Goal: Task Accomplishment & Management: Complete application form

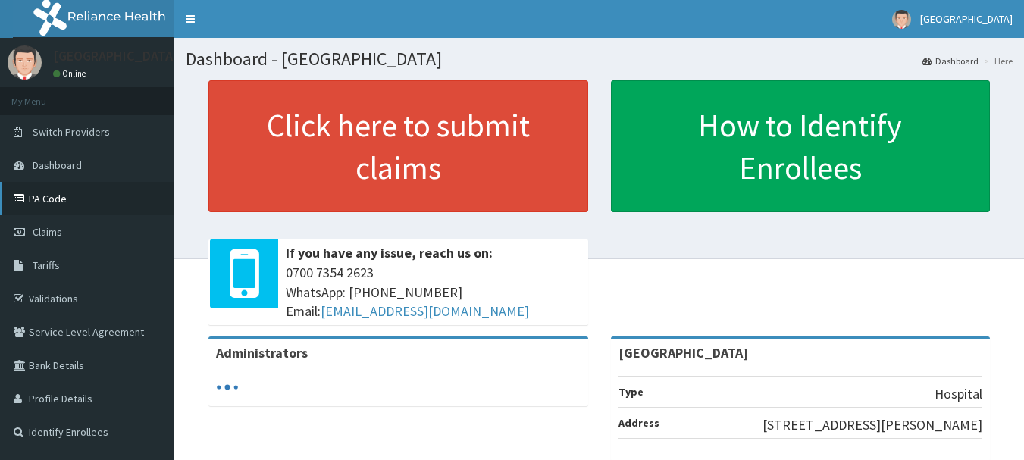
click at [47, 203] on link "PA Code" at bounding box center [87, 198] width 174 height 33
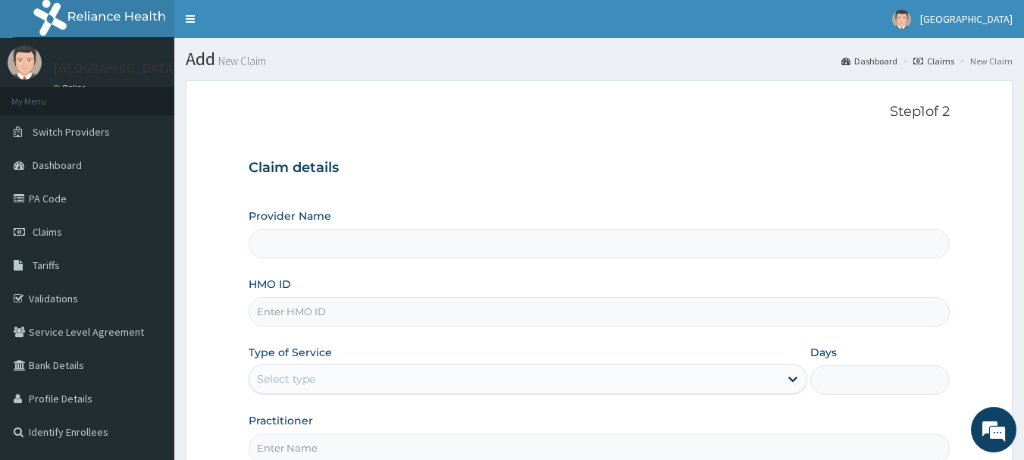
type input "[GEOGRAPHIC_DATA]"
click at [325, 305] on input "HMO ID" at bounding box center [600, 312] width 702 height 30
paste input "BLE/10003/A"
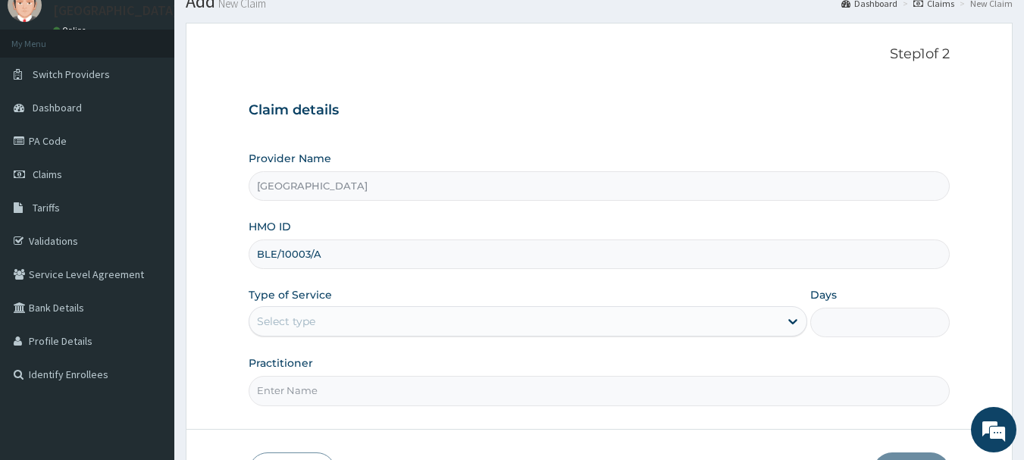
scroll to position [152, 0]
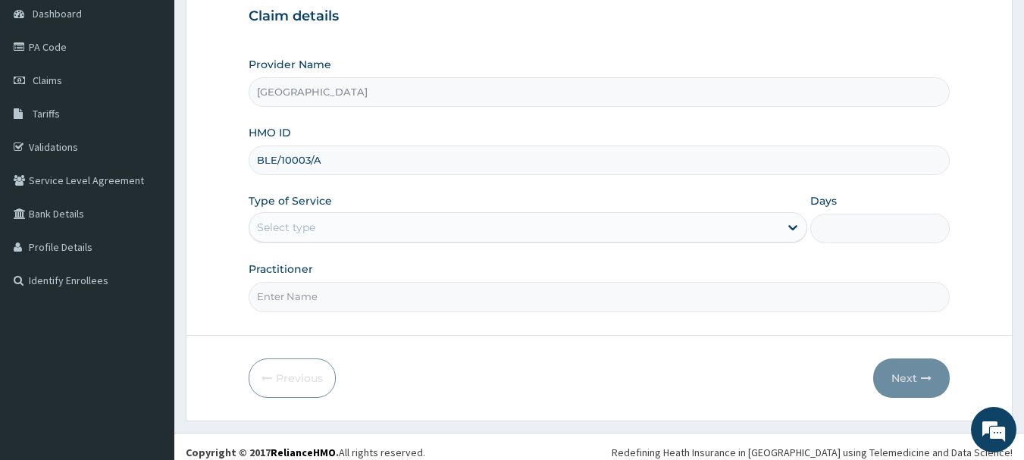
type input "BLE/10003/A"
click at [295, 227] on div "Select type" at bounding box center [286, 227] width 58 height 15
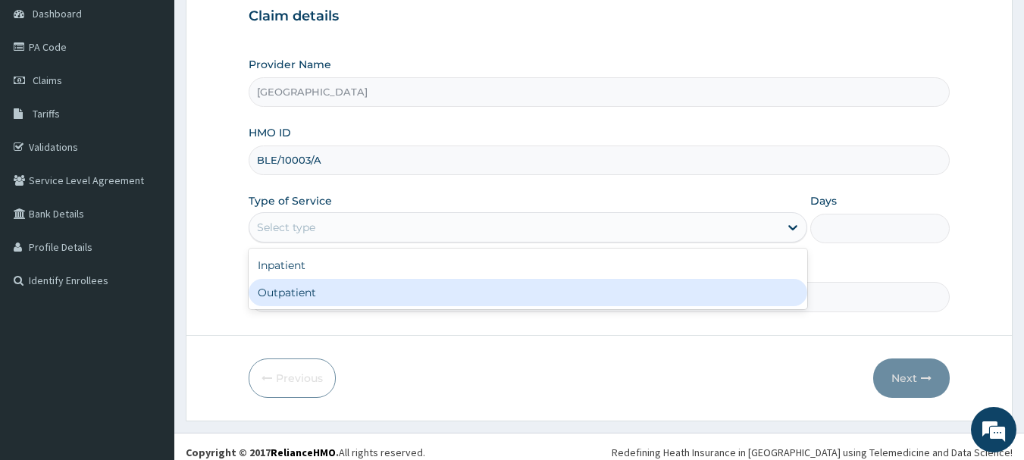
click at [276, 298] on div "Outpatient" at bounding box center [528, 292] width 559 height 27
type input "1"
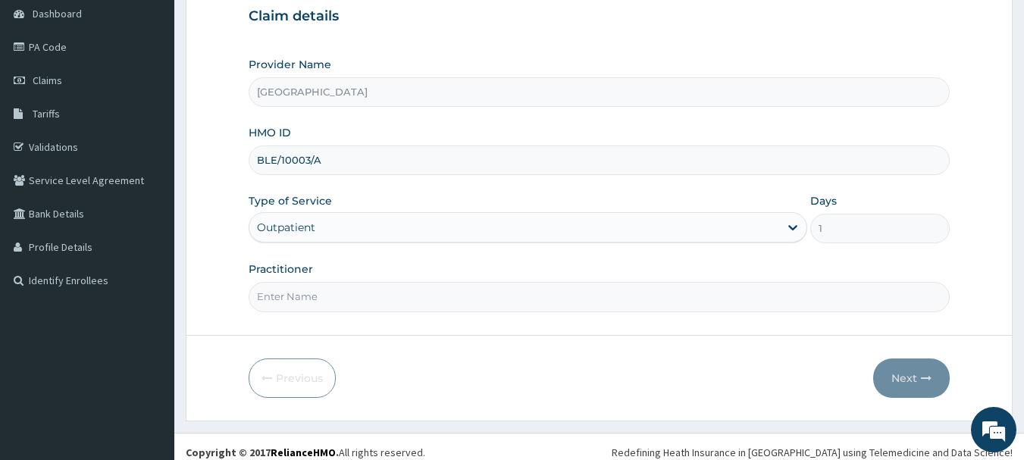
click at [288, 234] on div "Outpatient" at bounding box center [286, 227] width 58 height 15
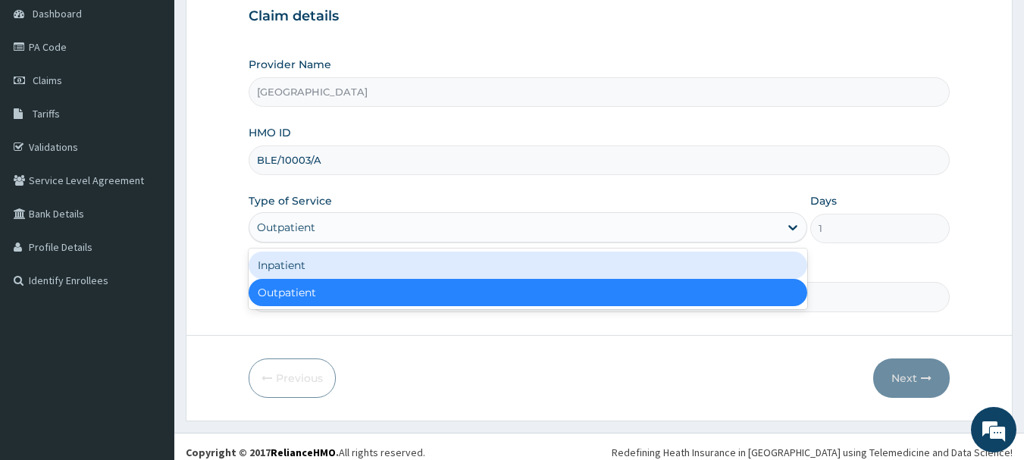
click at [274, 268] on div "Inpatient" at bounding box center [528, 265] width 559 height 27
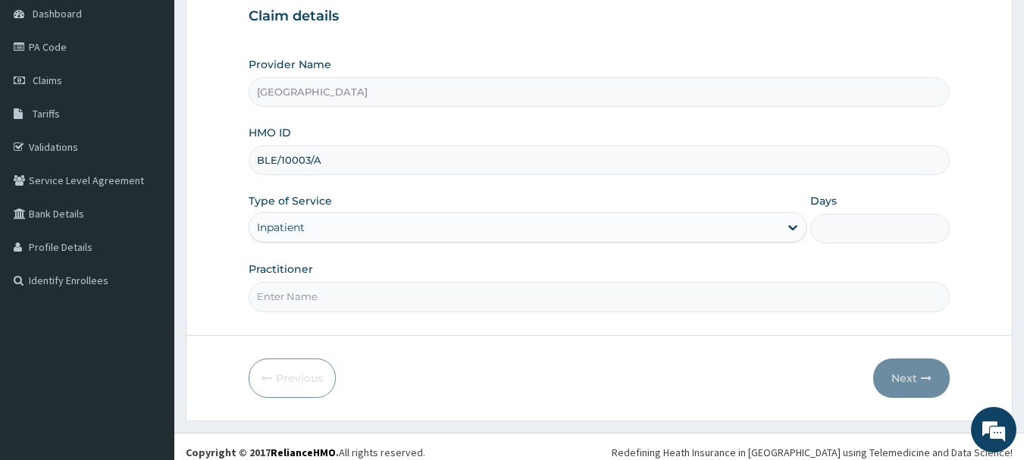
click at [297, 294] on input "Practitioner" at bounding box center [600, 297] width 702 height 30
type input "Dr. Adeola Fumio"
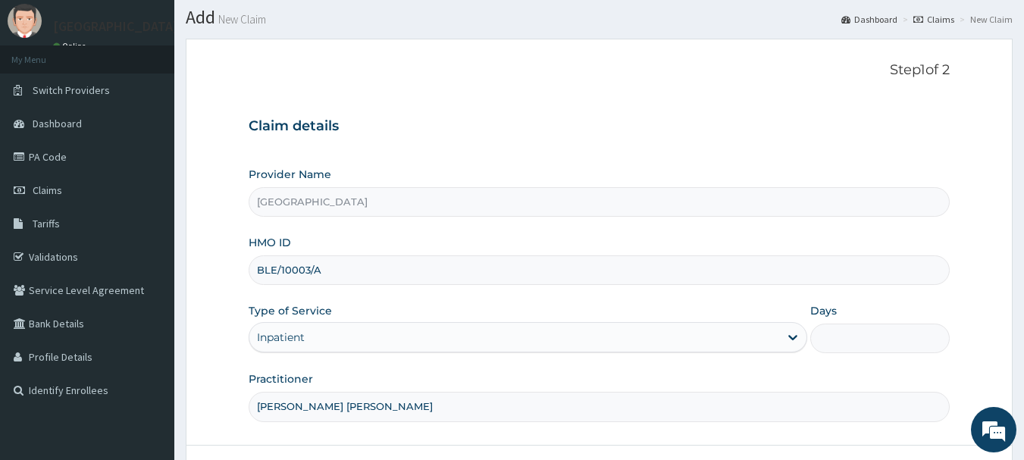
scroll to position [76, 0]
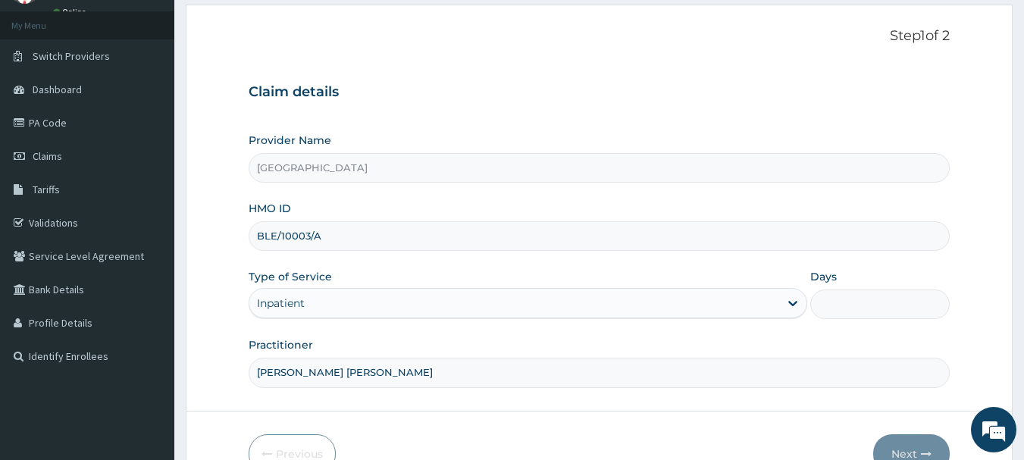
click at [846, 287] on div "Days" at bounding box center [879, 294] width 139 height 50
click at [846, 302] on input "Days" at bounding box center [879, 305] width 139 height 30
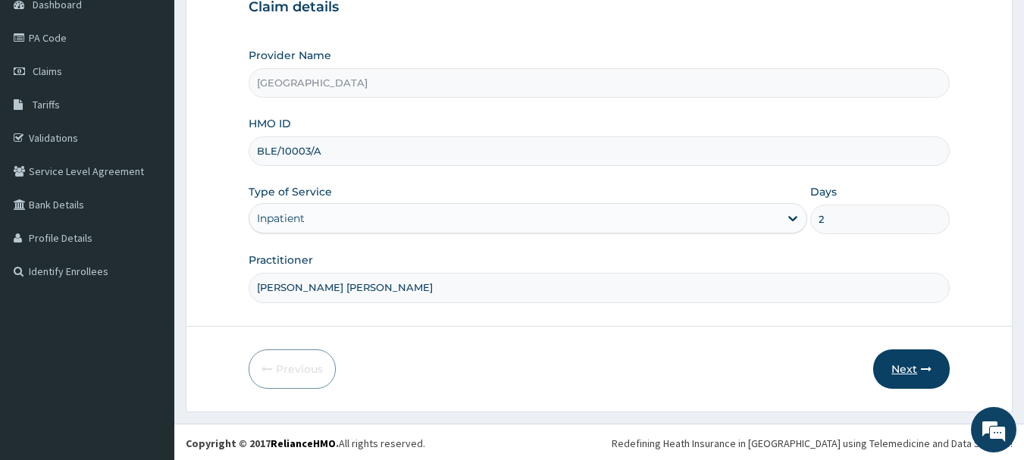
scroll to position [163, 0]
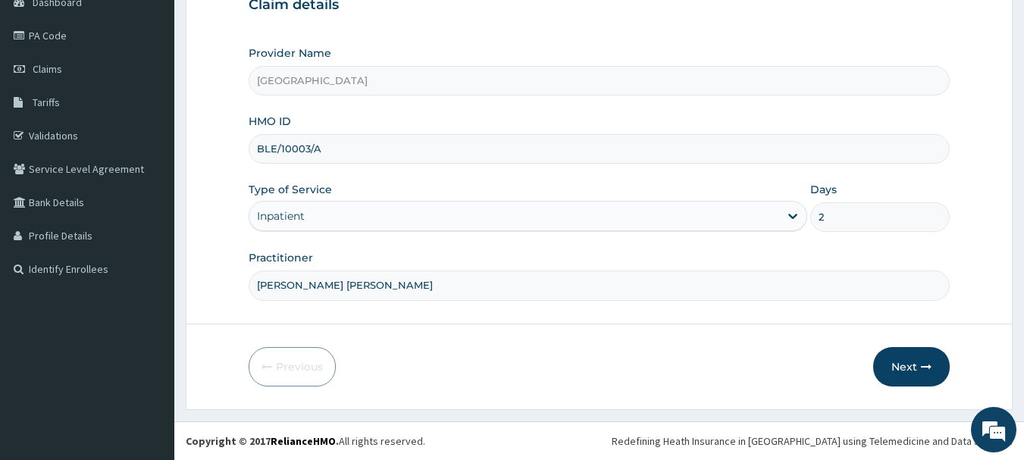
drag, startPoint x: 829, startPoint y: 224, endPoint x: 774, endPoint y: 223, distance: 55.3
click at [774, 223] on div "Type of Service Inpatient Days 2" at bounding box center [598, 207] width 699 height 50
type input "3"
click at [904, 365] on button "Next" at bounding box center [911, 366] width 77 height 39
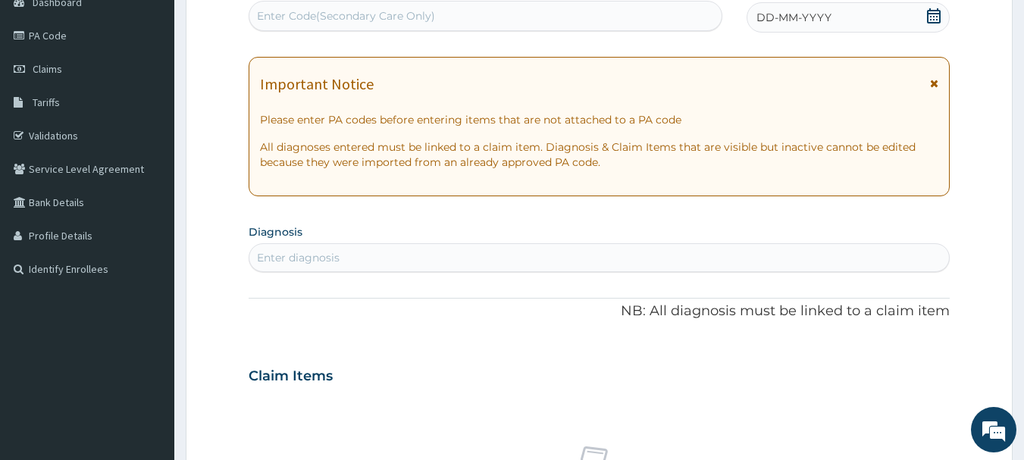
scroll to position [87, 0]
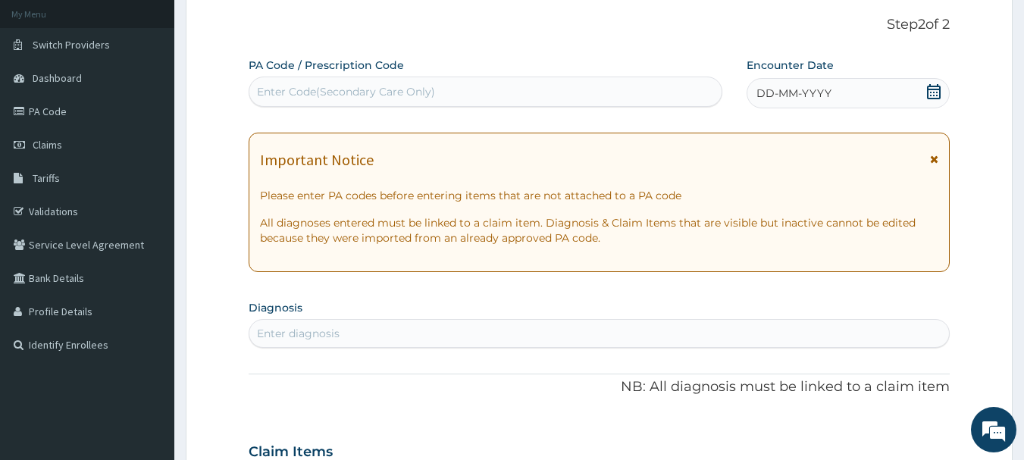
click at [499, 93] on div "Enter Code(Secondary Care Only)" at bounding box center [485, 92] width 473 height 24
paste input "PA/A81815"
type input "PA/A81815"
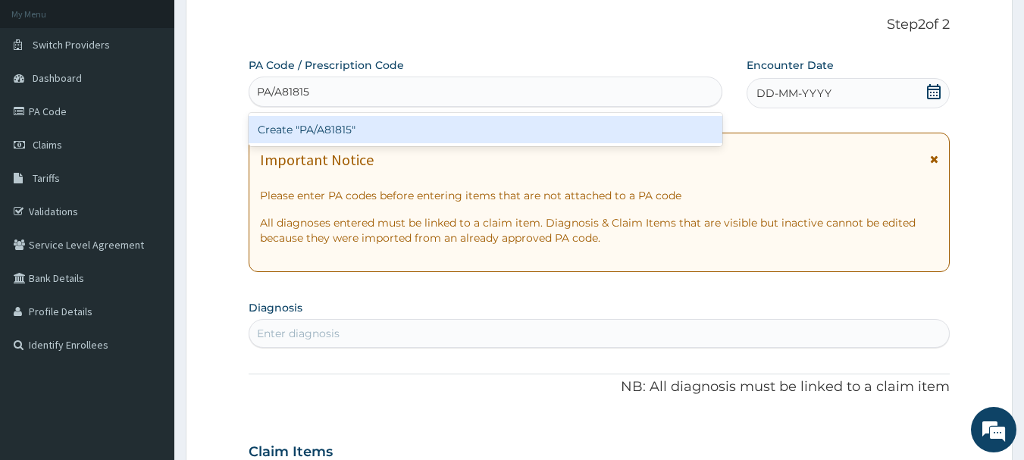
click at [323, 128] on div "Create "PA/A81815"" at bounding box center [486, 129] width 474 height 27
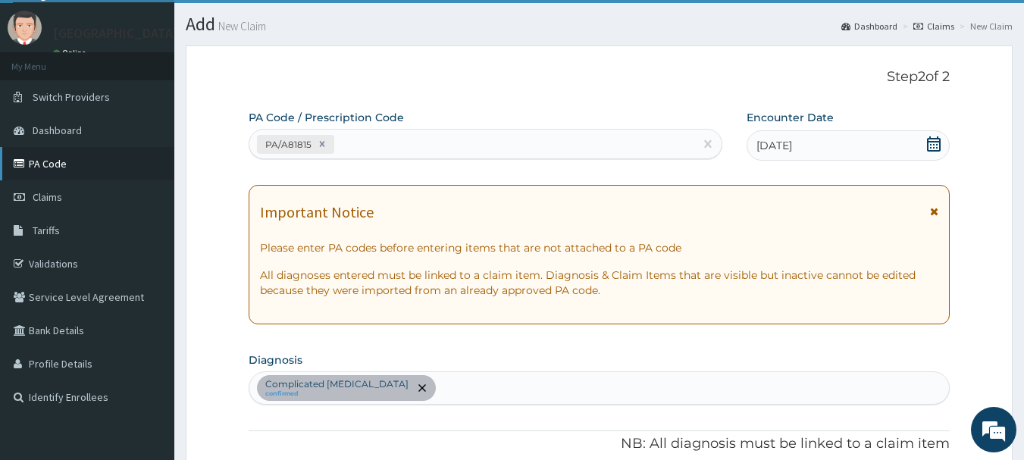
scroll to position [0, 0]
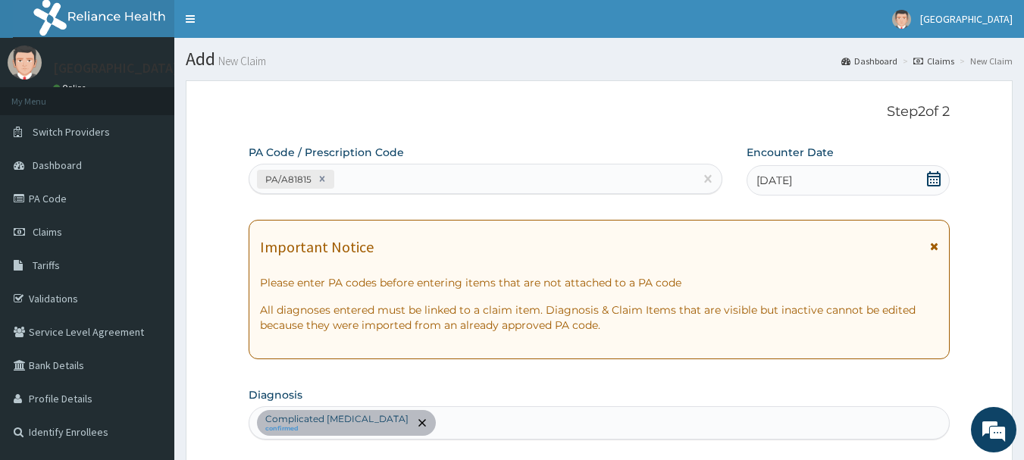
click at [403, 424] on div "Complicated malaria confirmed" at bounding box center [599, 423] width 700 height 32
type input "sepsis"
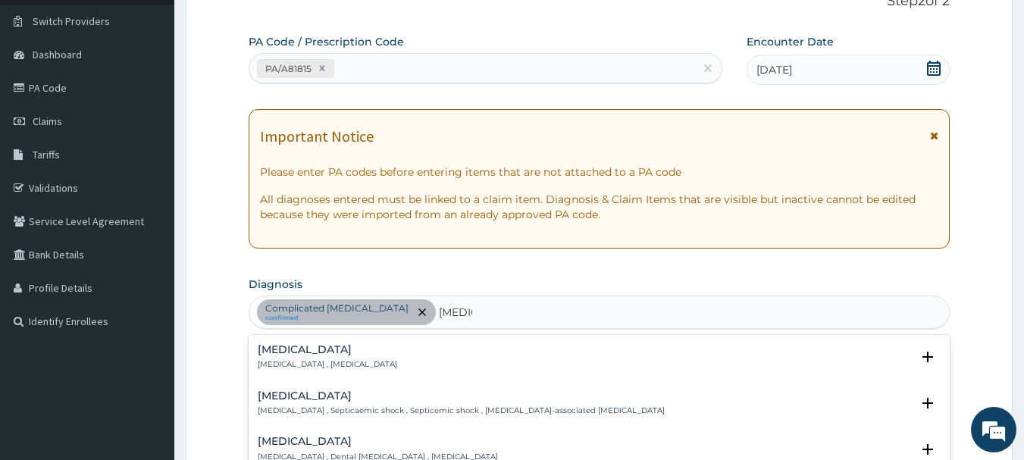
scroll to position [303, 0]
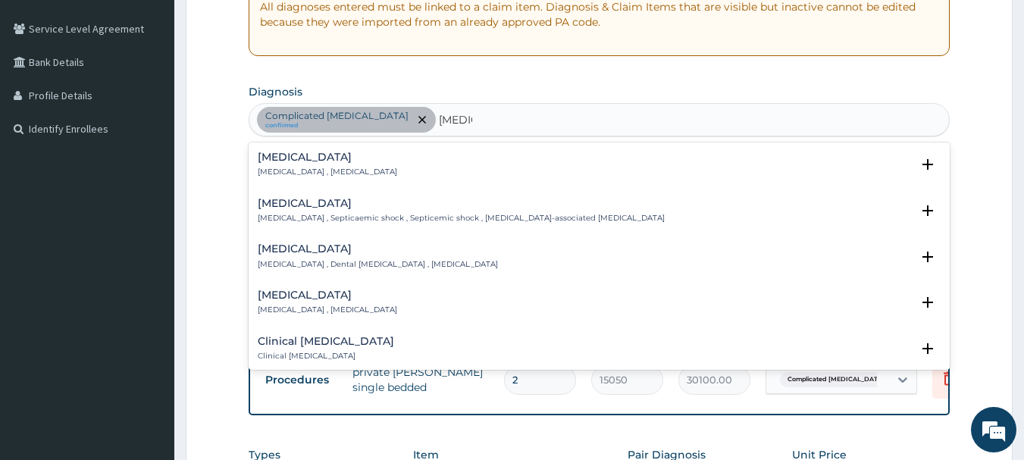
click at [292, 168] on p "Systemic infection , Sepsis" at bounding box center [327, 172] width 139 height 11
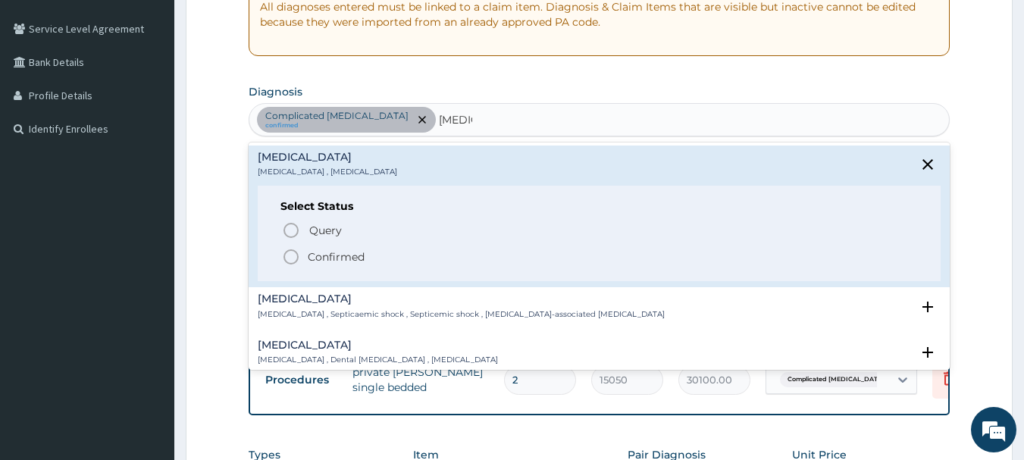
click at [287, 261] on icon "status option filled" at bounding box center [291, 257] width 18 height 18
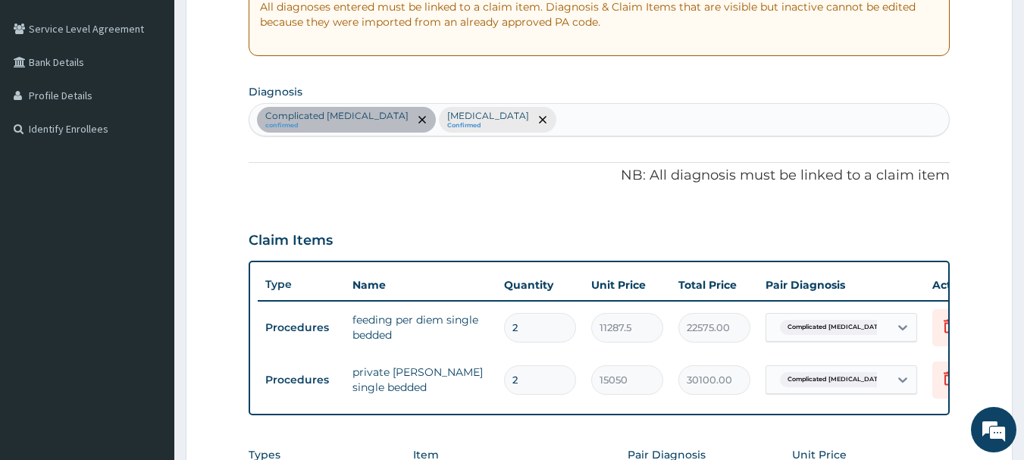
click at [449, 249] on div "Claim Items" at bounding box center [600, 237] width 702 height 39
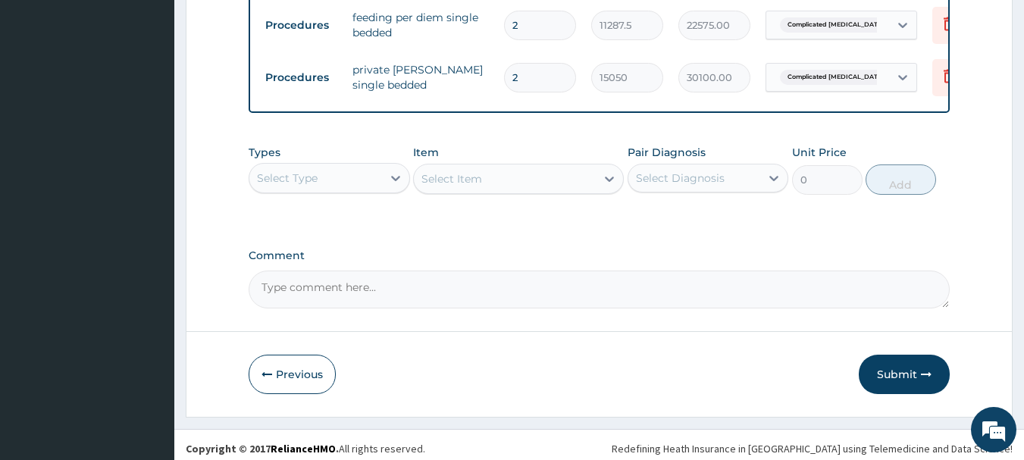
scroll to position [606, 0]
click at [324, 189] on div "Select Type" at bounding box center [315, 177] width 133 height 24
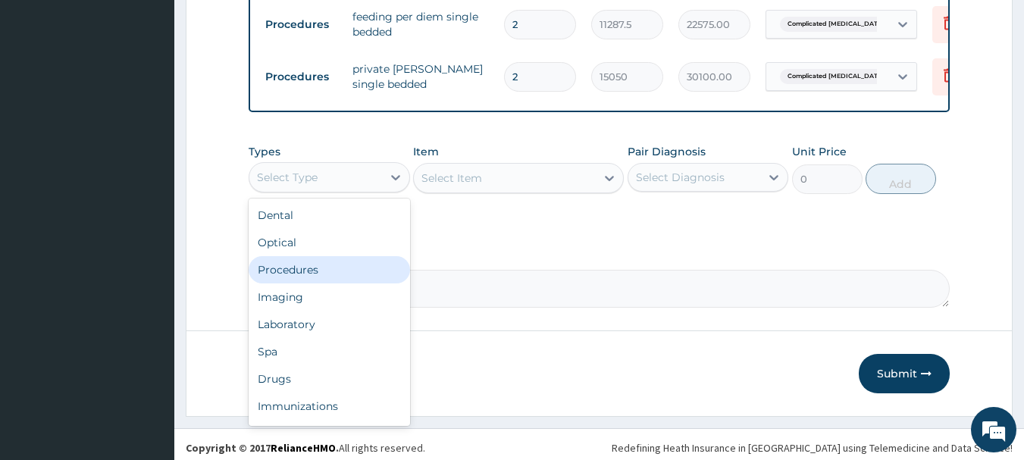
click at [300, 276] on div "Procedures" at bounding box center [329, 269] width 161 height 27
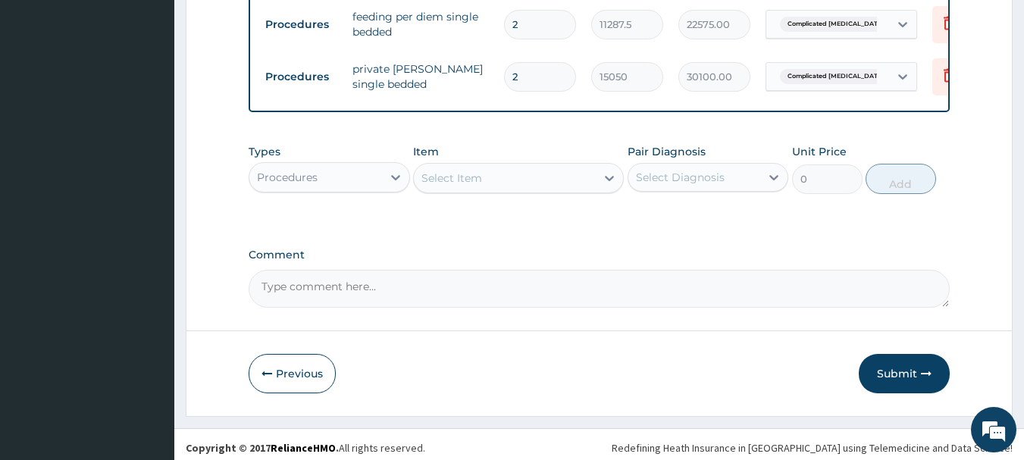
click at [467, 186] on div "Select Item" at bounding box center [451, 178] width 61 height 15
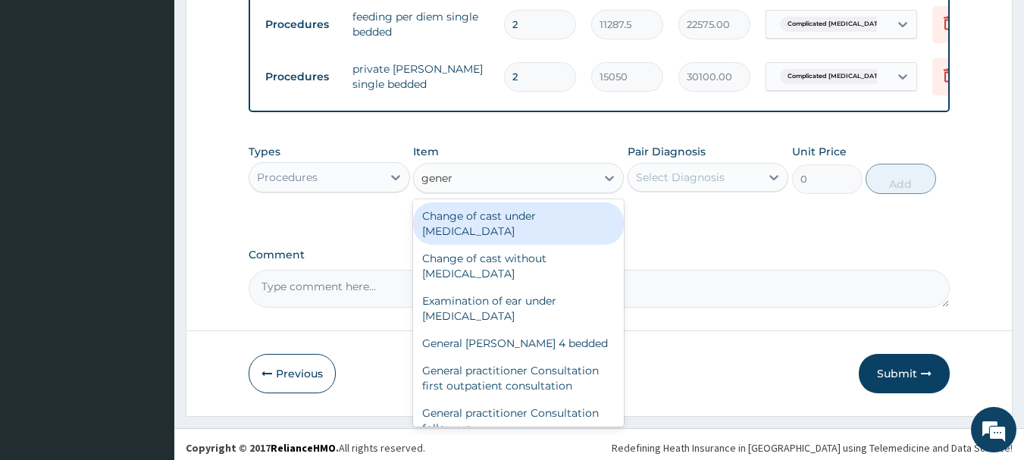
type input "genera"
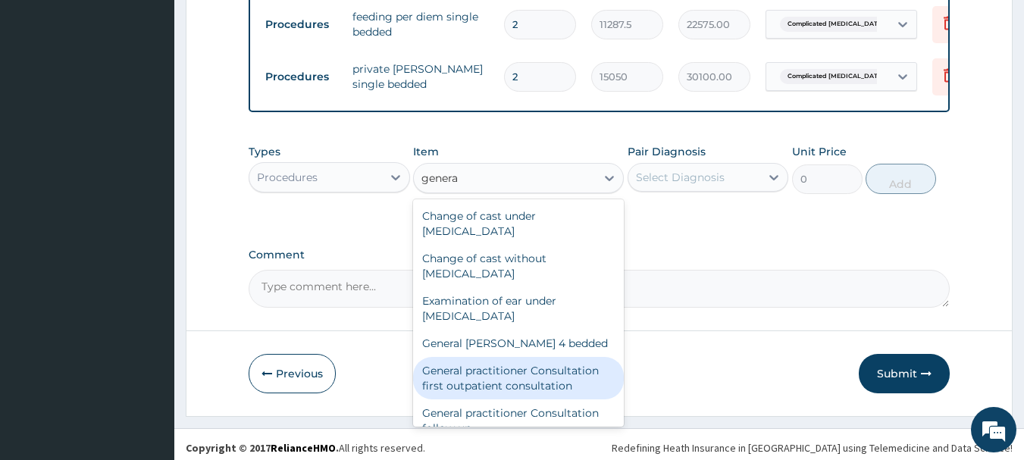
click at [537, 399] on div "General practitioner Consultation first outpatient consultation" at bounding box center [518, 378] width 211 height 42
type input "3547.5"
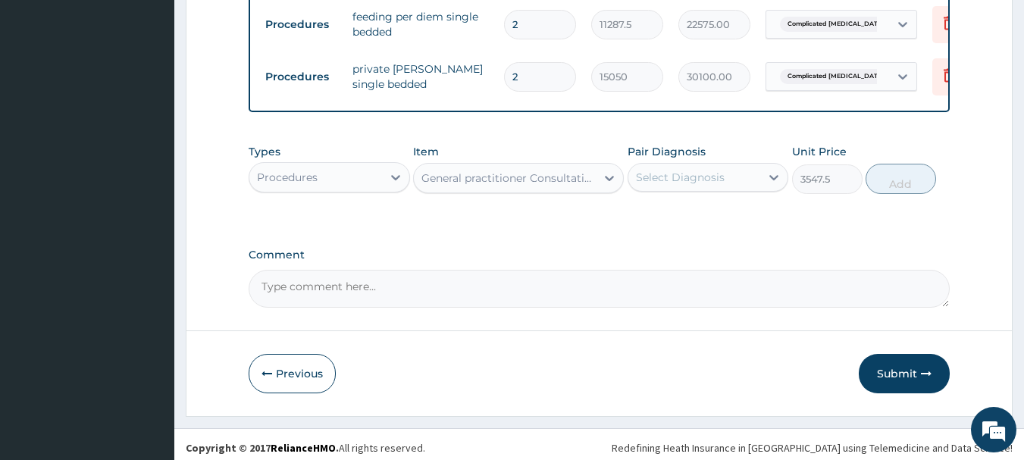
click at [662, 185] on div "Select Diagnosis" at bounding box center [680, 177] width 89 height 15
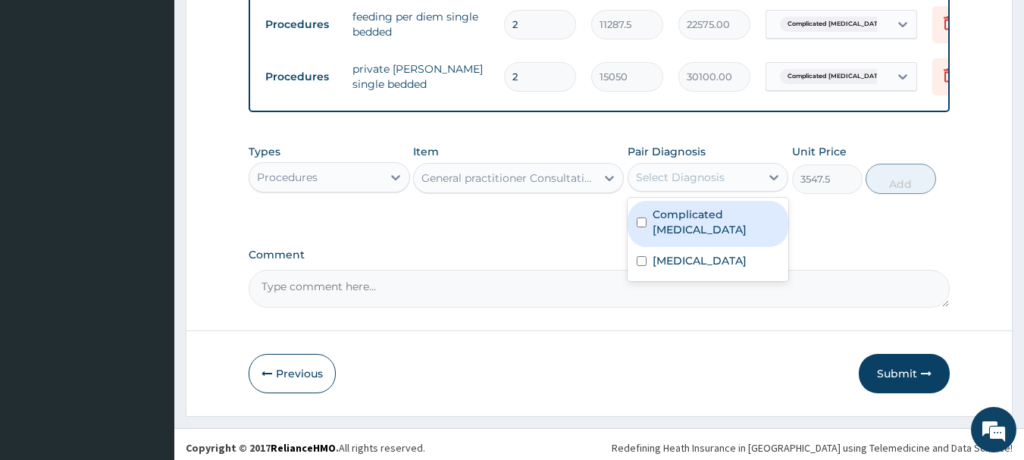
click at [653, 227] on label "Complicated [MEDICAL_DATA]" at bounding box center [716, 222] width 127 height 30
checkbox input "true"
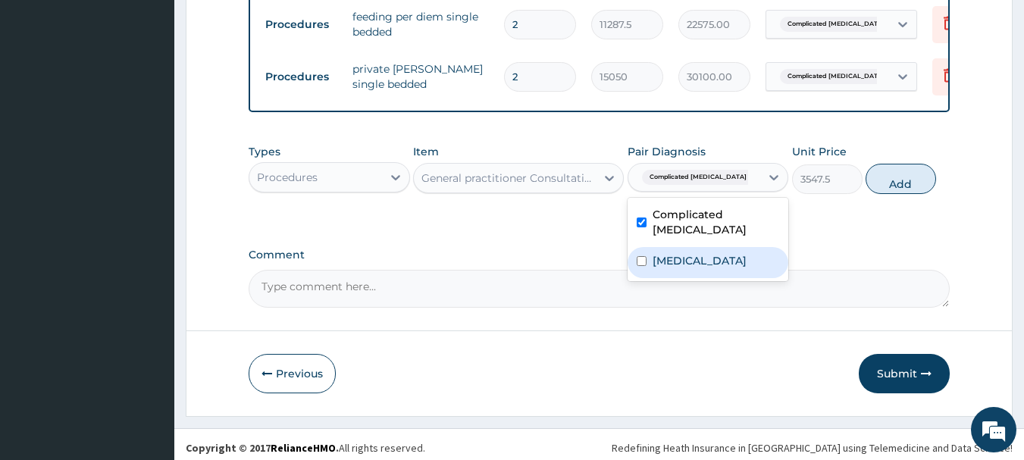
click at [680, 258] on label "[MEDICAL_DATA]" at bounding box center [700, 260] width 94 height 15
checkbox input "true"
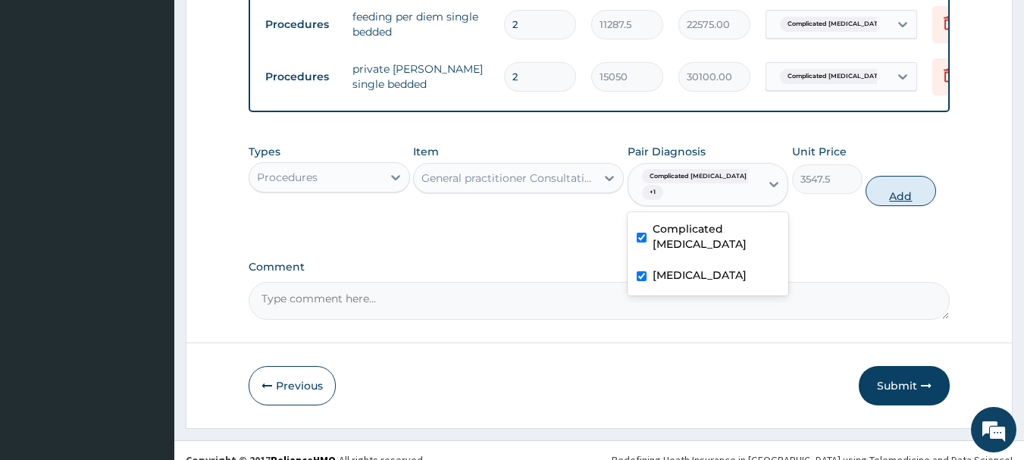
click at [912, 198] on button "Add" at bounding box center [901, 191] width 70 height 30
type input "0"
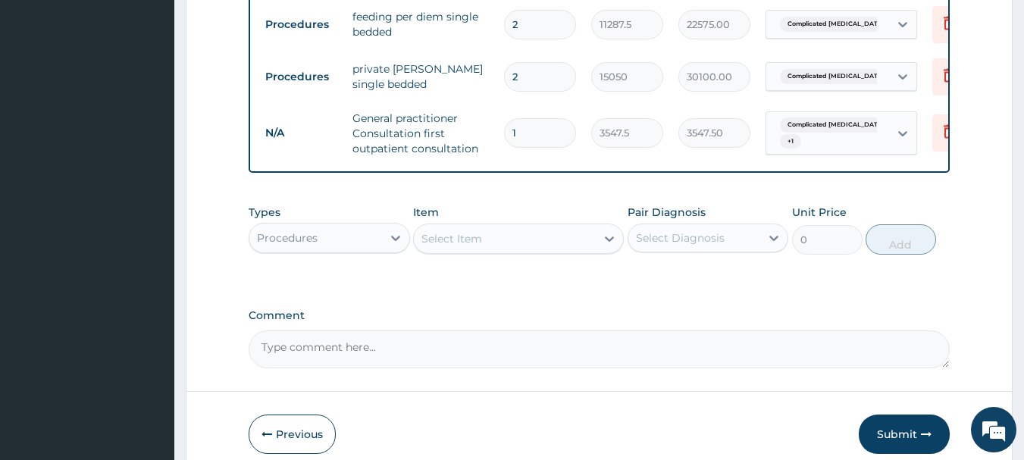
click at [521, 251] on div "Select Item" at bounding box center [505, 239] width 182 height 24
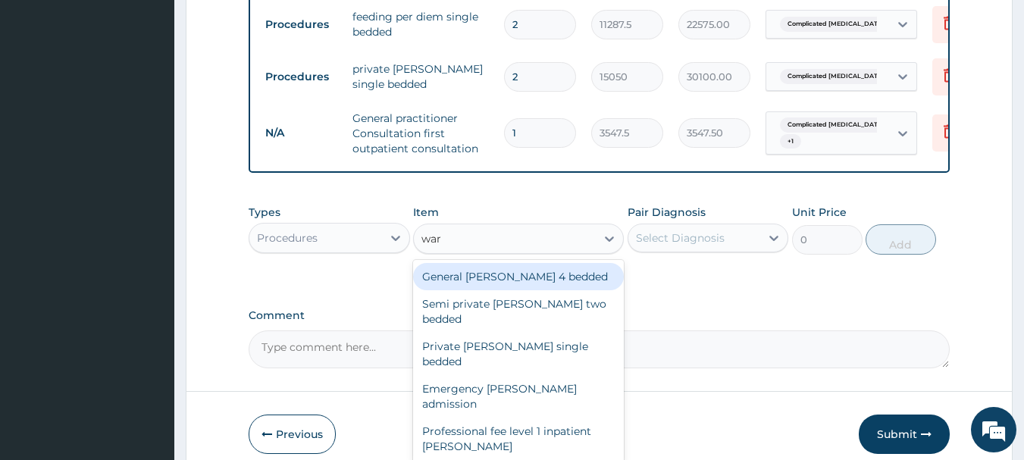
type input "ward"
drag, startPoint x: 530, startPoint y: 287, endPoint x: 619, endPoint y: 274, distance: 90.5
click at [531, 288] on div "General [PERSON_NAME] 4 bedded" at bounding box center [518, 276] width 211 height 27
type input "6987.5"
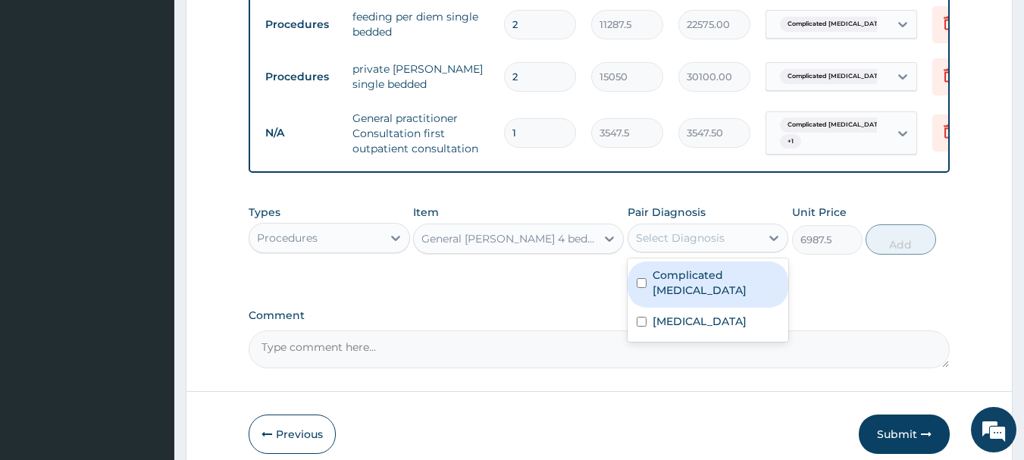
click at [661, 246] on div "Select Diagnosis" at bounding box center [680, 237] width 89 height 15
click at [672, 293] on label "Complicated [MEDICAL_DATA]" at bounding box center [716, 283] width 127 height 30
checkbox input "true"
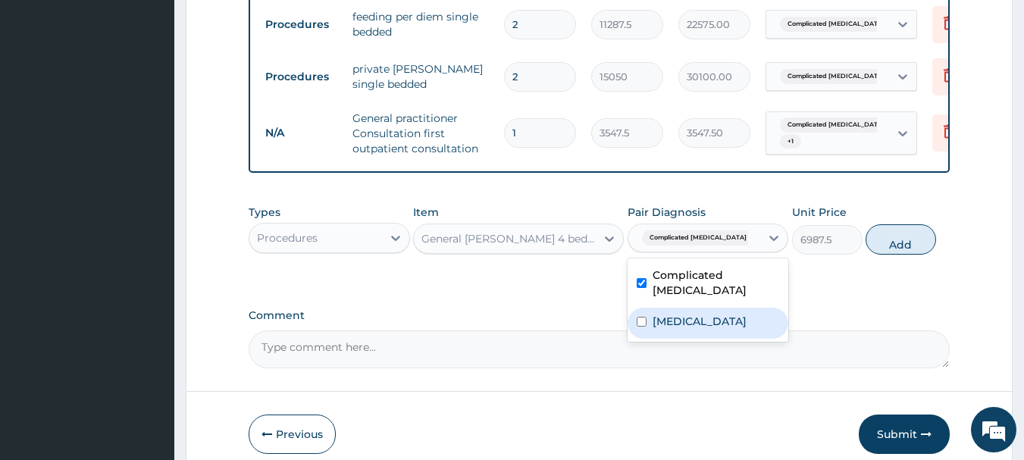
click at [685, 317] on label "[MEDICAL_DATA]" at bounding box center [700, 321] width 94 height 15
checkbox input "true"
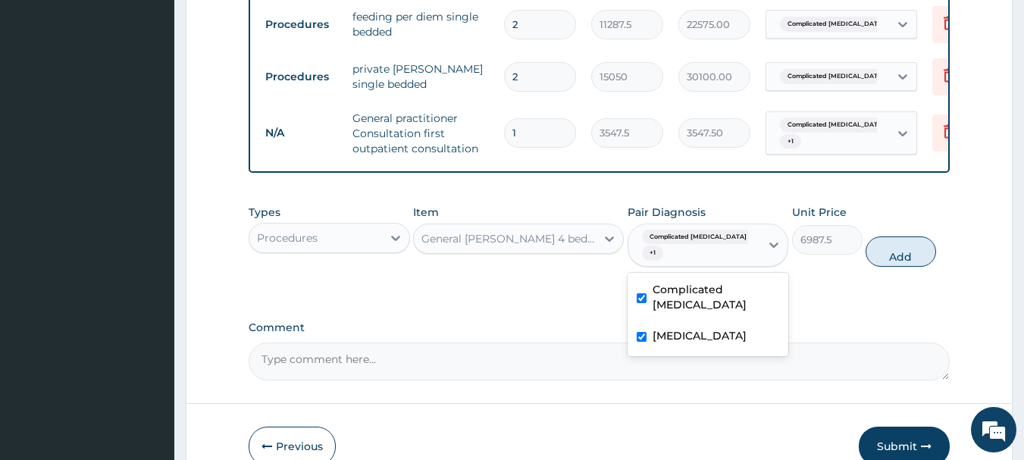
click at [894, 261] on button "Add" at bounding box center [901, 251] width 70 height 30
type input "0"
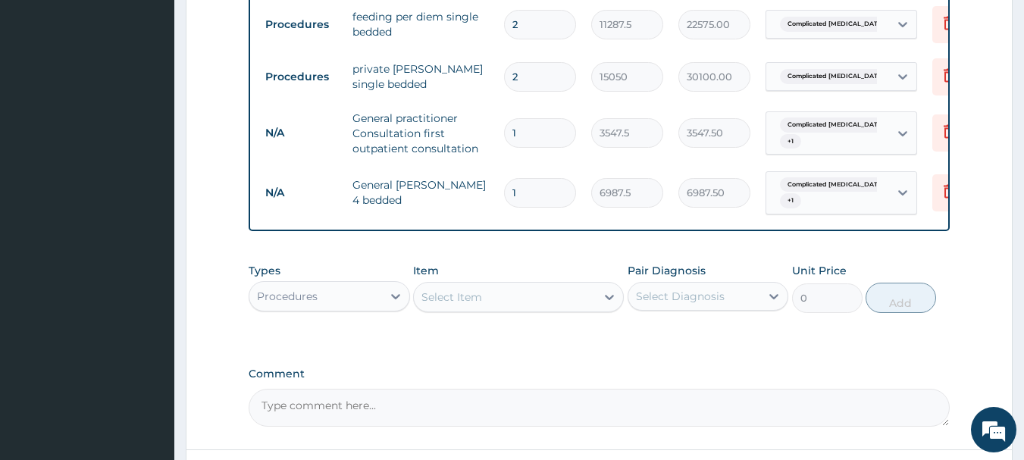
drag, startPoint x: 528, startPoint y: 190, endPoint x: 486, endPoint y: 205, distance: 44.8
click at [486, 204] on tr "N/A General ward 4 bedded 1 6987.5 6987.50 Complicated malaria + 1 Delete" at bounding box center [629, 193] width 743 height 59
type input "2"
type input "13975.00"
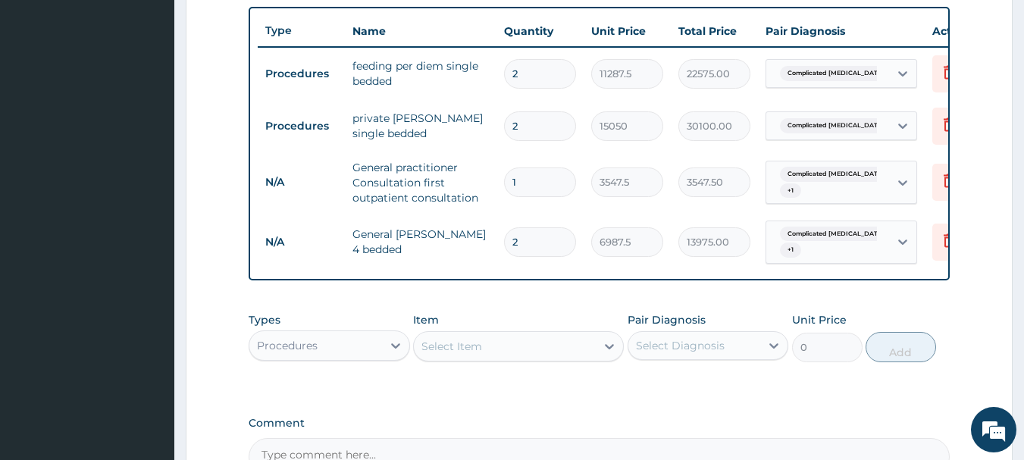
scroll to position [531, 0]
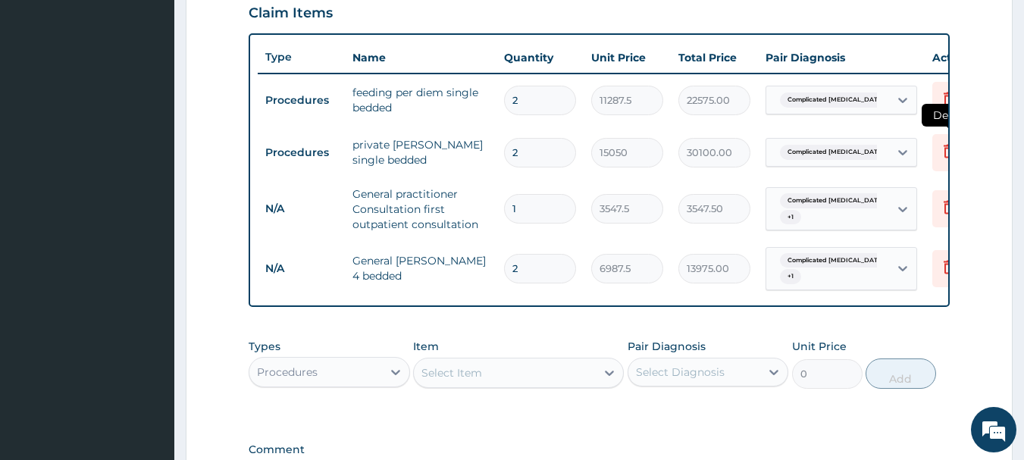
type input "2"
click at [940, 155] on icon at bounding box center [949, 151] width 18 height 18
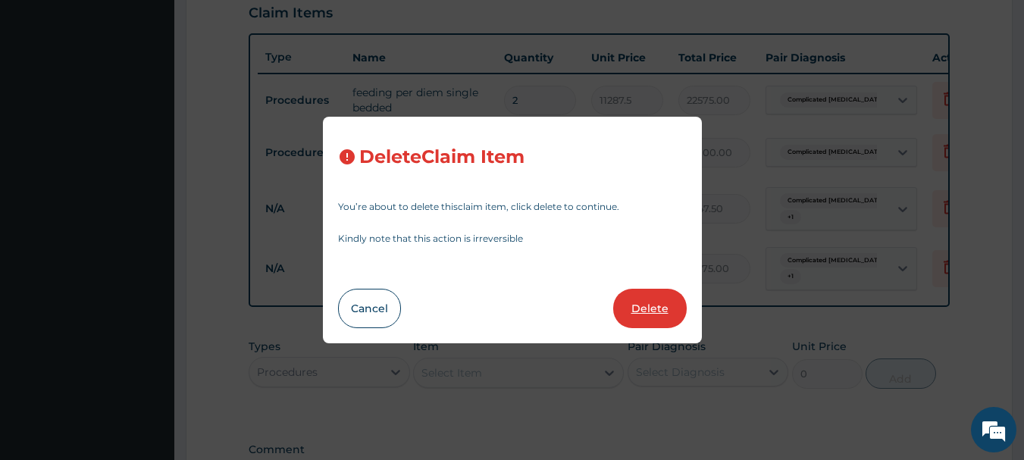
click at [652, 317] on button "Delete" at bounding box center [650, 308] width 74 height 39
type input "1"
type input "3547.5"
type input "3547.50"
type input "2"
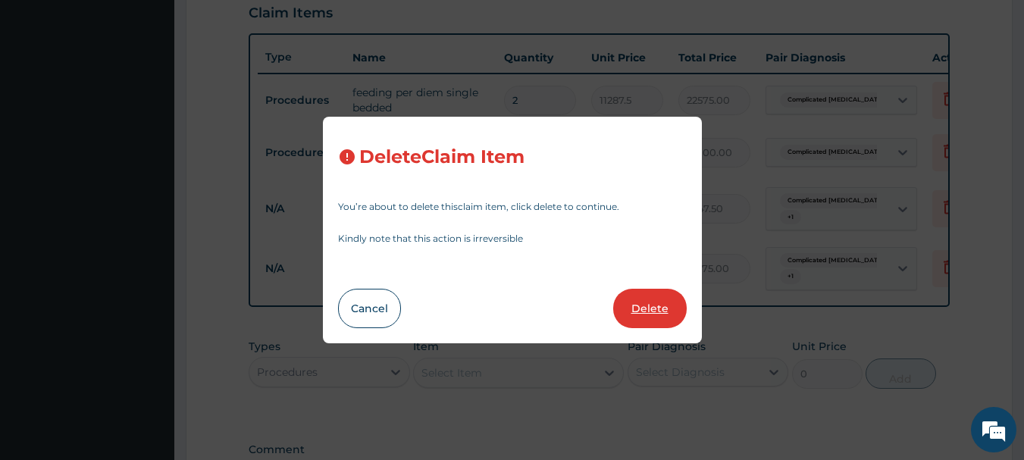
type input "6987.5"
type input "13975.00"
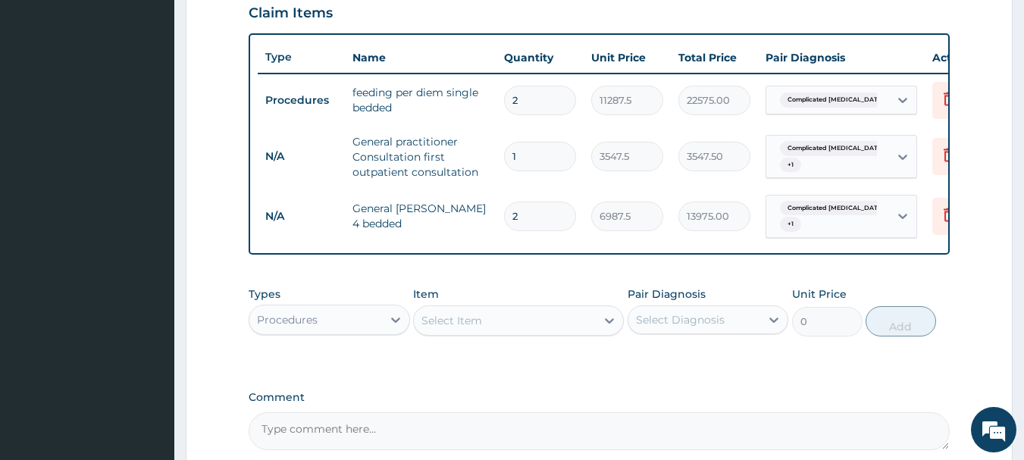
click at [506, 333] on div "Select Item" at bounding box center [505, 320] width 182 height 24
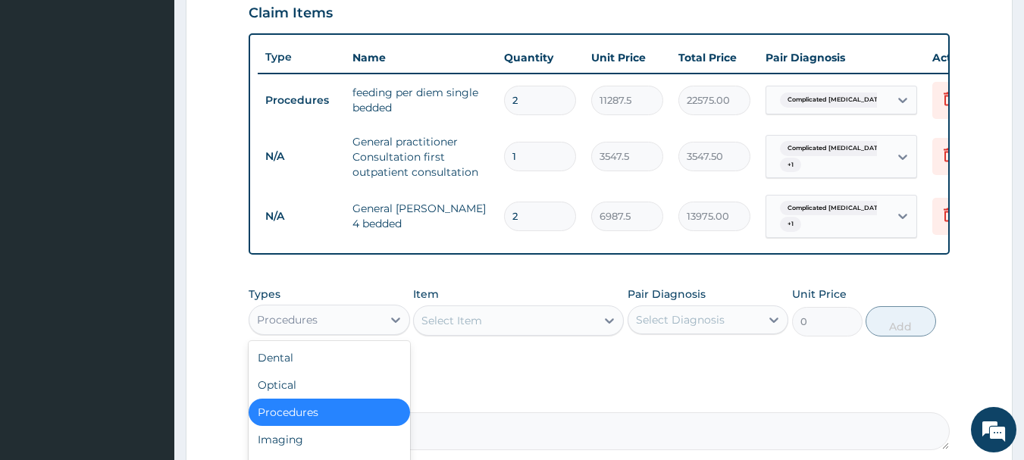
click at [332, 332] on div "Procedures" at bounding box center [315, 320] width 133 height 24
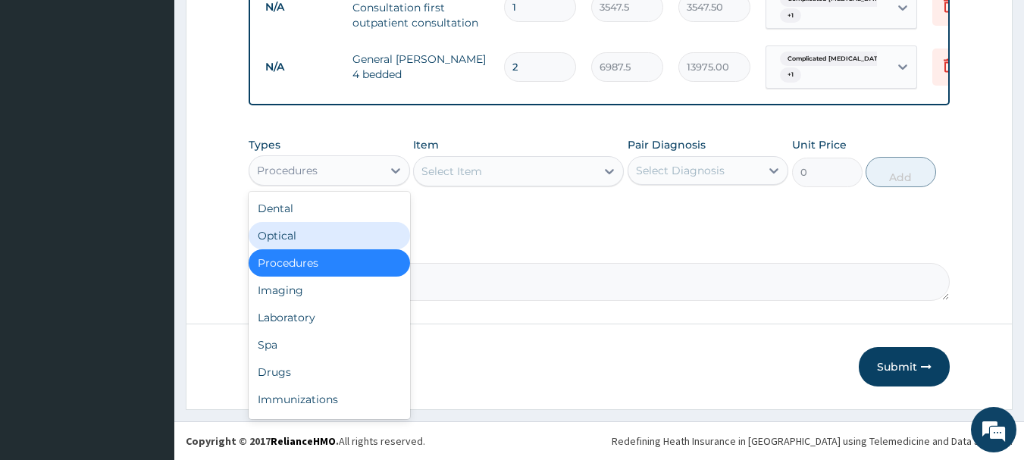
scroll to position [682, 0]
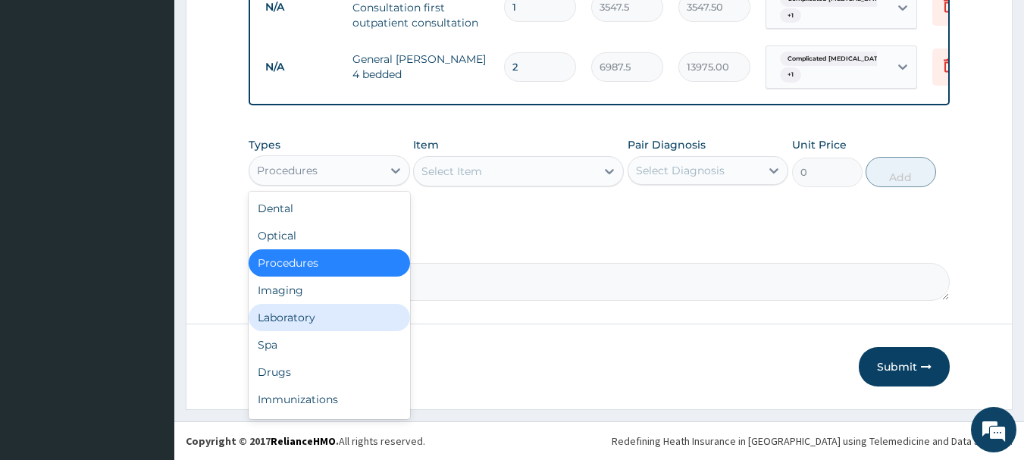
drag, startPoint x: 277, startPoint y: 384, endPoint x: 301, endPoint y: 328, distance: 60.4
click at [301, 328] on div "Dental Optical Procedures Imaging Laboratory Spa Drugs Immunizations Others Gym" at bounding box center [329, 305] width 161 height 227
click at [301, 328] on div "Laboratory" at bounding box center [329, 317] width 161 height 27
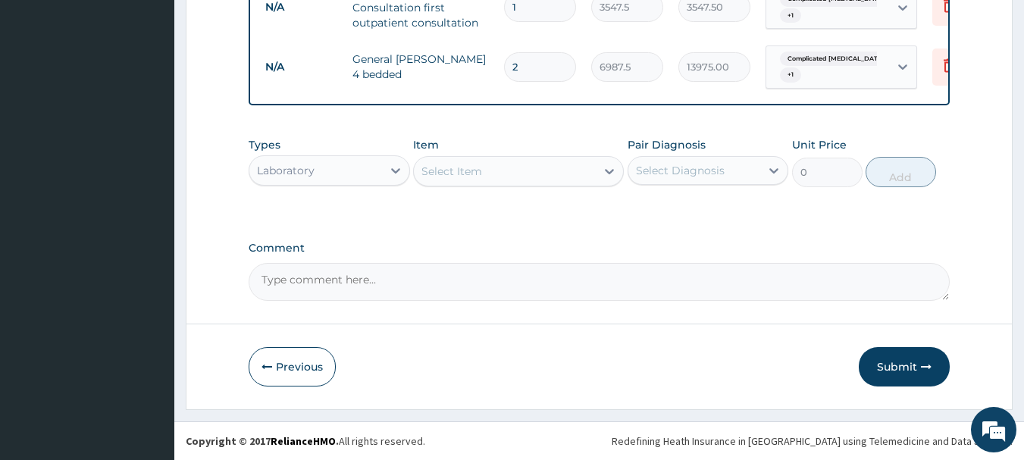
click at [484, 183] on div "Select Item" at bounding box center [505, 171] width 182 height 24
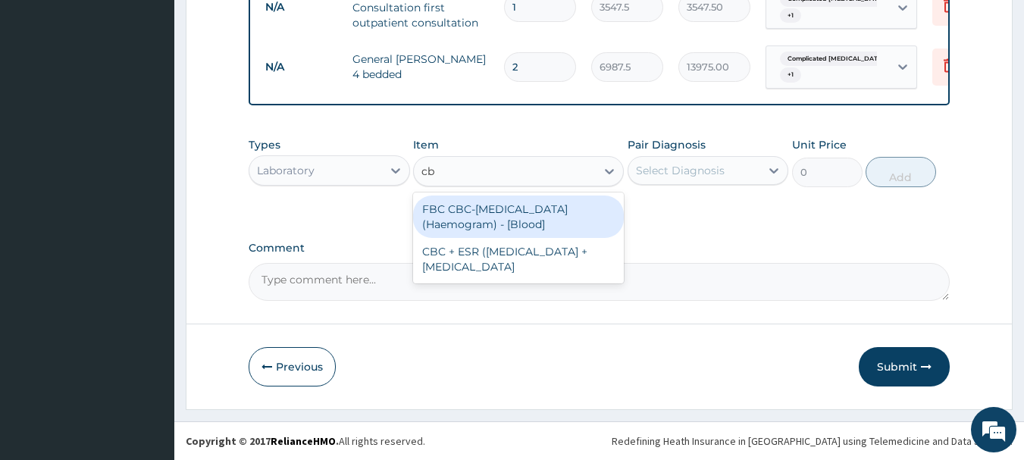
type input "cbc"
drag, startPoint x: 512, startPoint y: 221, endPoint x: 598, endPoint y: 205, distance: 88.0
click at [514, 221] on div "FBC CBC-[MEDICAL_DATA] (Haemogram) - [Blood]" at bounding box center [518, 217] width 211 height 42
type input "4300"
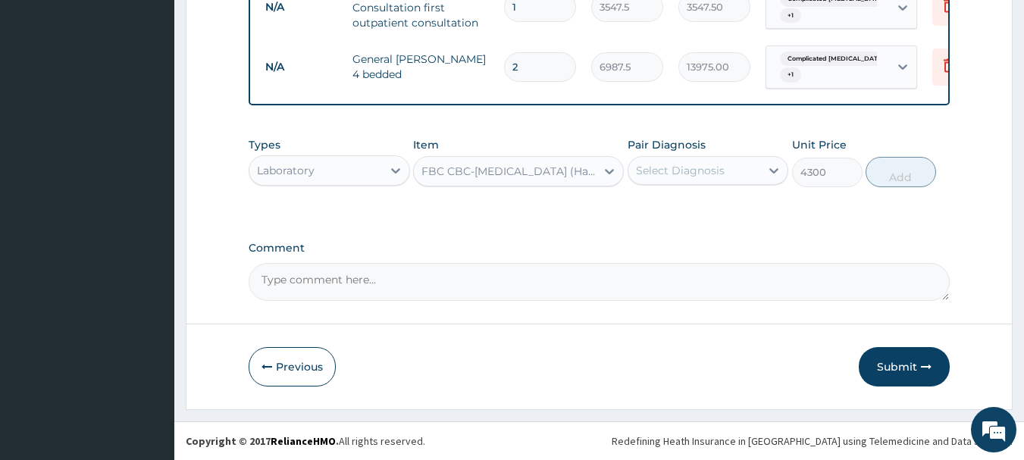
click at [694, 178] on div "Select Diagnosis" at bounding box center [680, 170] width 89 height 15
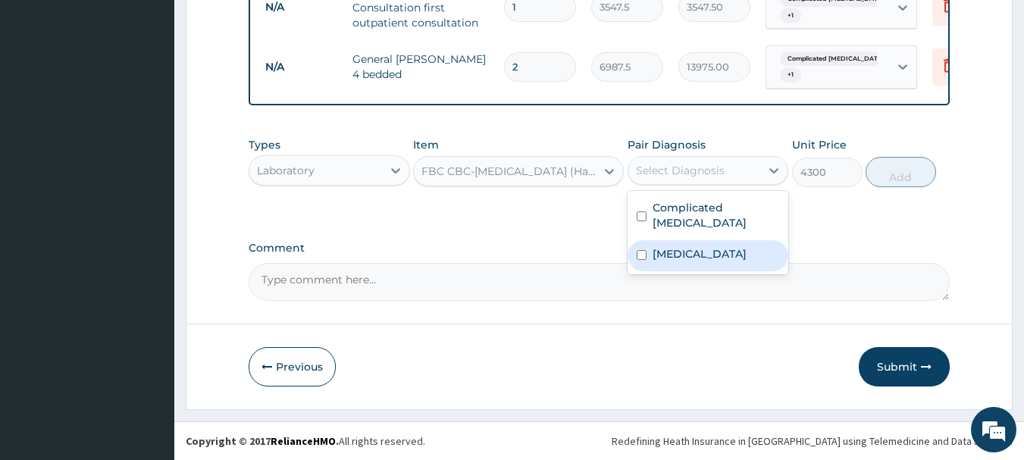
drag, startPoint x: 659, startPoint y: 246, endPoint x: 681, endPoint y: 243, distance: 21.6
click at [662, 246] on label "[MEDICAL_DATA]" at bounding box center [700, 253] width 94 height 15
checkbox input "true"
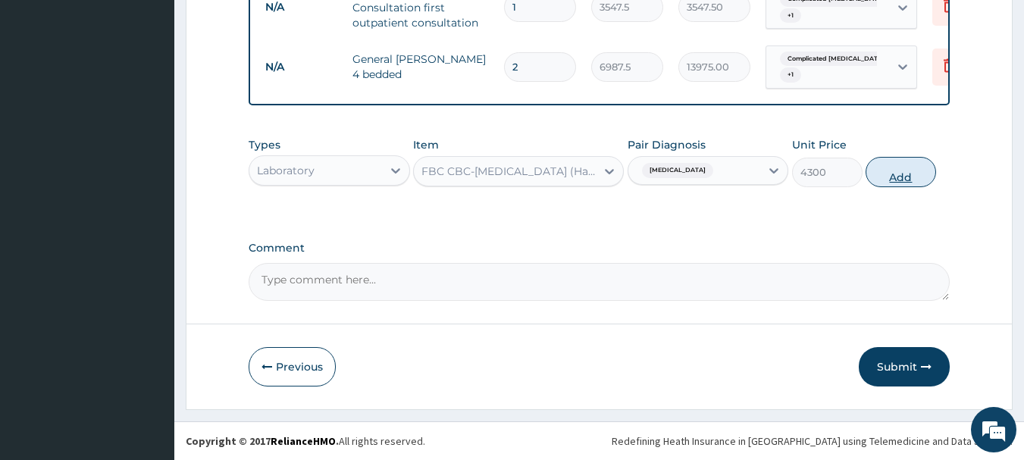
click at [909, 186] on button "Add" at bounding box center [901, 172] width 70 height 30
type input "0"
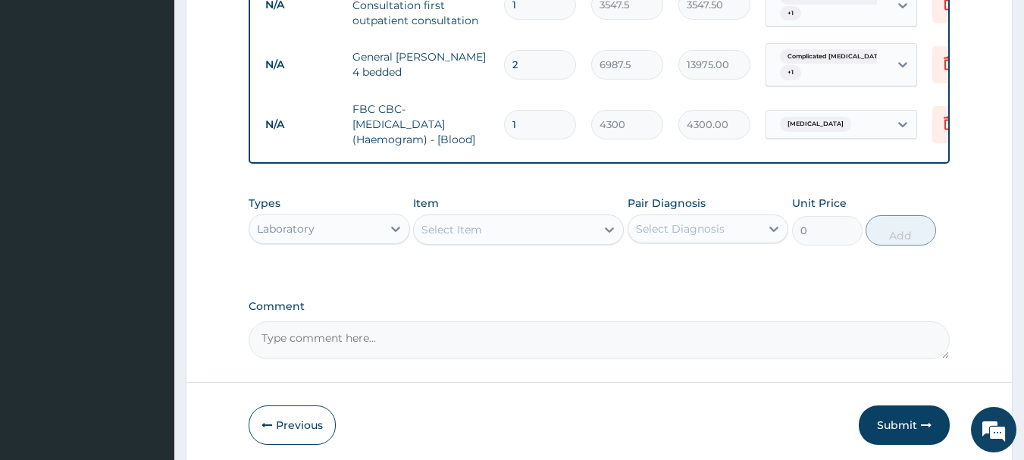
click at [490, 236] on div "Select Item" at bounding box center [505, 230] width 182 height 24
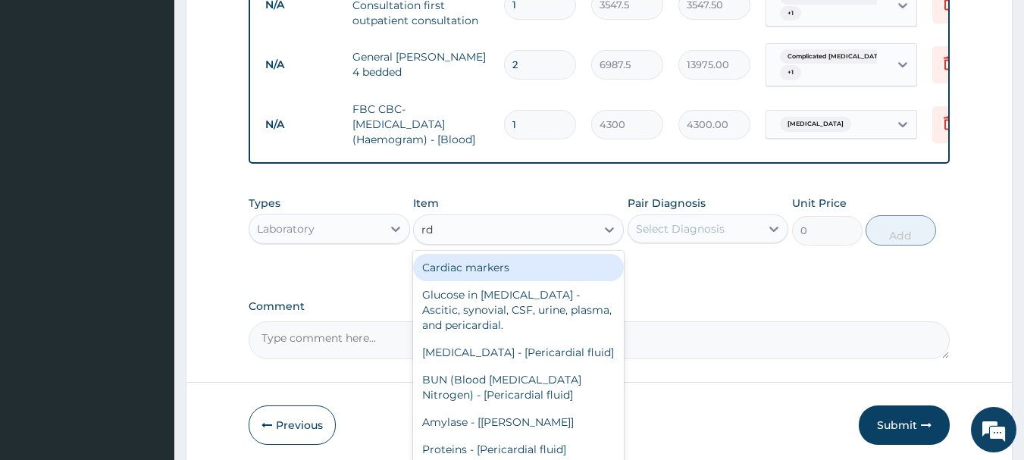
type input "rdt"
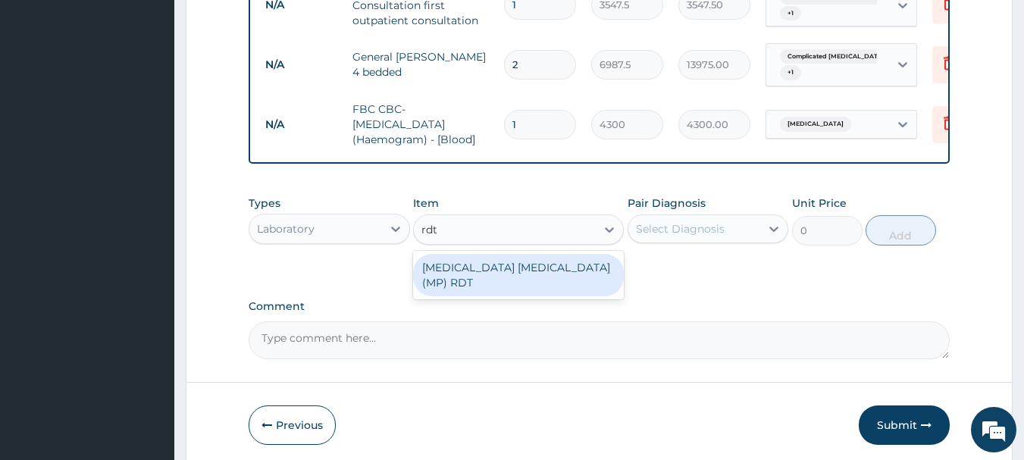
click at [497, 279] on div "[MEDICAL_DATA] [MEDICAL_DATA] (MP) RDT" at bounding box center [518, 275] width 211 height 42
type input "1612.5"
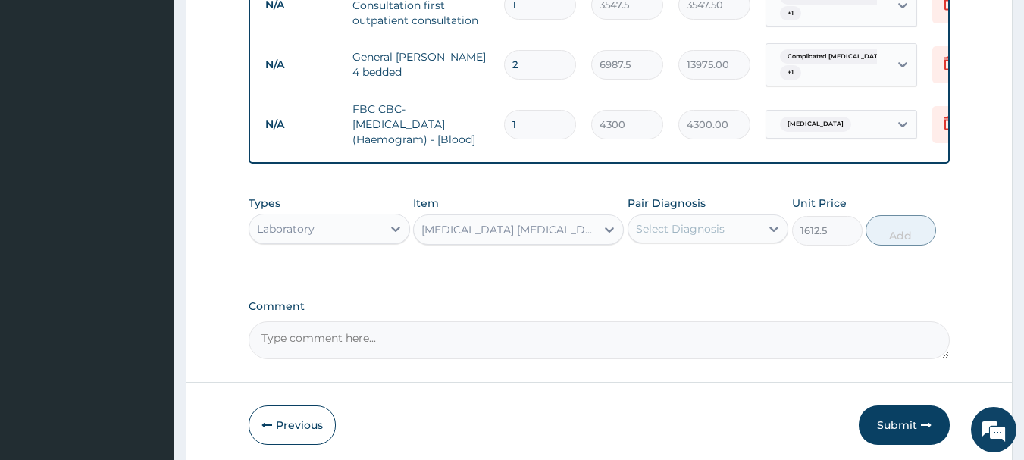
click at [668, 236] on div "Select Diagnosis" at bounding box center [680, 228] width 89 height 15
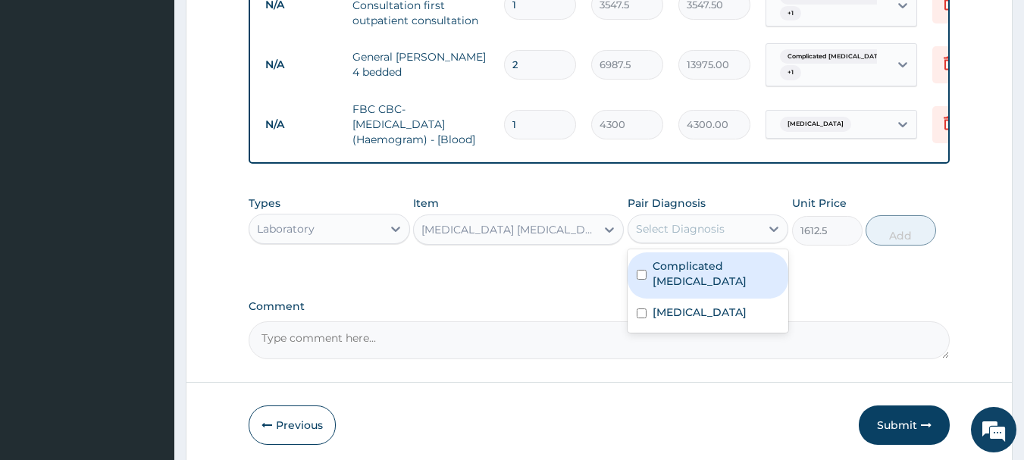
click at [656, 283] on label "Complicated [MEDICAL_DATA]" at bounding box center [716, 273] width 127 height 30
checkbox input "true"
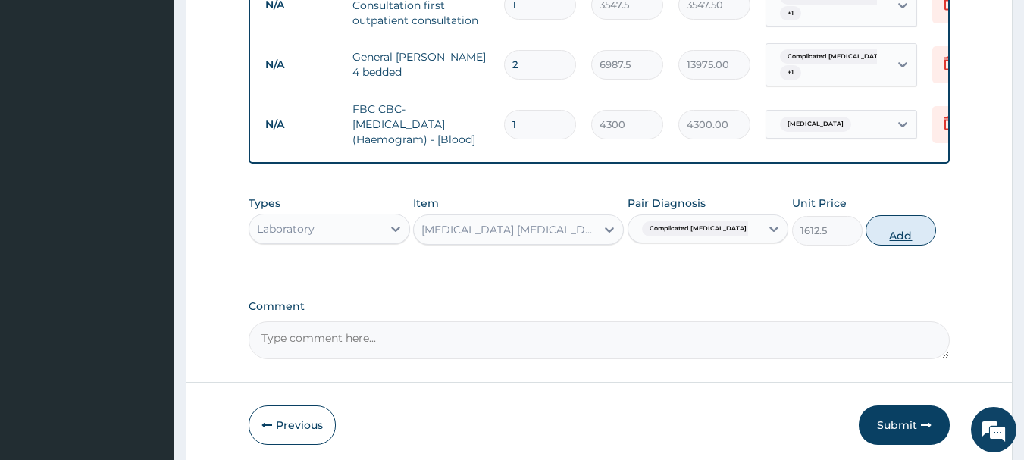
click at [917, 244] on button "Add" at bounding box center [901, 230] width 70 height 30
type input "0"
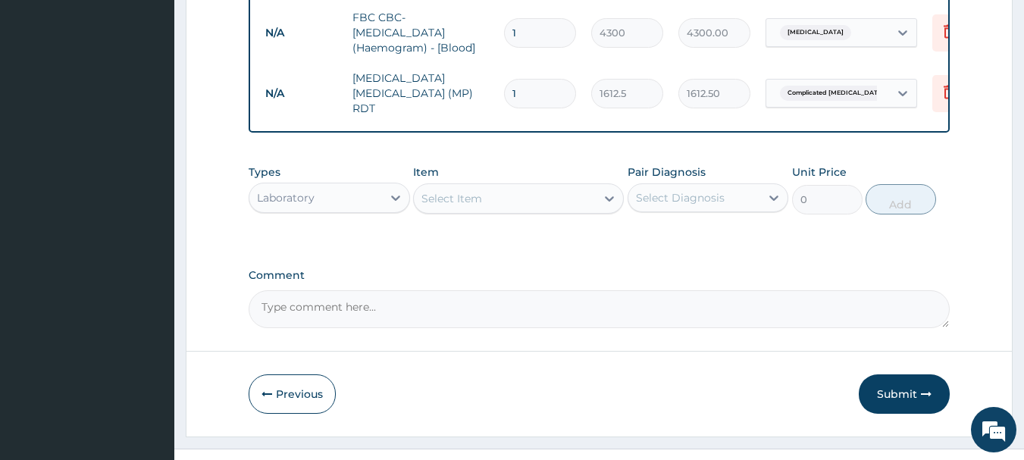
scroll to position [804, 0]
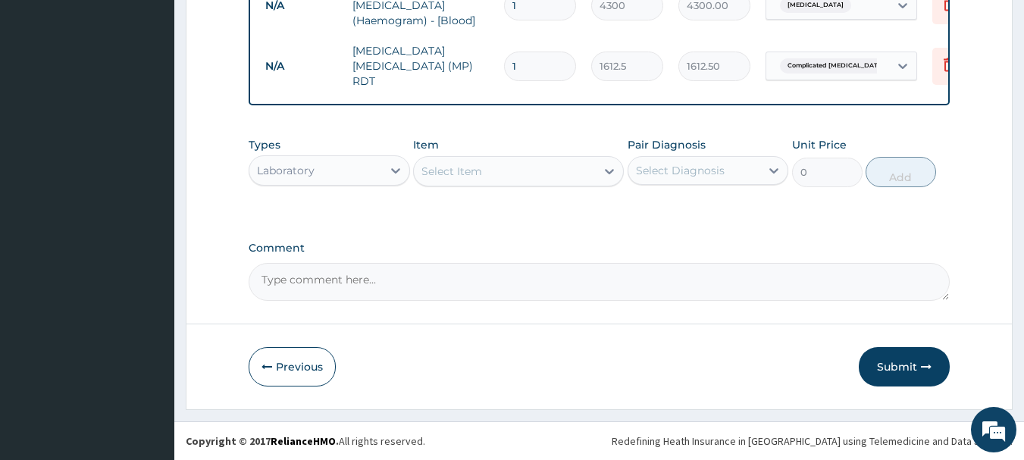
click at [350, 174] on div "Laboratory" at bounding box center [315, 170] width 133 height 24
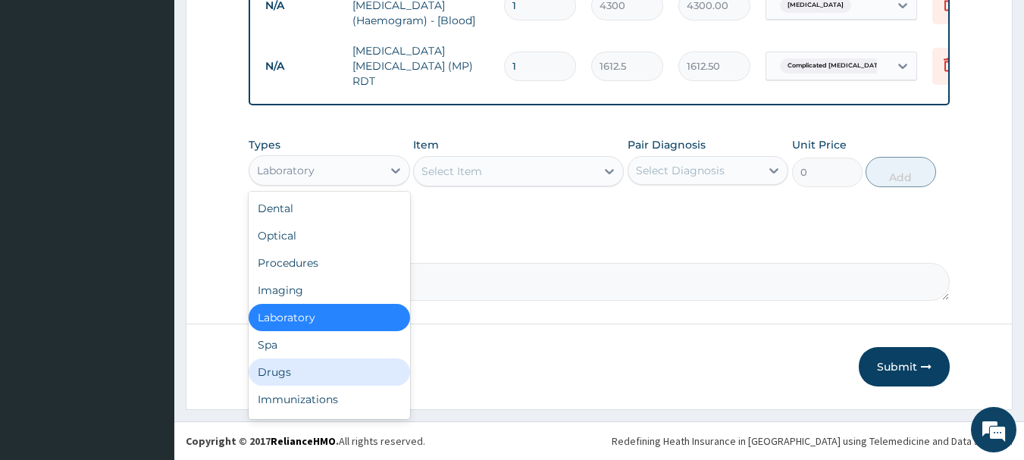
click at [288, 369] on div "Drugs" at bounding box center [329, 372] width 161 height 27
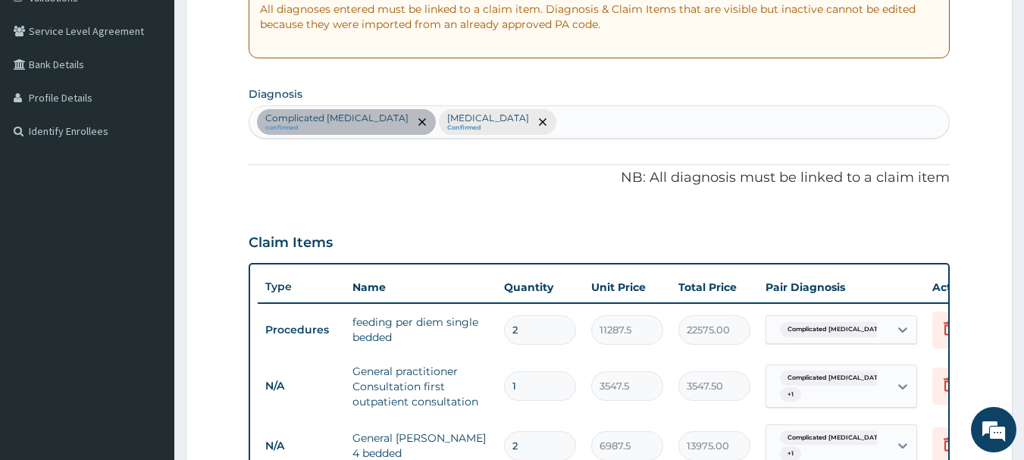
scroll to position [198, 0]
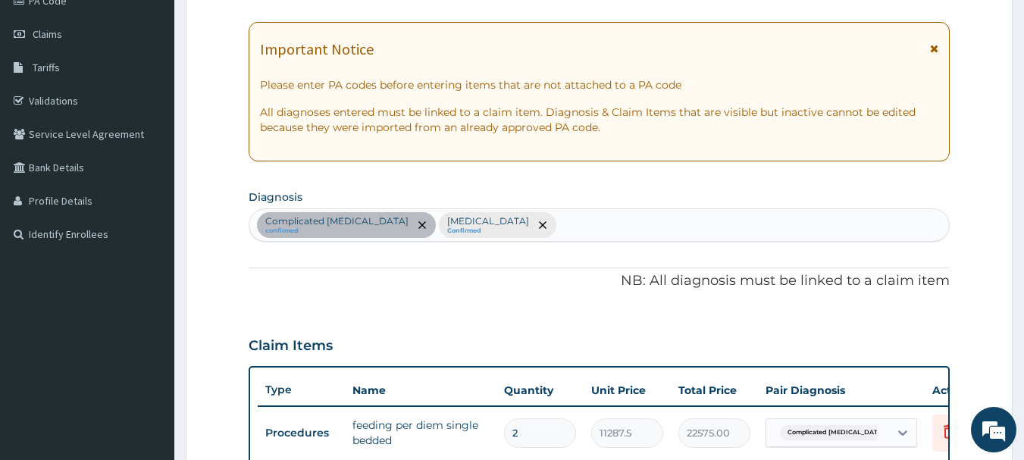
click at [494, 226] on div "Complicated malaria confirmed Sepsis Confirmed" at bounding box center [599, 225] width 700 height 32
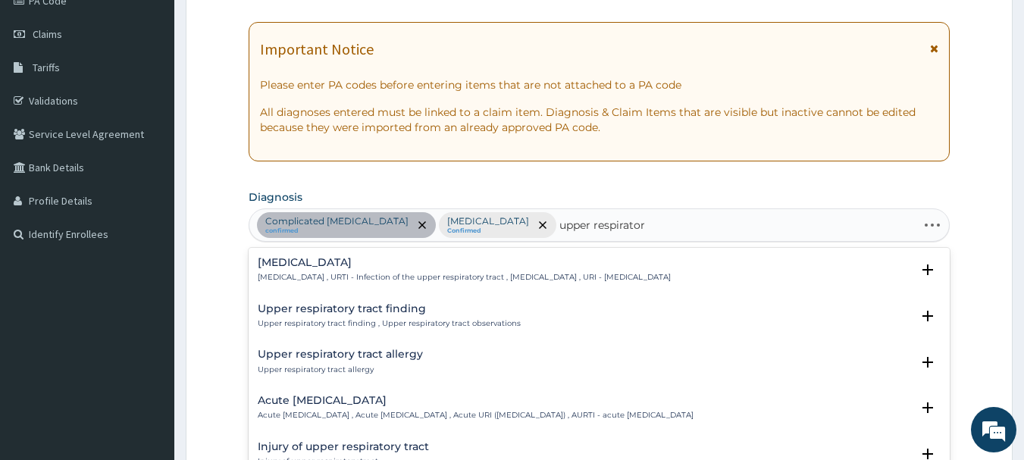
type input "upper respiratory"
click at [348, 270] on div "Upper respiratory infection Upper respiratory infection , URTI - Infection of t…" at bounding box center [464, 270] width 413 height 27
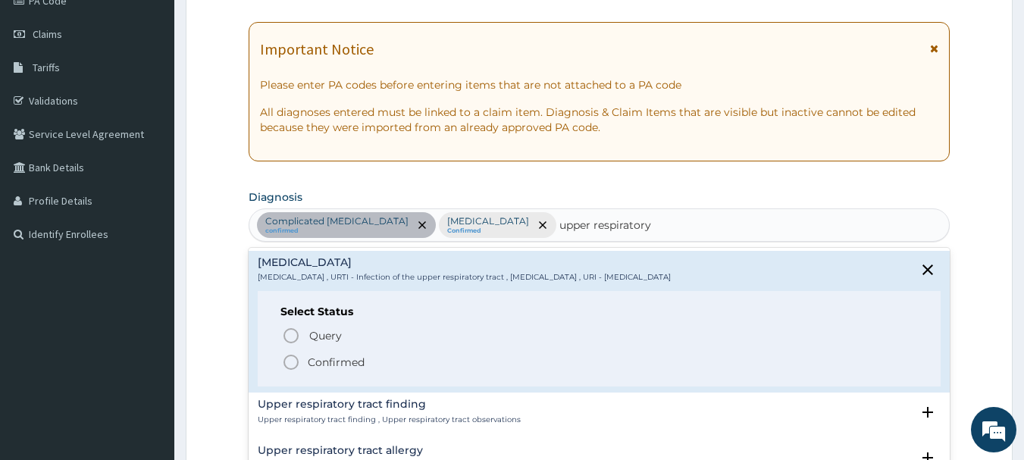
drag, startPoint x: 288, startPoint y: 363, endPoint x: 324, endPoint y: 332, distance: 47.8
click at [290, 361] on icon "status option filled" at bounding box center [291, 362] width 18 height 18
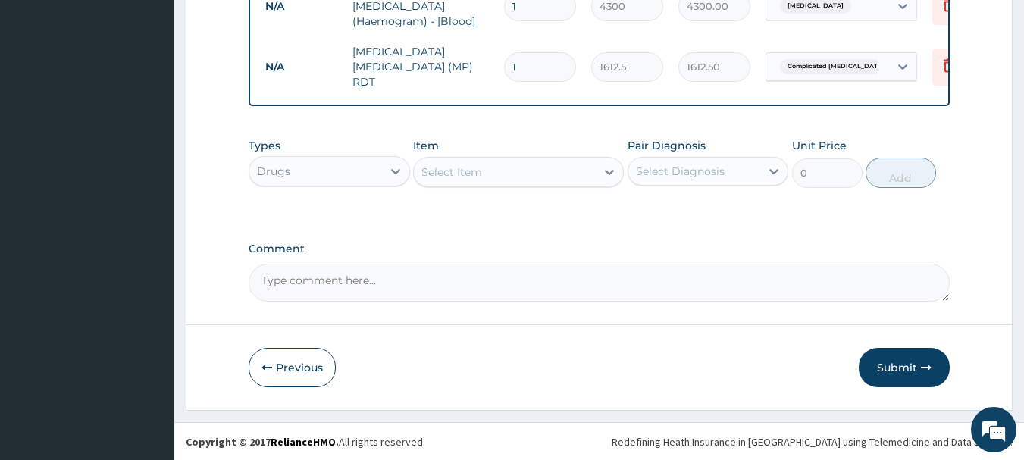
scroll to position [804, 0]
click at [476, 171] on div "Select Item" at bounding box center [451, 171] width 61 height 15
type input "o"
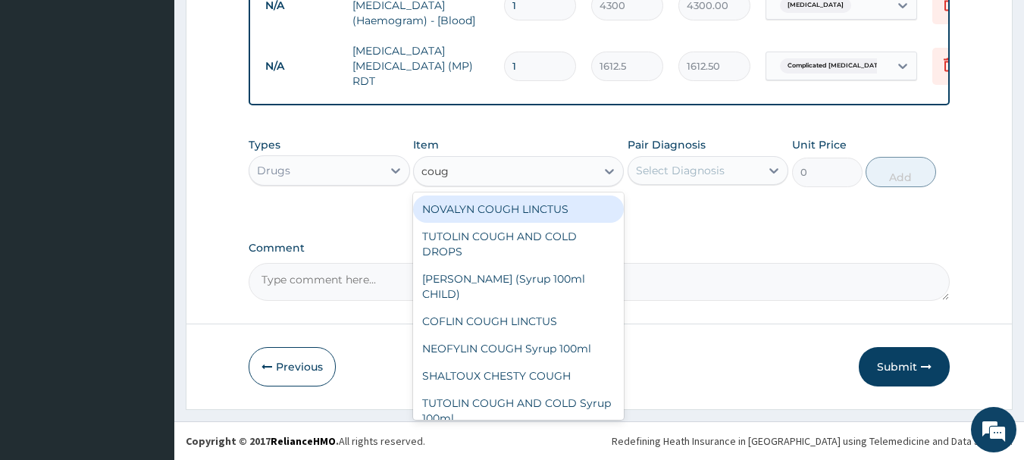
type input "cough"
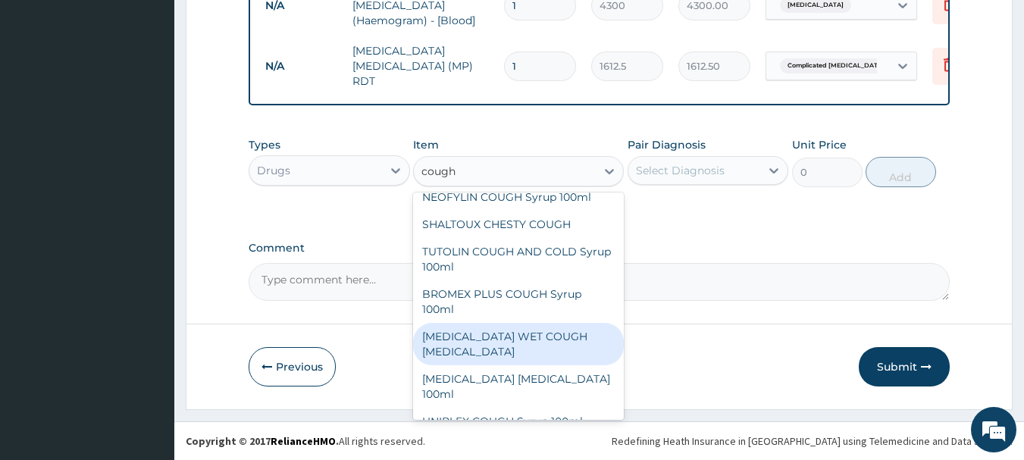
scroll to position [0, 0]
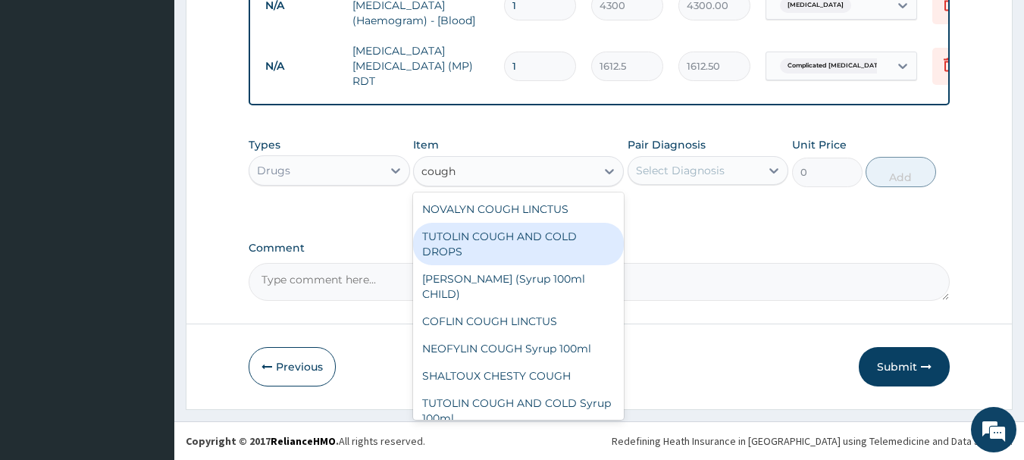
click at [488, 240] on div "TUTOLIN COUGH AND COLD DROPS" at bounding box center [518, 244] width 211 height 42
type input "1478.125"
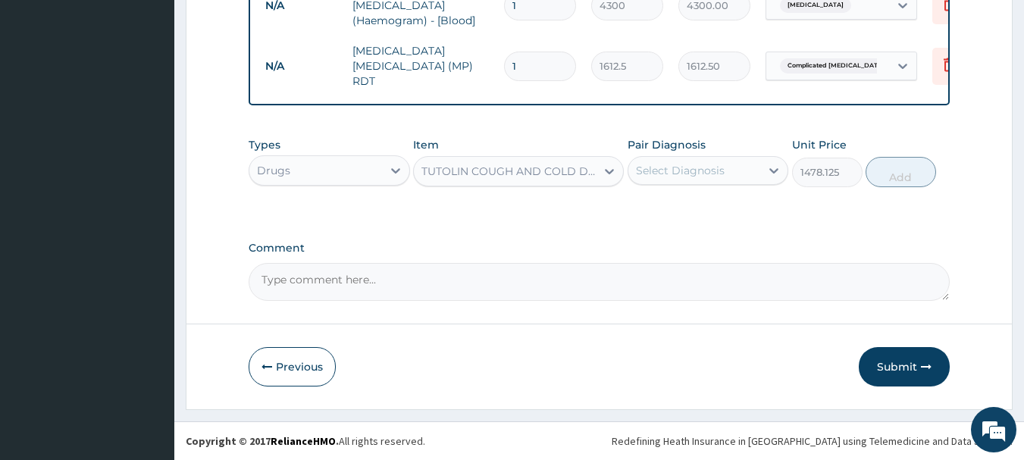
click at [694, 170] on div "Select Diagnosis" at bounding box center [680, 170] width 89 height 15
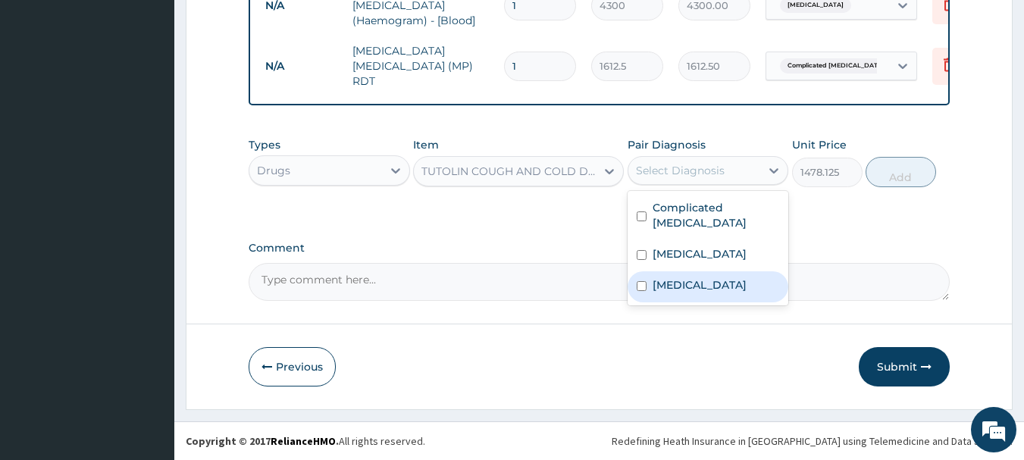
click at [648, 280] on div "Upper respiratory infection" at bounding box center [708, 286] width 161 height 31
checkbox input "true"
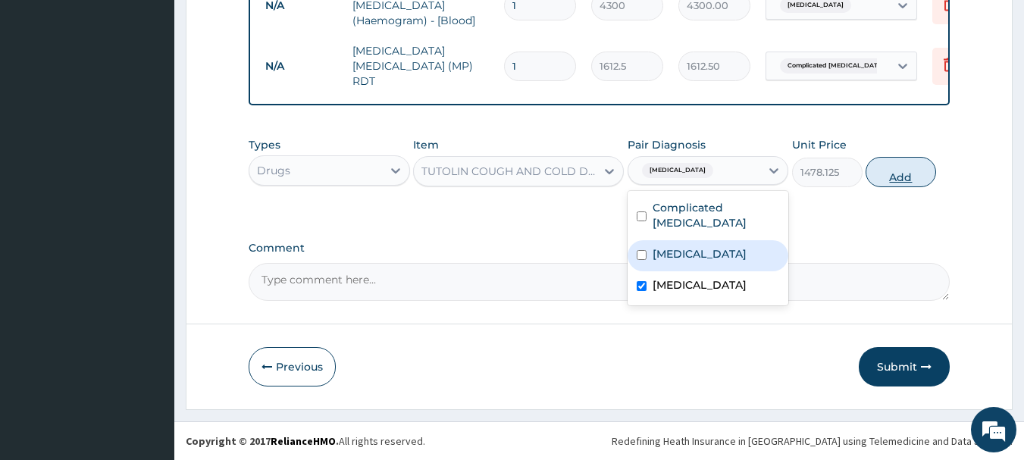
click at [911, 174] on button "Add" at bounding box center [901, 172] width 70 height 30
type input "0"
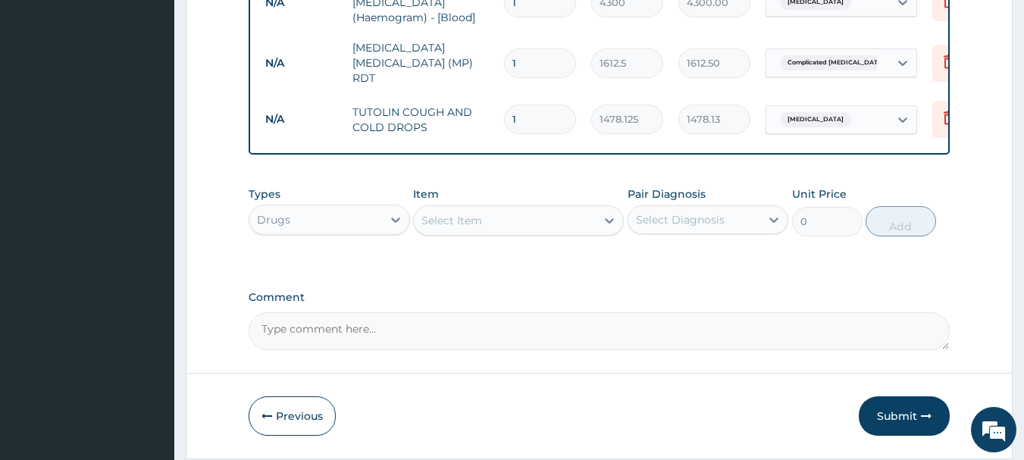
click at [514, 233] on div "Select Item" at bounding box center [505, 220] width 182 height 24
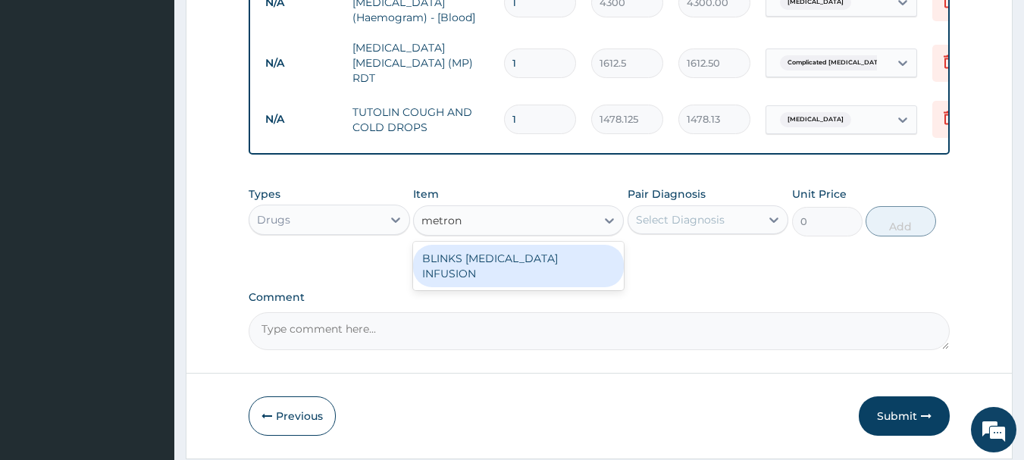
type input "metroni"
click at [531, 265] on div "BLINKS METRONIDAZOLE INFUSION" at bounding box center [518, 266] width 211 height 42
type input "709.5"
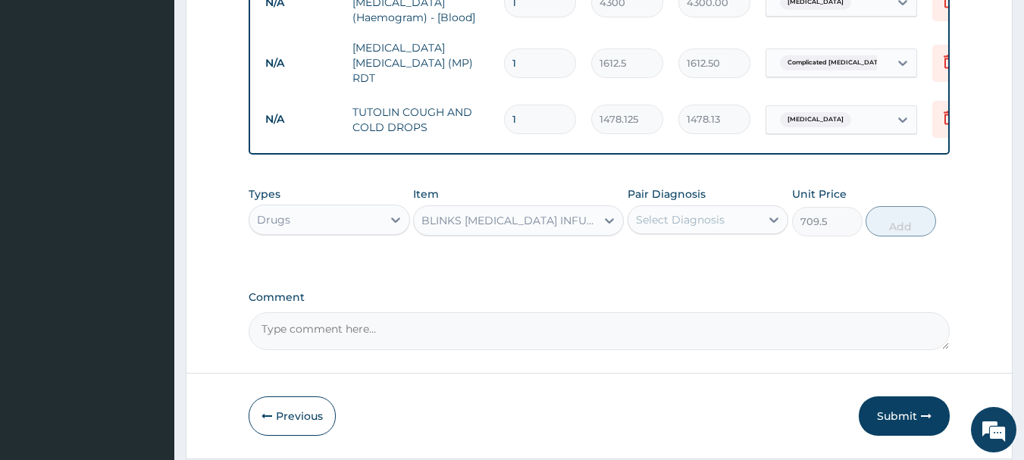
click at [550, 224] on div "BLINKS METRONIDAZOLE INFUSION" at bounding box center [509, 220] width 176 height 15
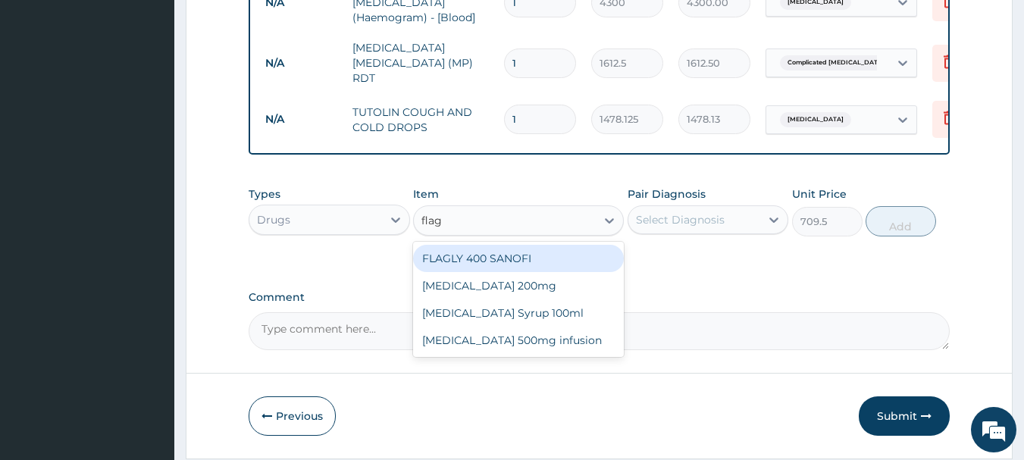
type input "flagy"
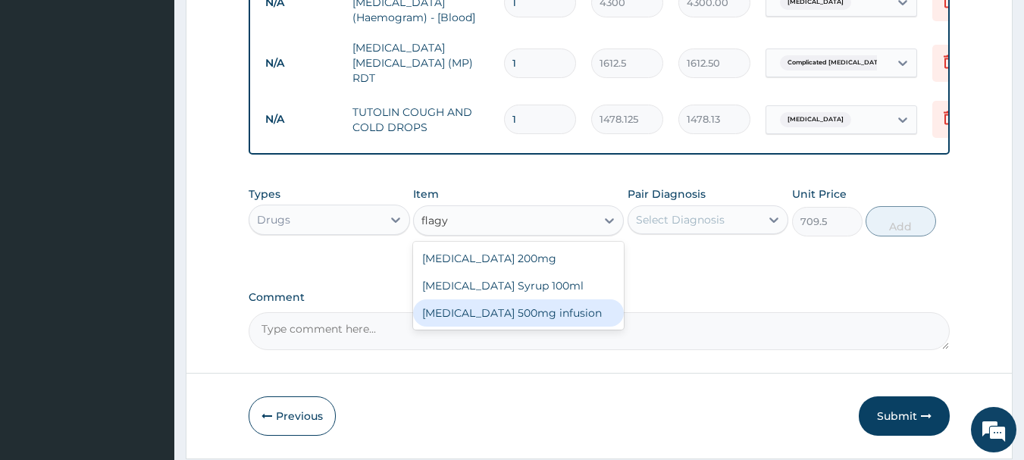
click at [514, 320] on div "Flagyl 500mg infusion" at bounding box center [518, 312] width 211 height 27
type input "591.25"
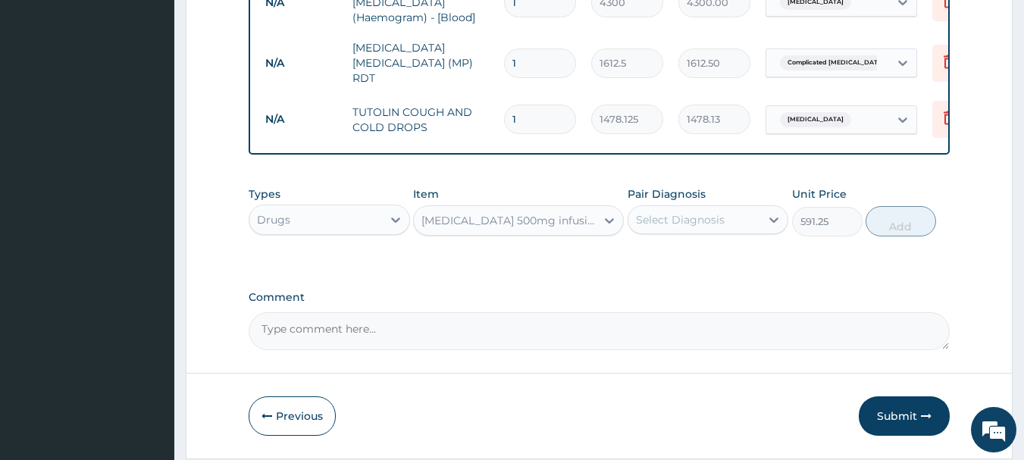
click at [706, 215] on div "Select Diagnosis" at bounding box center [680, 219] width 89 height 15
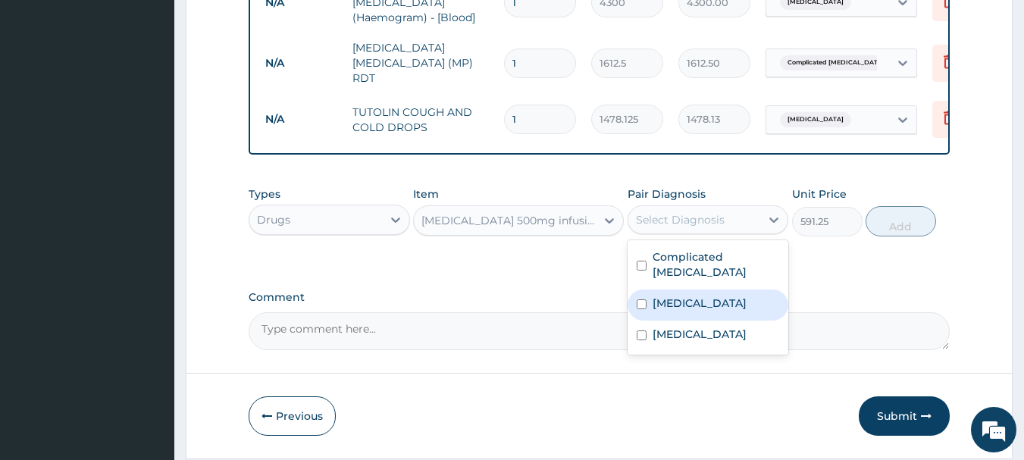
click at [637, 299] on input "checkbox" at bounding box center [642, 304] width 10 height 10
checkbox input "true"
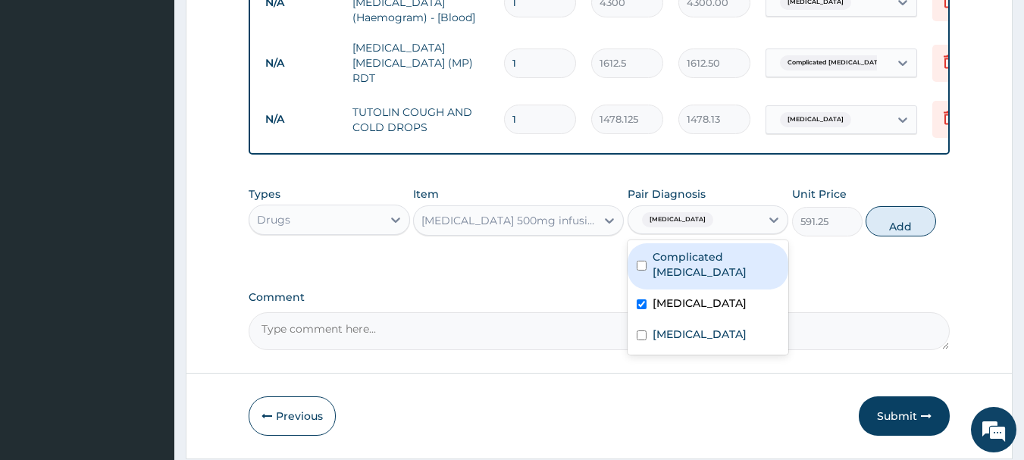
click at [908, 230] on button "Add" at bounding box center [901, 221] width 70 height 30
type input "0"
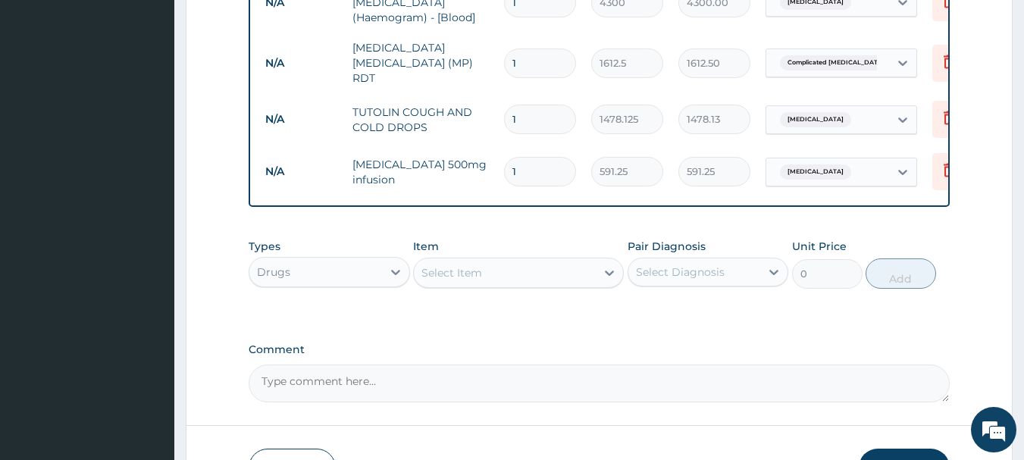
drag, startPoint x: 516, startPoint y: 166, endPoint x: 459, endPoint y: 171, distance: 57.1
click at [472, 165] on tr "N/A Flagyl 500mg infusion 1 591.25 591.25 Sepsis Delete" at bounding box center [629, 172] width 743 height 52
type input "6"
type input "3547.50"
type input "6"
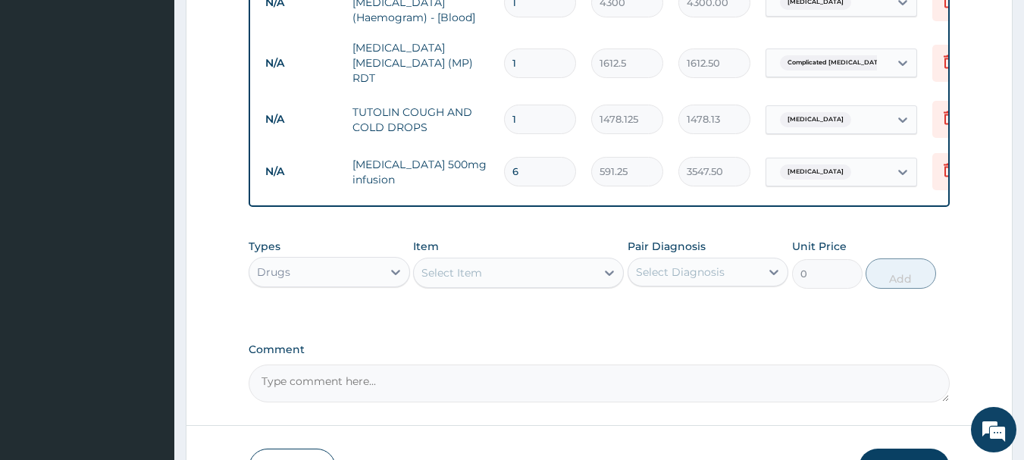
click at [502, 277] on div "Select Item" at bounding box center [505, 273] width 182 height 24
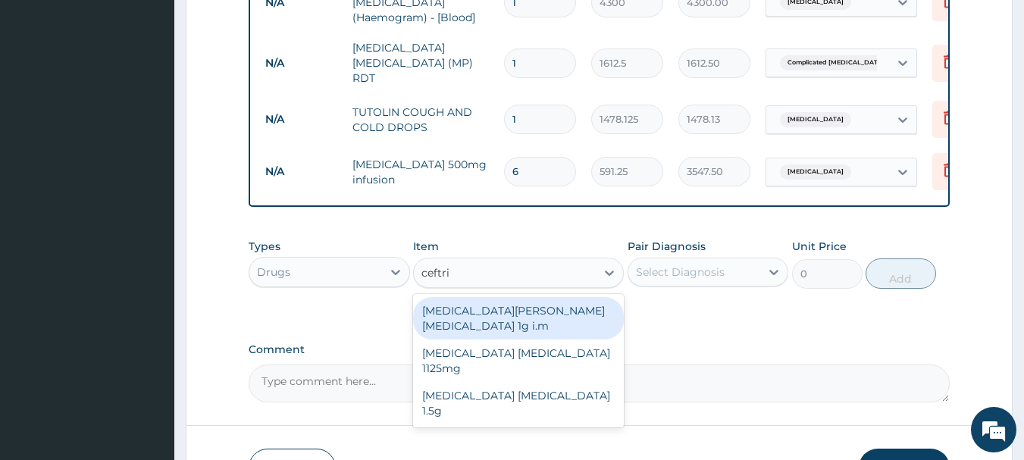
type input "ceftria"
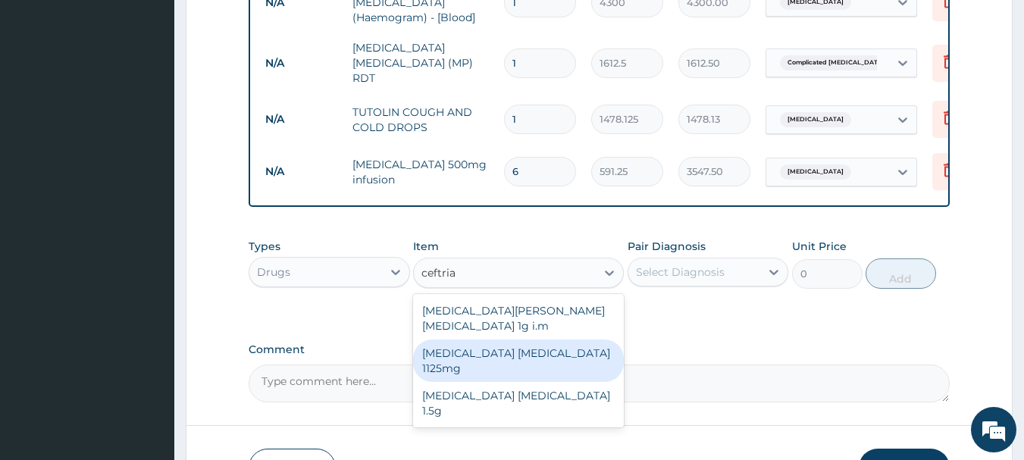
click at [474, 340] on div "Ceftriaxone Tazobactam 1125mg" at bounding box center [518, 361] width 211 height 42
type input "2365"
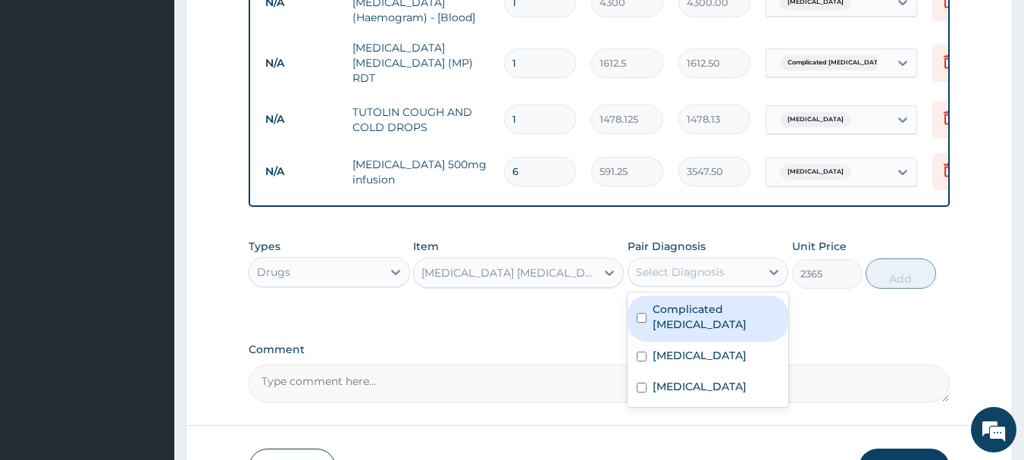
click at [644, 273] on div "Select Diagnosis" at bounding box center [680, 272] width 89 height 15
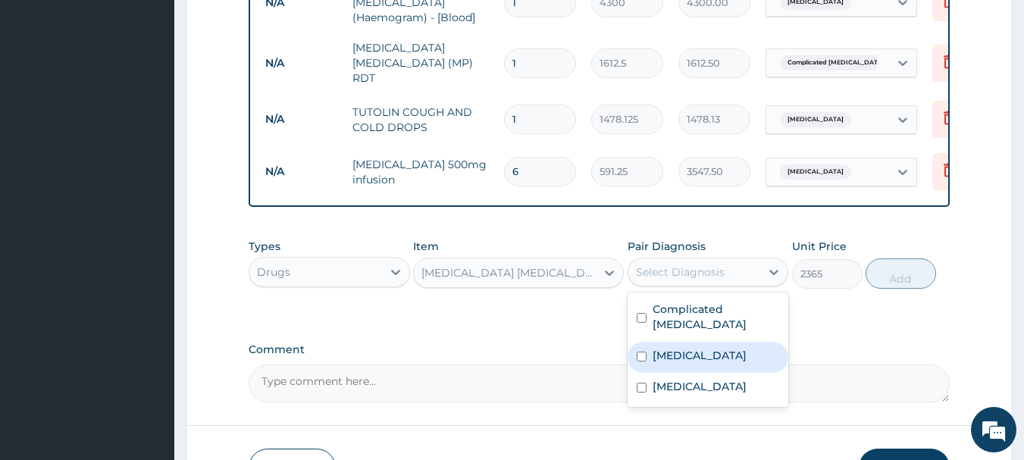
click at [659, 348] on label "Sepsis" at bounding box center [700, 355] width 94 height 15
checkbox input "true"
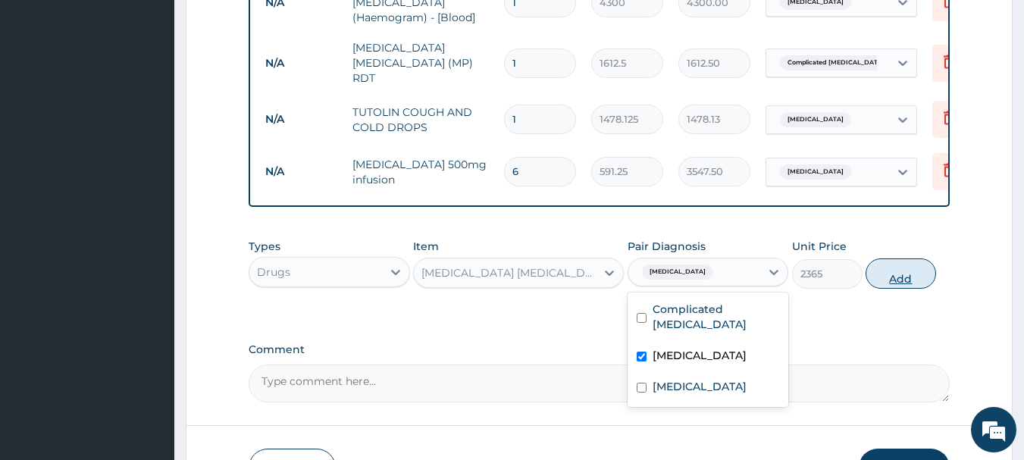
click at [900, 282] on button "Add" at bounding box center [901, 273] width 70 height 30
type input "0"
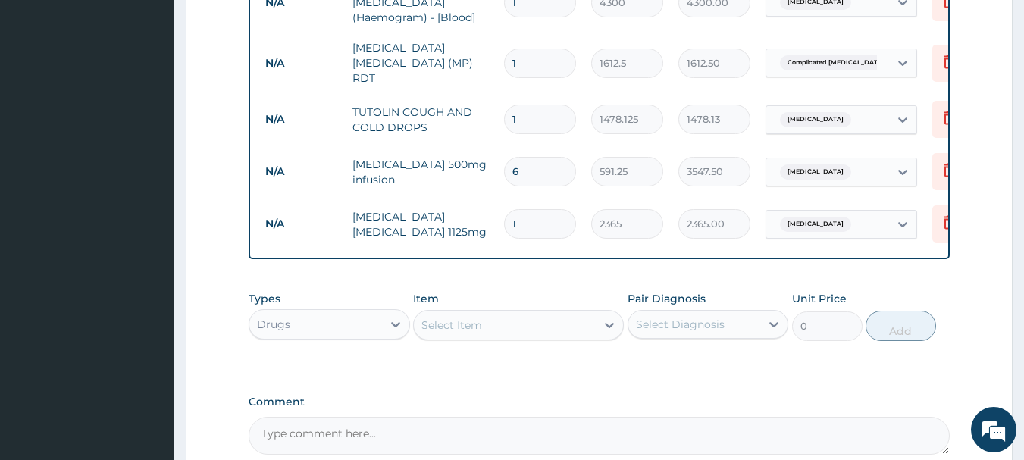
drag, startPoint x: 531, startPoint y: 215, endPoint x: 431, endPoint y: 217, distance: 99.3
click at [431, 217] on tr "N/A Ceftriaxone Tazobactam 1125mg 1 2365 2365.00 Sepsis Delete" at bounding box center [629, 224] width 743 height 52
type input "6"
type input "14190.00"
type input "6"
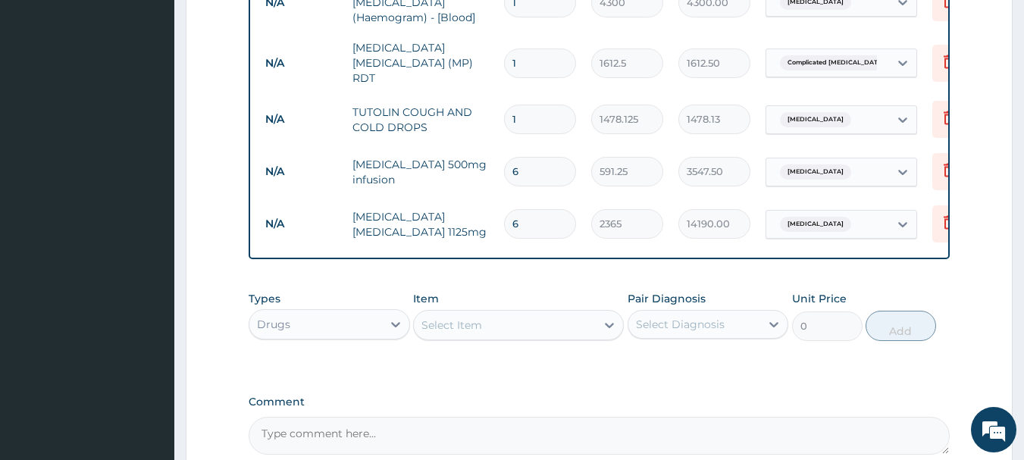
drag, startPoint x: 481, startPoint y: 326, endPoint x: 472, endPoint y: 325, distance: 8.4
click at [482, 325] on div "Select Item" at bounding box center [505, 325] width 182 height 24
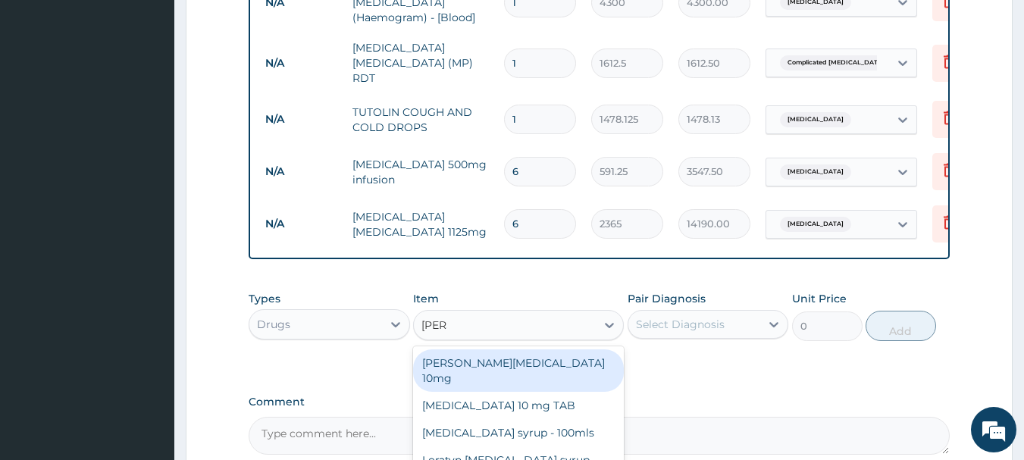
type input "lorat"
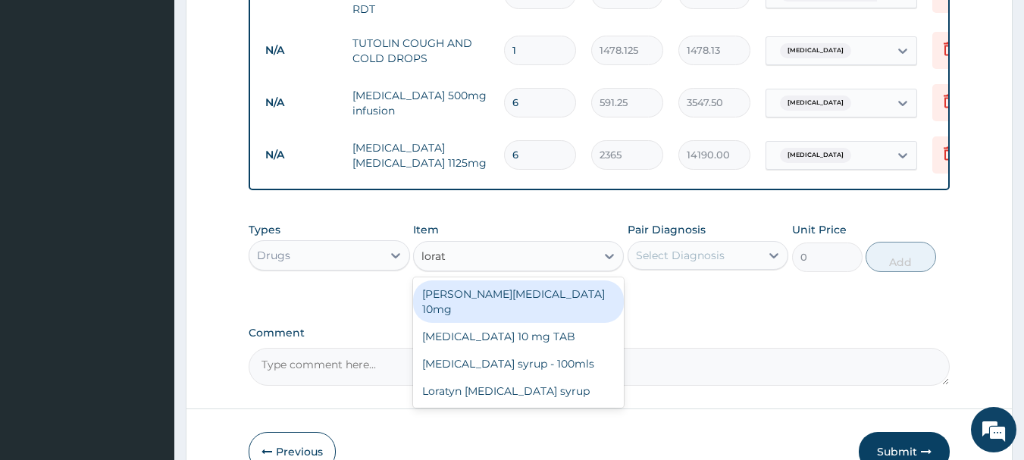
scroll to position [956, 0]
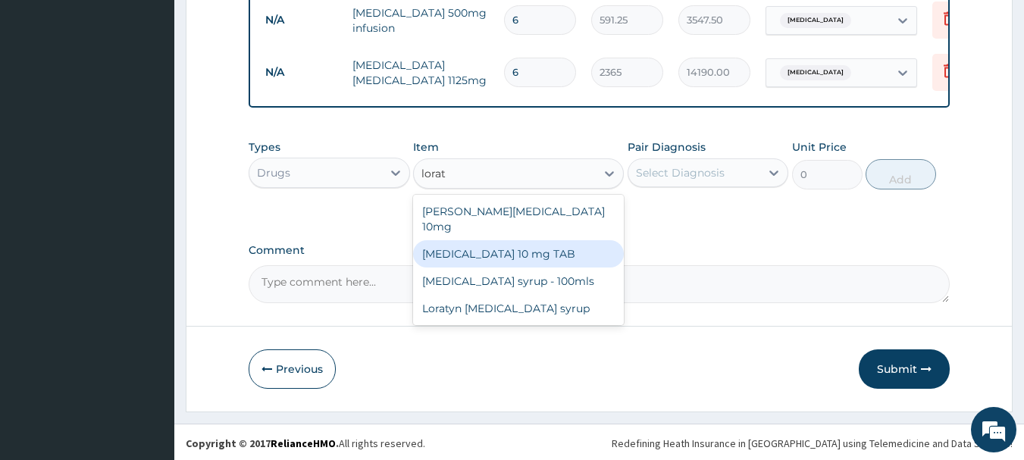
click at [512, 240] on div "LORATADINE 10 mg TAB" at bounding box center [518, 253] width 211 height 27
type input "59.125"
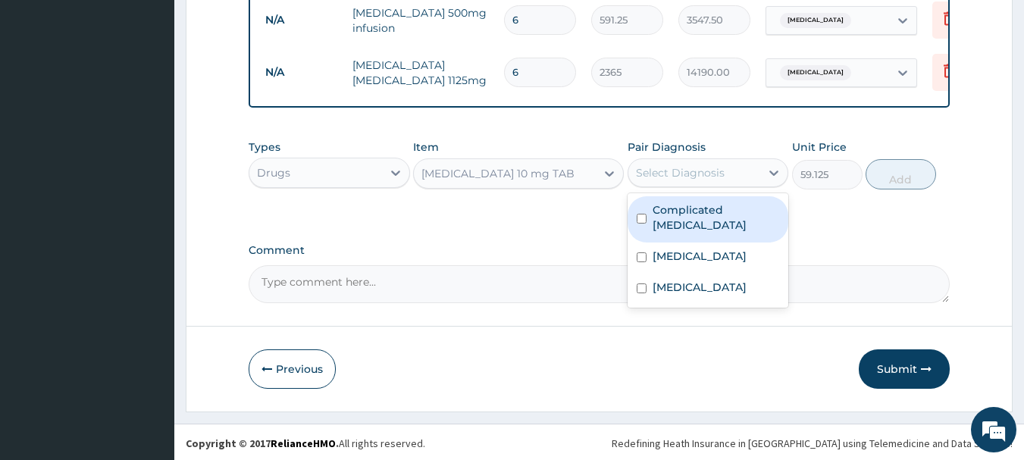
click at [692, 177] on div "Select Diagnosis" at bounding box center [680, 172] width 89 height 15
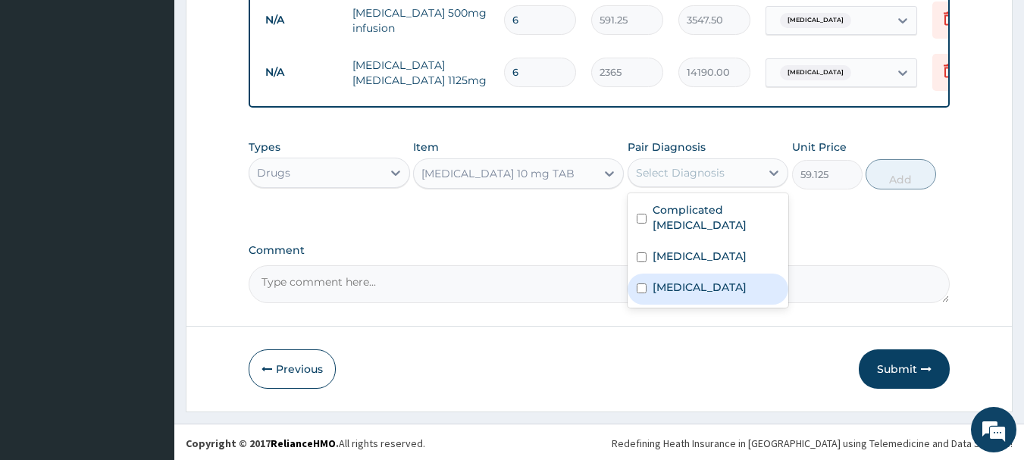
click at [648, 278] on div "Upper respiratory infection" at bounding box center [708, 289] width 161 height 31
checkbox input "true"
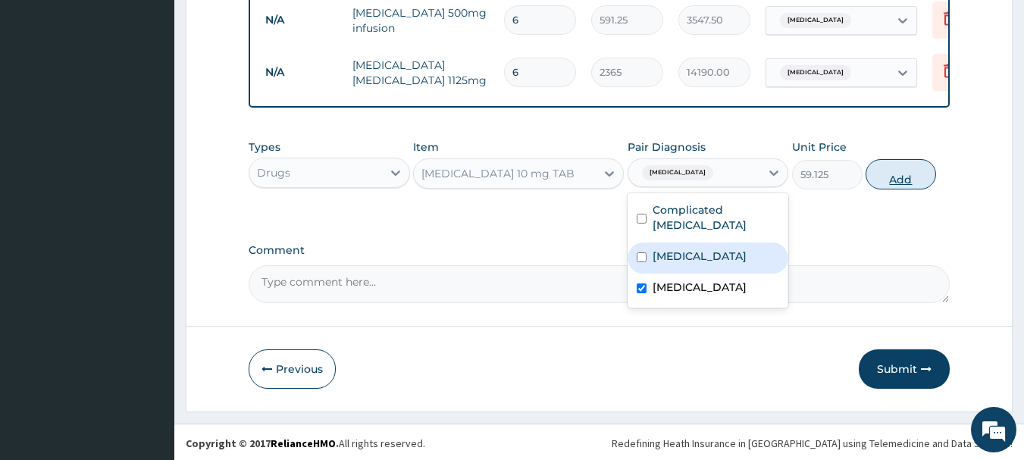
click at [891, 174] on button "Add" at bounding box center [901, 174] width 70 height 30
type input "0"
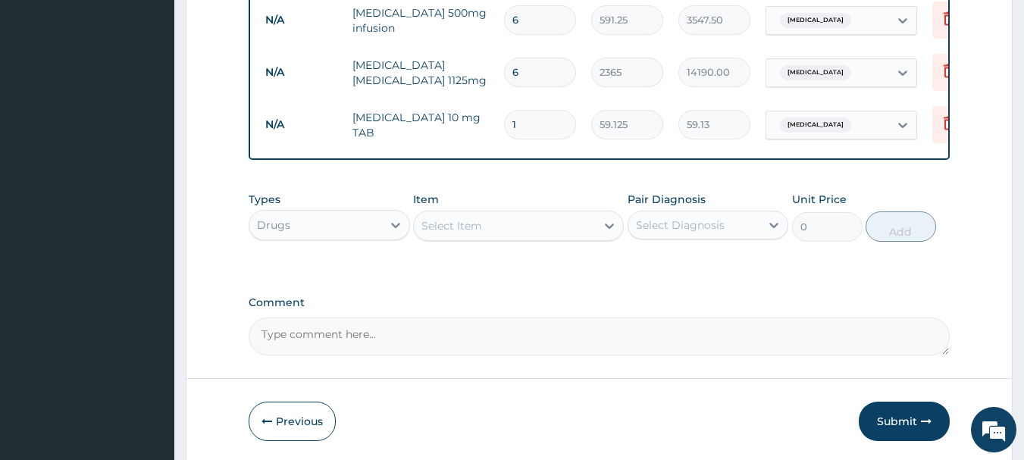
drag, startPoint x: 543, startPoint y: 120, endPoint x: 441, endPoint y: 126, distance: 102.5
click at [441, 126] on tr "N/A LORATADINE 10 mg TAB 1 59.125 59.13 Upper respiratory infection Delete" at bounding box center [629, 125] width 743 height 52
type input "5"
type input "295.63"
type input "5"
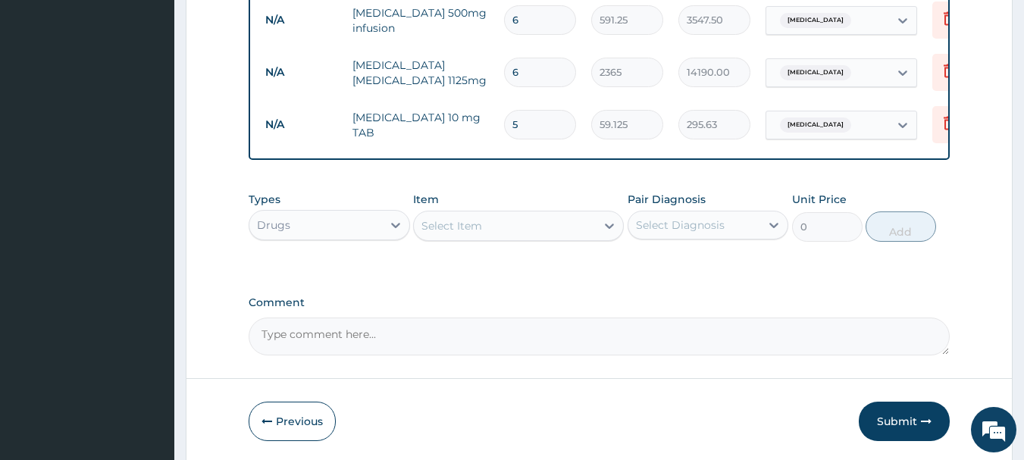
click at [481, 230] on div "Select Item" at bounding box center [451, 225] width 61 height 15
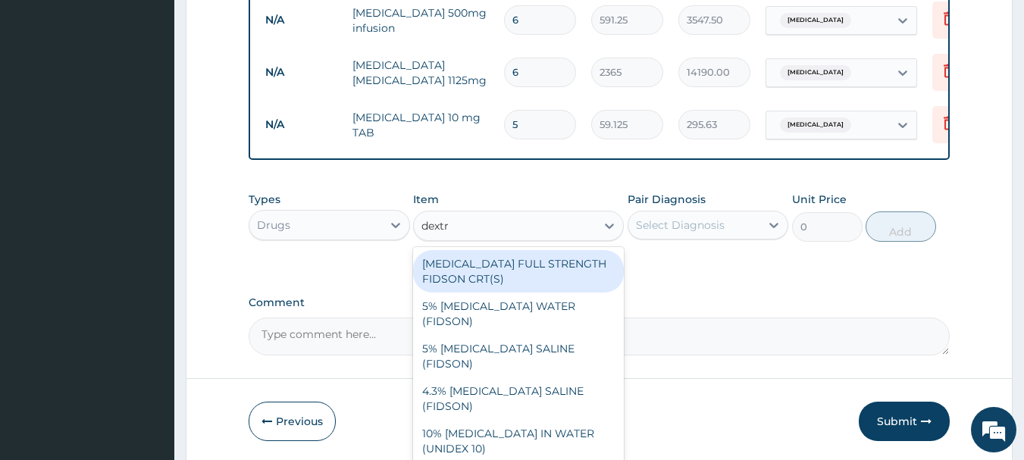
type input "dextro"
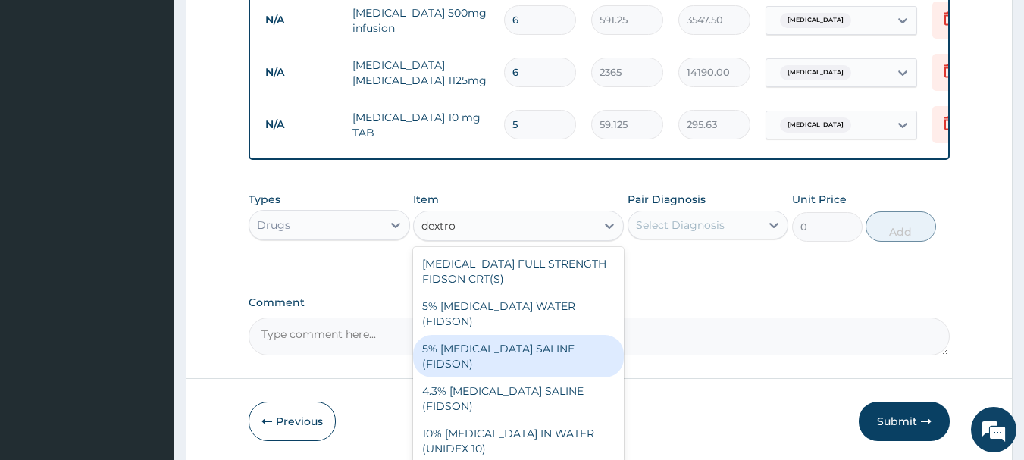
click at [494, 335] on div "5% DEXTROSE SALINE (FIDSON)" at bounding box center [518, 356] width 211 height 42
type input "1773.75"
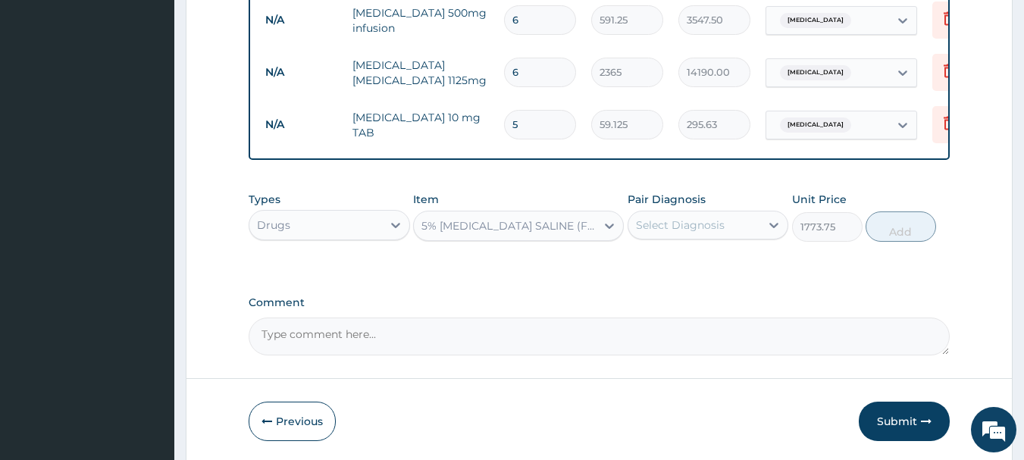
click at [665, 233] on div "Select Diagnosis" at bounding box center [680, 225] width 89 height 15
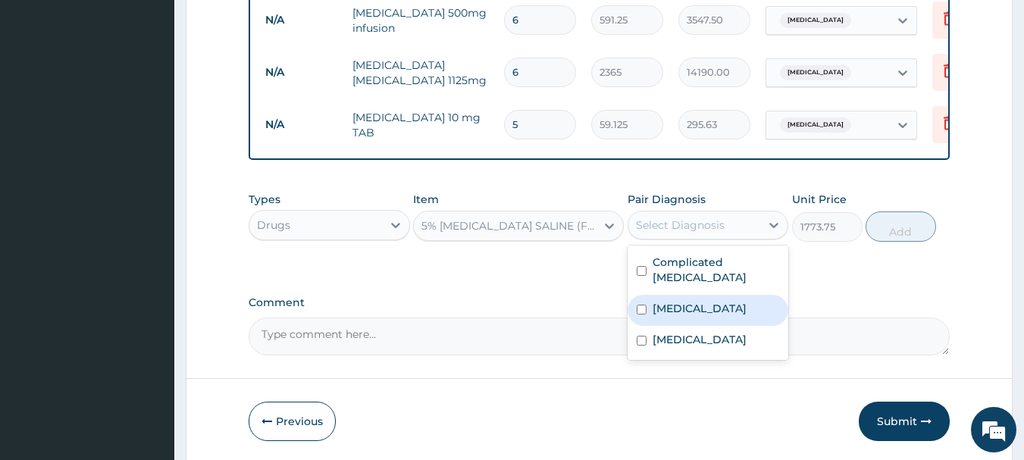
click at [655, 301] on label "Sepsis" at bounding box center [700, 308] width 94 height 15
checkbox input "true"
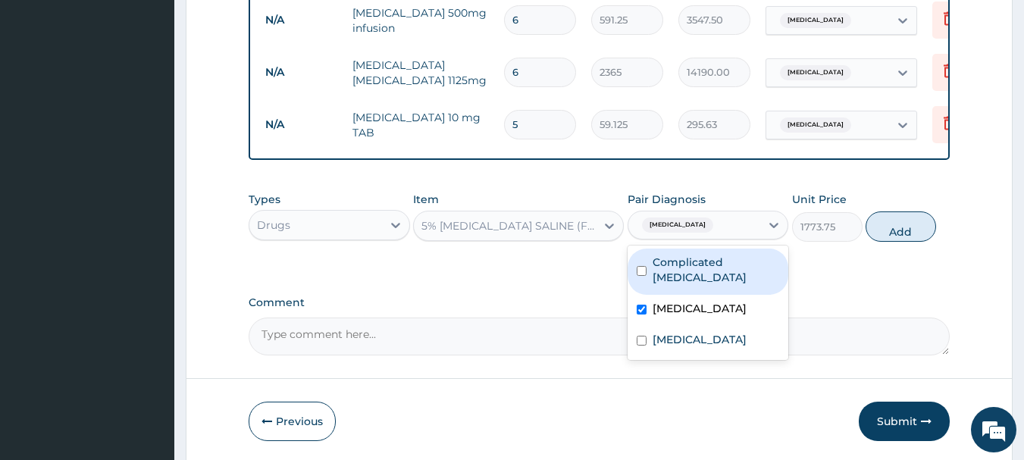
click at [645, 268] on input "checkbox" at bounding box center [642, 271] width 10 height 10
checkbox input "true"
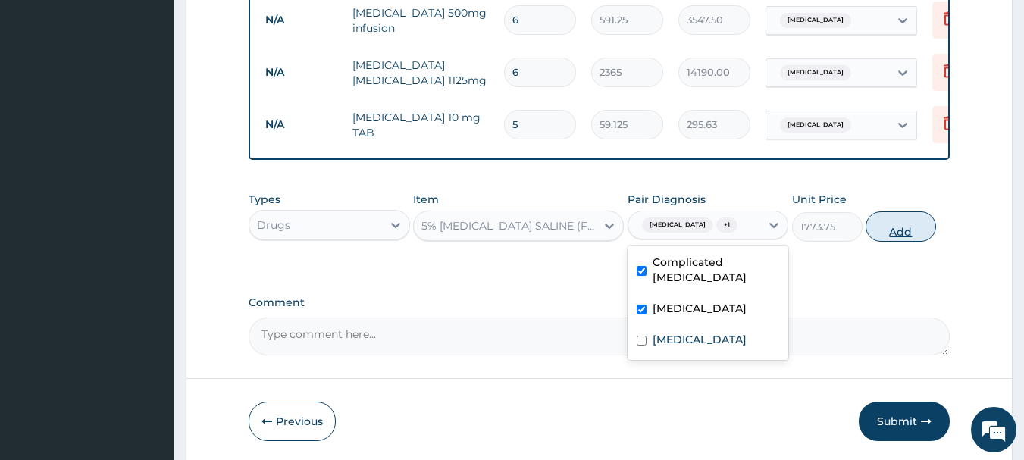
click at [907, 227] on button "Add" at bounding box center [901, 226] width 70 height 30
type input "0"
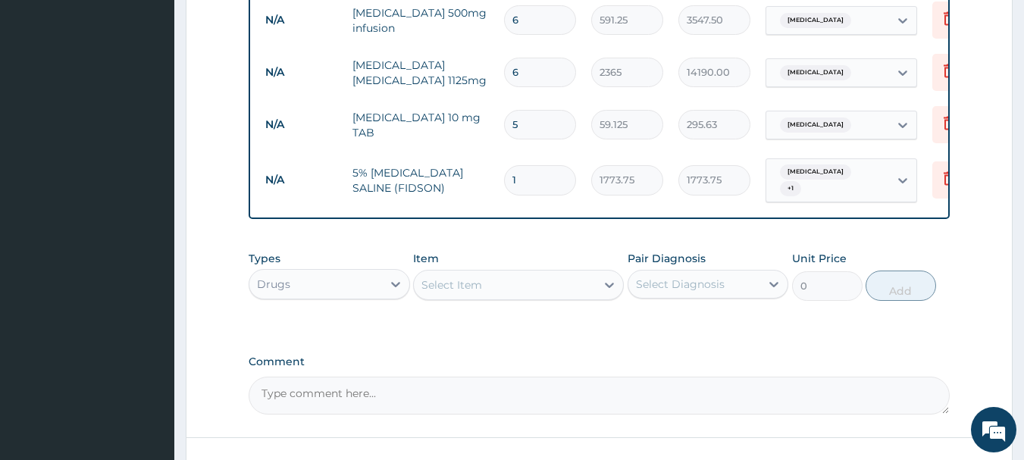
drag, startPoint x: 524, startPoint y: 176, endPoint x: 443, endPoint y: 171, distance: 81.2
click at [443, 171] on tr "N/A 5% DEXTROSE SALINE (FIDSON) 1 1773.75 1773.75 Sepsis + 1 Delete" at bounding box center [629, 180] width 743 height 59
type input "4"
type input "7095.00"
type input "4"
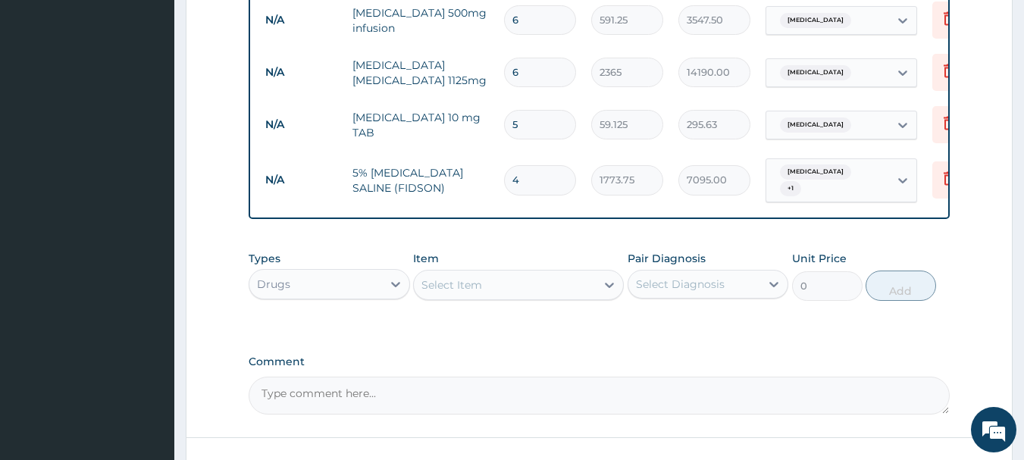
click at [513, 251] on div "Item Select Item" at bounding box center [518, 276] width 211 height 50
click at [503, 277] on div "Select Item" at bounding box center [505, 285] width 182 height 24
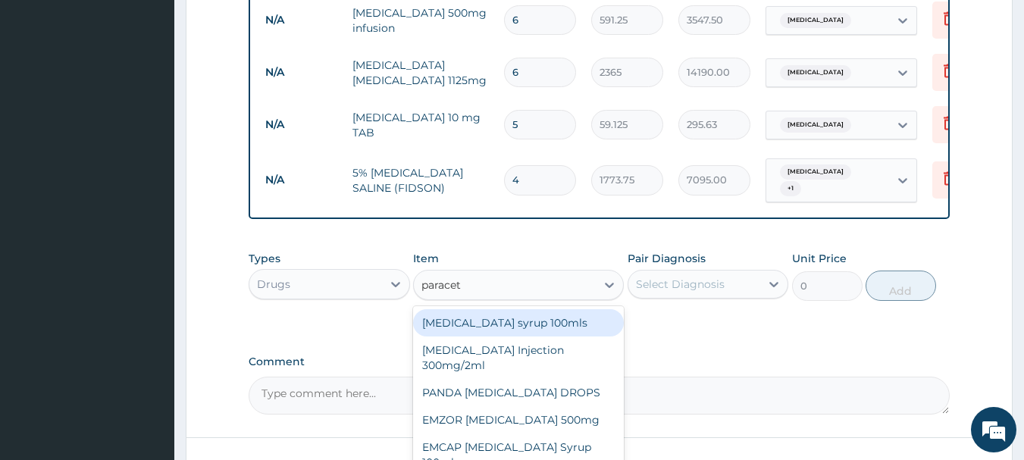
type input "paraceta"
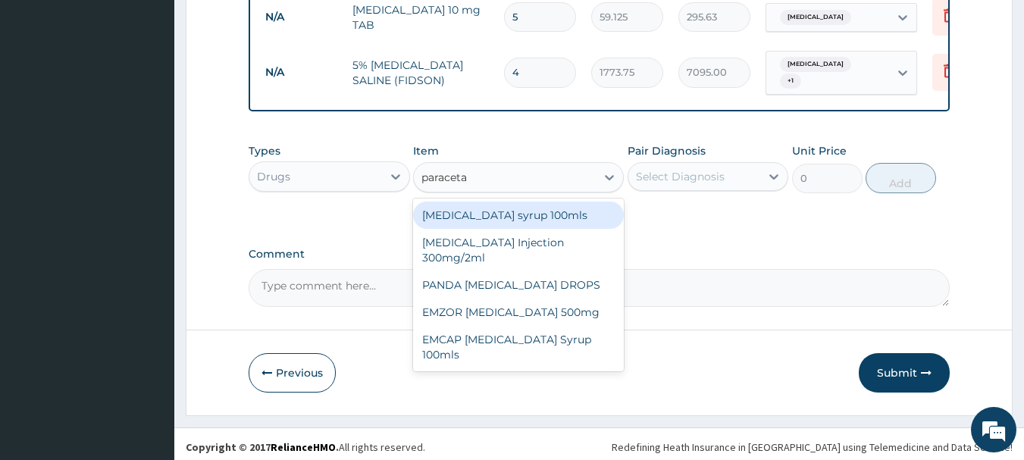
scroll to position [1066, 0]
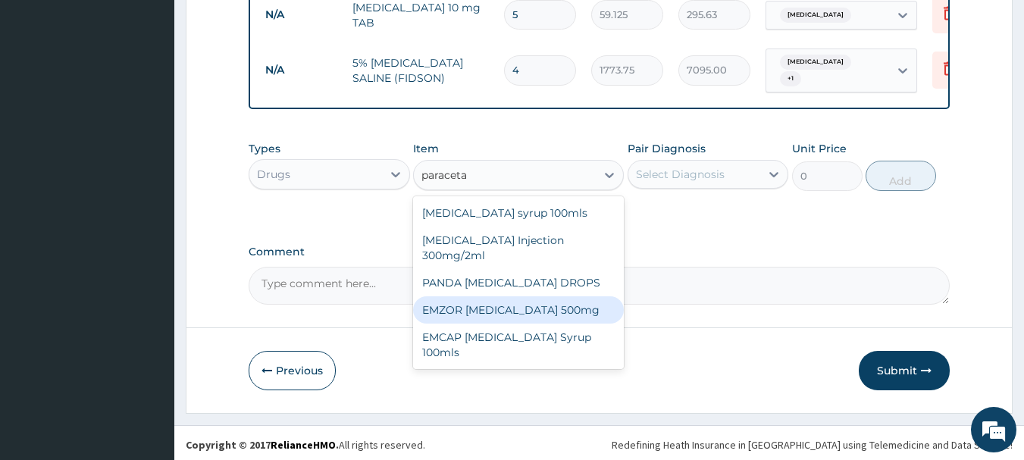
click at [543, 315] on div "EMZOR PARACETAMOL 500mg" at bounding box center [518, 309] width 211 height 27
type input "23.65"
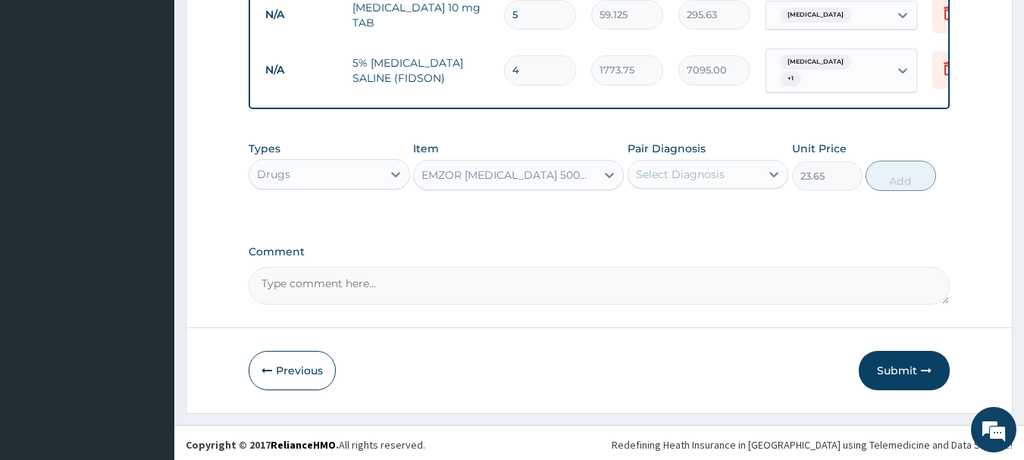
click at [648, 175] on div "Select Diagnosis" at bounding box center [680, 174] width 89 height 15
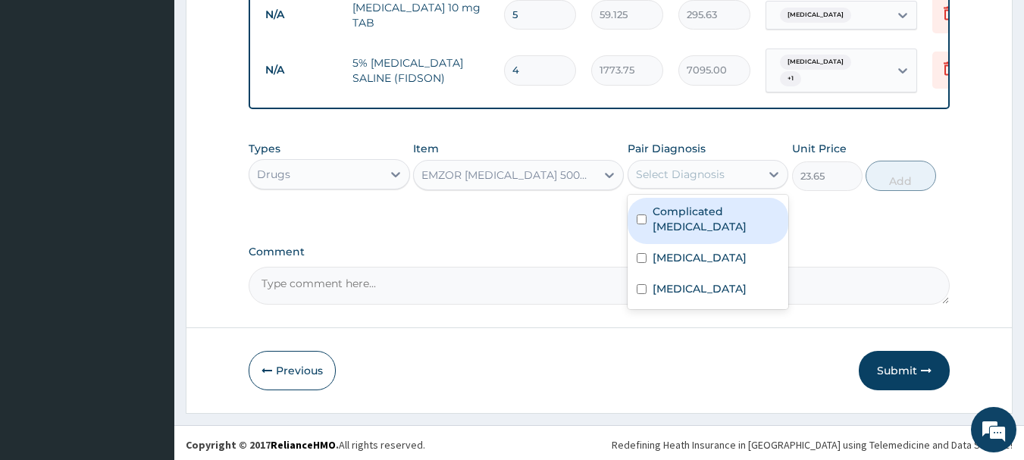
click at [654, 204] on label "Complicated malaria" at bounding box center [716, 219] width 127 height 30
checkbox input "true"
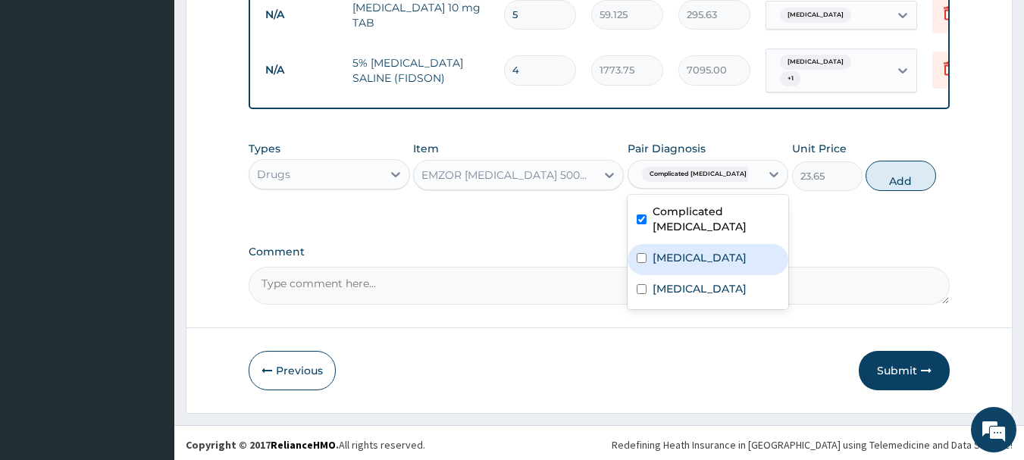
drag, startPoint x: 645, startPoint y: 238, endPoint x: 922, endPoint y: 196, distance: 279.9
click at [650, 244] on div "Sepsis" at bounding box center [708, 259] width 161 height 31
checkbox input "true"
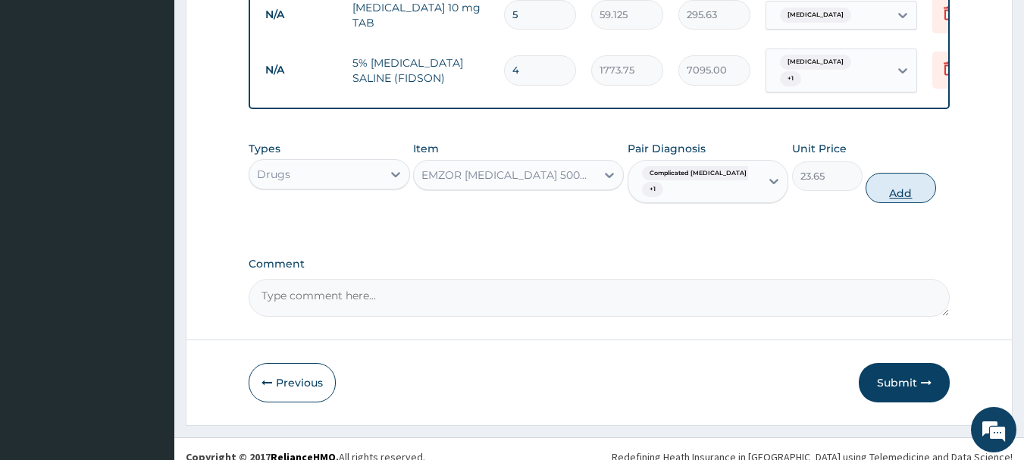
click at [916, 177] on button "Add" at bounding box center [901, 188] width 70 height 30
type input "0"
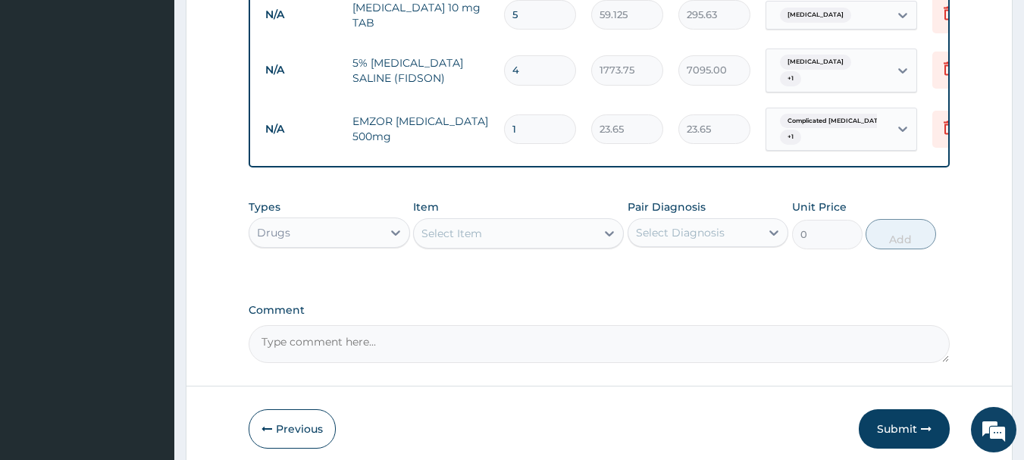
type input "18"
type input "425.70"
type input "18"
click at [535, 239] on div "Select Item" at bounding box center [505, 233] width 182 height 24
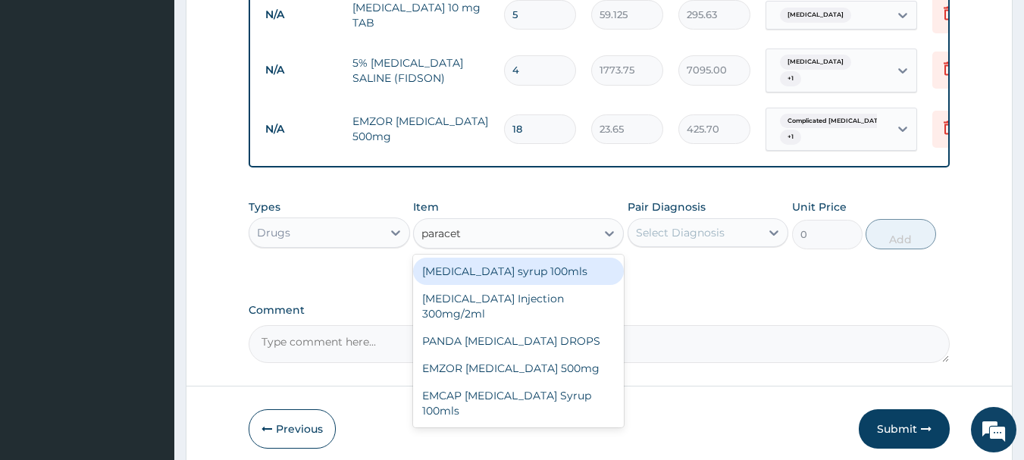
type input "paraceta"
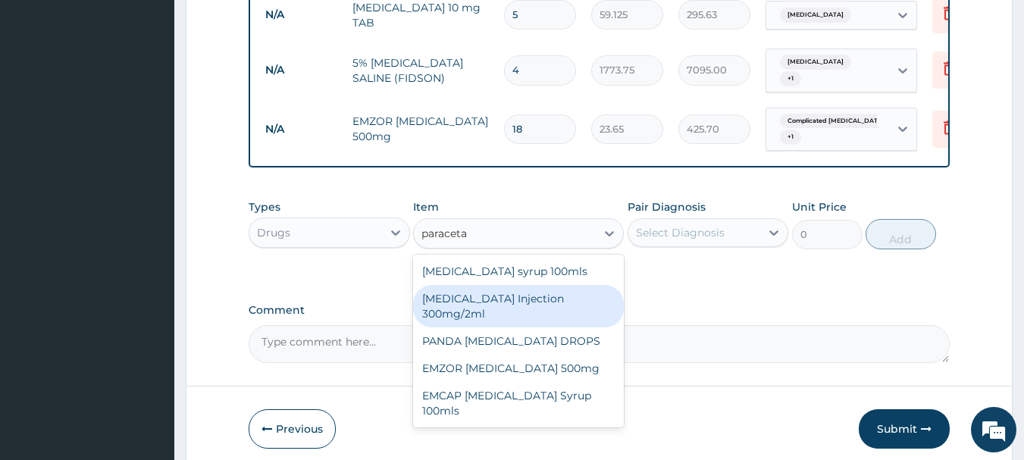
drag, startPoint x: 463, startPoint y: 308, endPoint x: 481, endPoint y: 302, distance: 18.5
click at [465, 308] on div "PARACETAMOL Injection 300mg/2ml" at bounding box center [518, 306] width 211 height 42
type input "260.15"
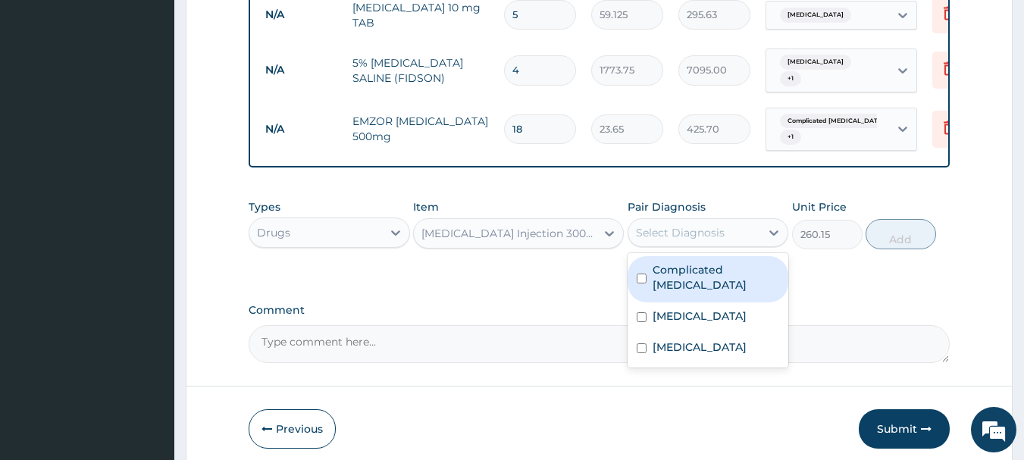
click at [681, 234] on div "Select Diagnosis" at bounding box center [680, 232] width 89 height 15
click at [677, 281] on div "Complicated malaria" at bounding box center [708, 279] width 161 height 46
checkbox input "true"
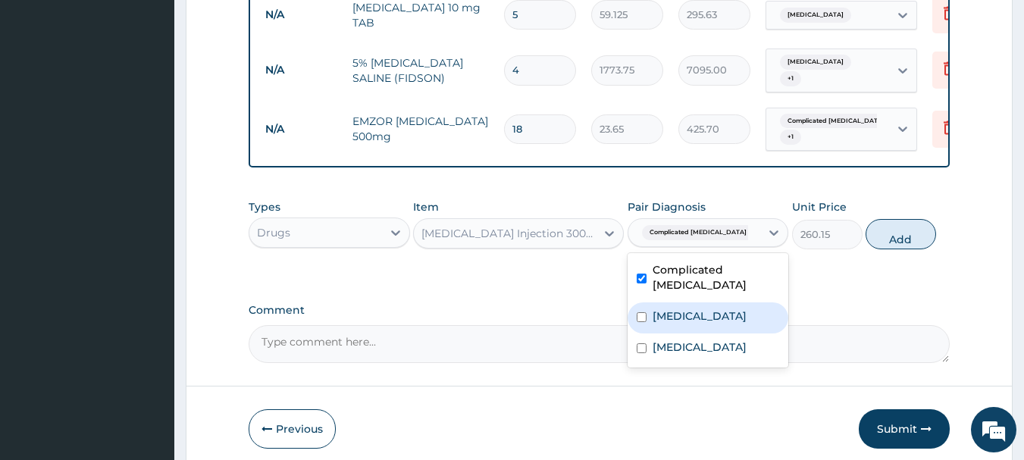
click at [669, 308] on label "Sepsis" at bounding box center [700, 315] width 94 height 15
checkbox input "true"
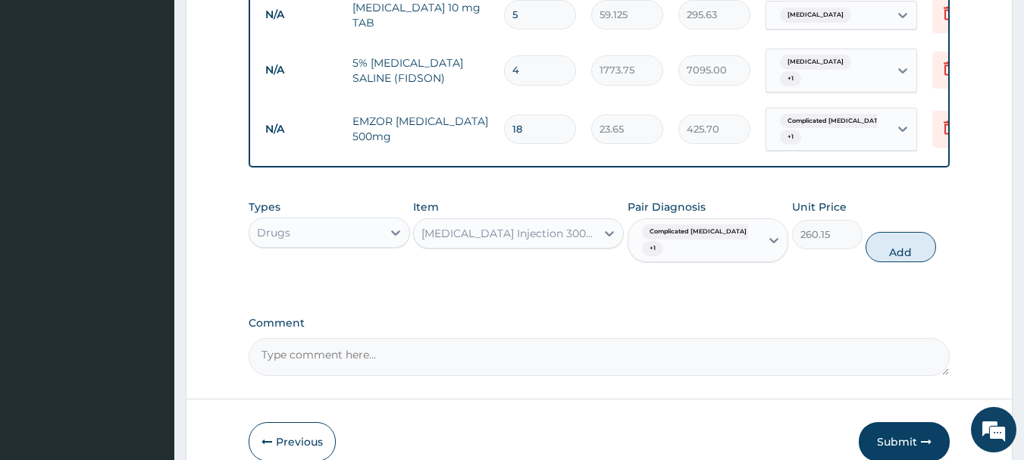
click at [899, 239] on button "Add" at bounding box center [901, 247] width 70 height 30
type input "0"
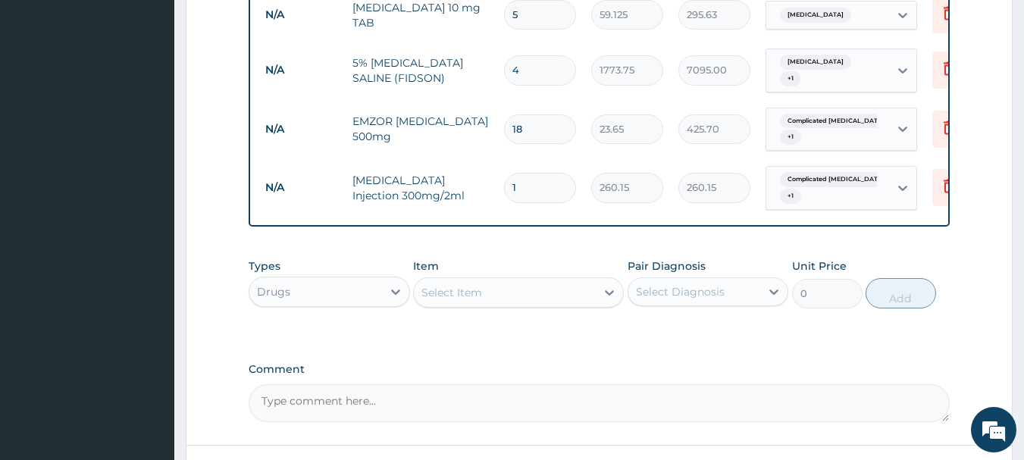
drag, startPoint x: 540, startPoint y: 173, endPoint x: 421, endPoint y: 189, distance: 119.3
click at [441, 182] on tr "N/A PARACETAMOL Injection 300mg/2ml 1 260.15 260.15 Complicated malaria + 1 Del…" at bounding box center [629, 187] width 743 height 59
type input "6"
type input "1560.90"
type input "6"
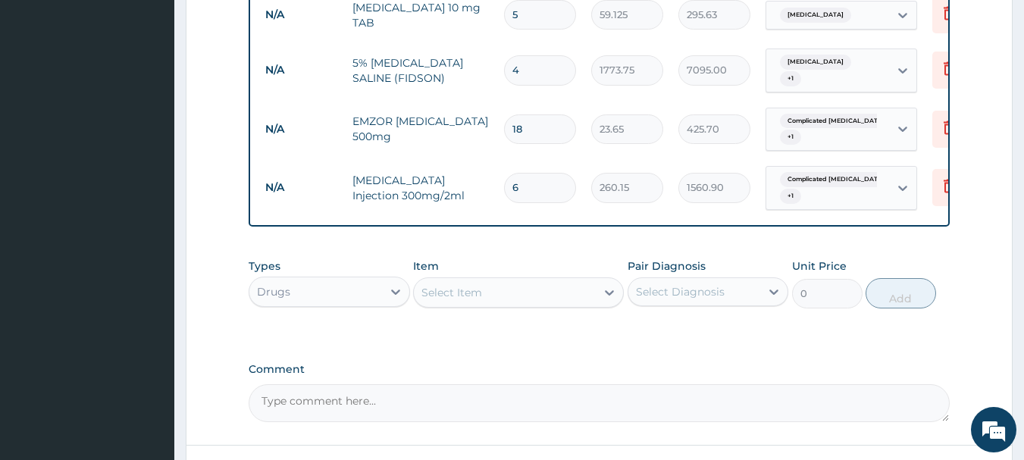
click at [502, 254] on div "Types Drugs Item Select Item Pair Diagnosis Select Diagnosis Unit Price 0 Add" at bounding box center [600, 283] width 702 height 65
click at [474, 287] on div "Select Item" at bounding box center [451, 292] width 61 height 15
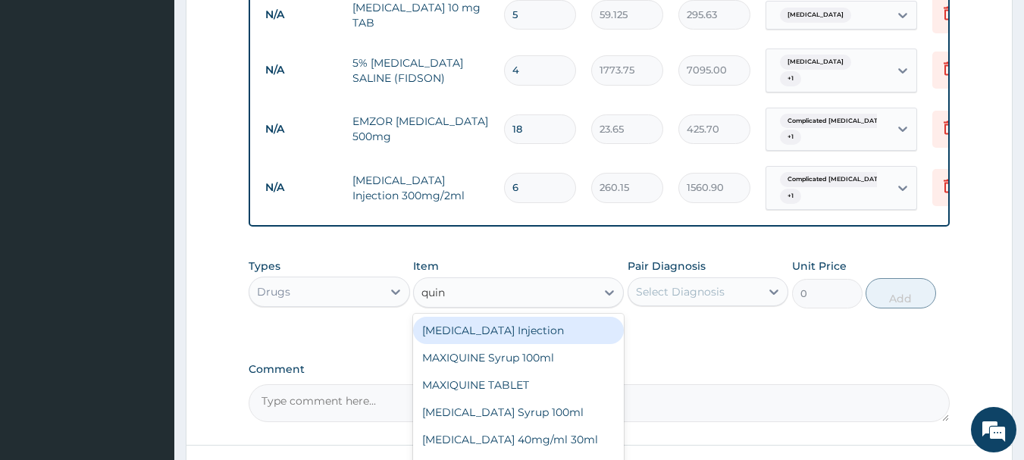
type input "quini"
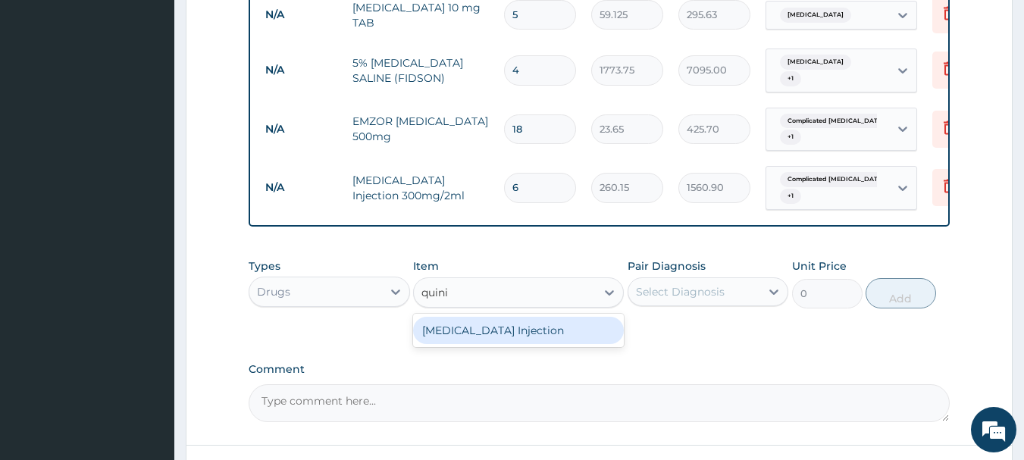
drag, startPoint x: 487, startPoint y: 330, endPoint x: 509, endPoint y: 326, distance: 22.3
click at [490, 330] on div "QUININE Injection" at bounding box center [518, 330] width 211 height 27
type input "591.25"
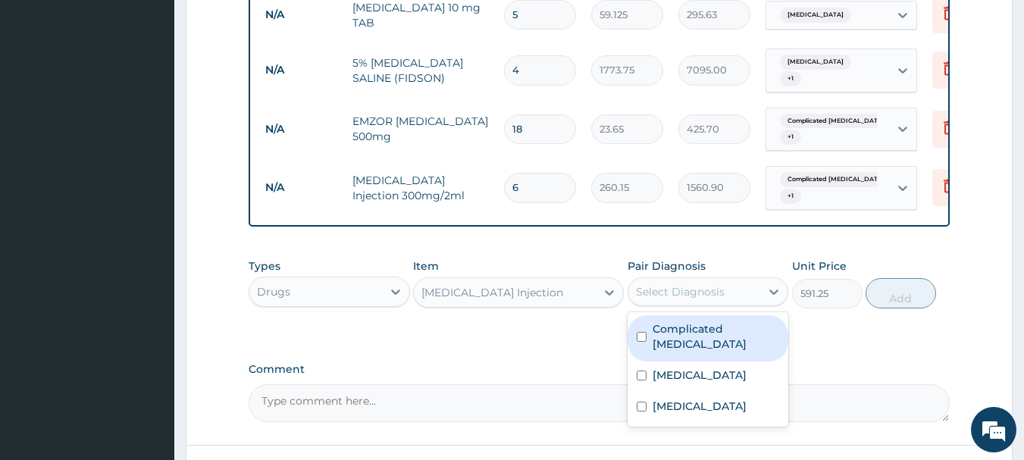
click at [697, 284] on div "Select Diagnosis" at bounding box center [680, 291] width 89 height 15
click at [697, 315] on div "Complicated malaria" at bounding box center [708, 338] width 161 height 46
checkbox input "true"
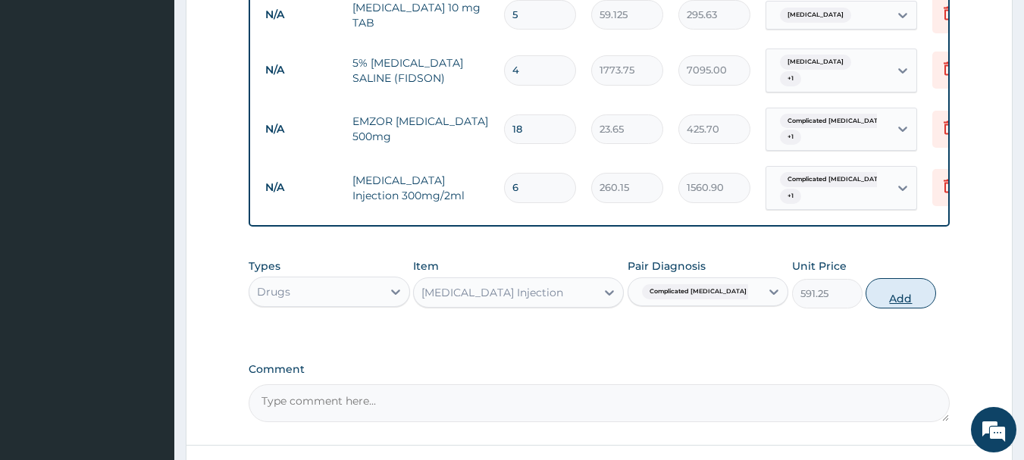
click at [903, 290] on button "Add" at bounding box center [901, 293] width 70 height 30
type input "0"
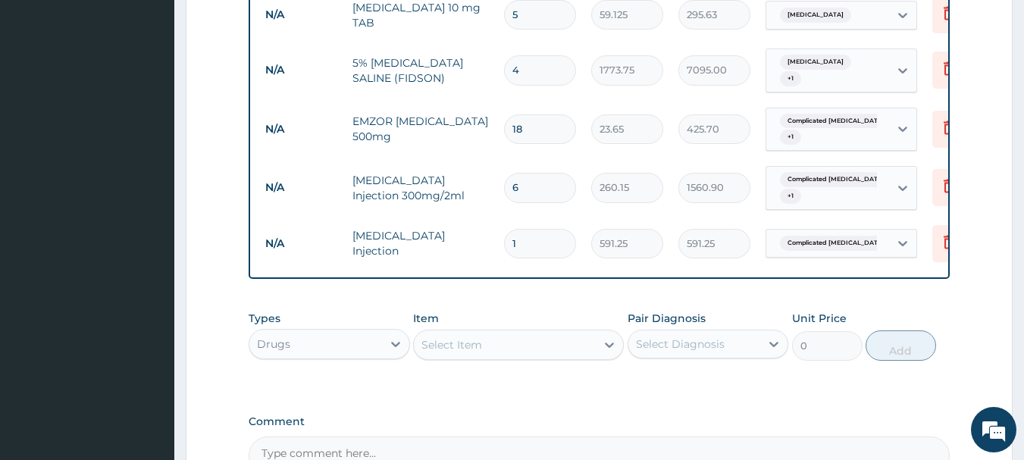
drag, startPoint x: 531, startPoint y: 228, endPoint x: 431, endPoint y: 245, distance: 100.7
click at [431, 245] on tr "N/A QUININE Injection 1 591.25 591.25 Complicated malaria Delete" at bounding box center [629, 244] width 743 height 52
type input "4"
type input "2365.00"
type input "4"
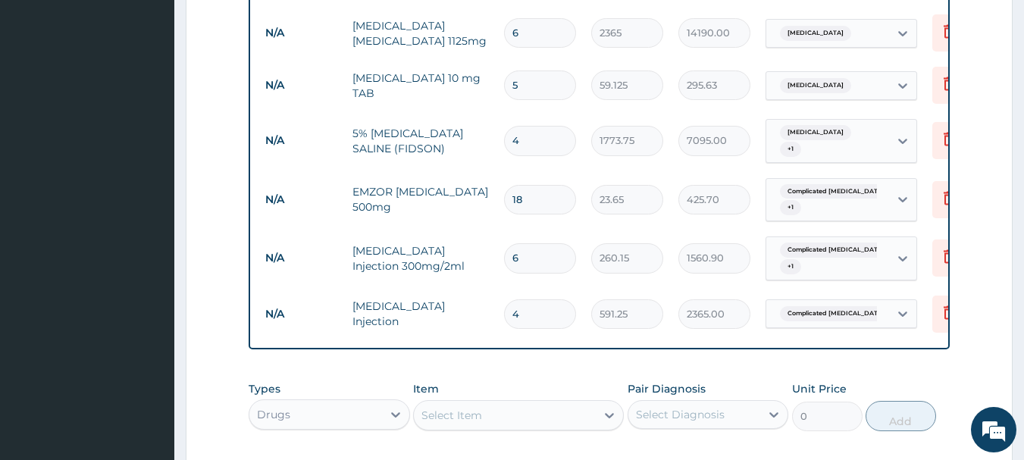
scroll to position [1217, 0]
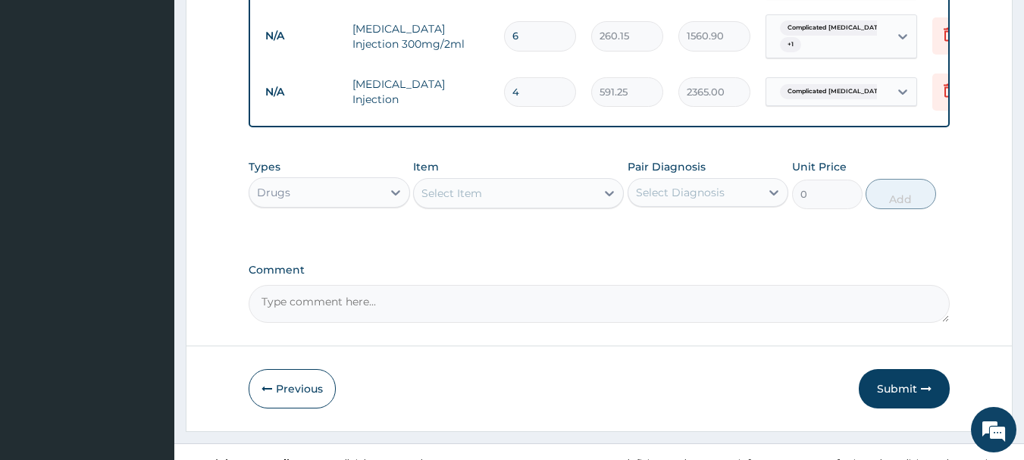
click at [466, 186] on div "Select Item" at bounding box center [451, 193] width 61 height 15
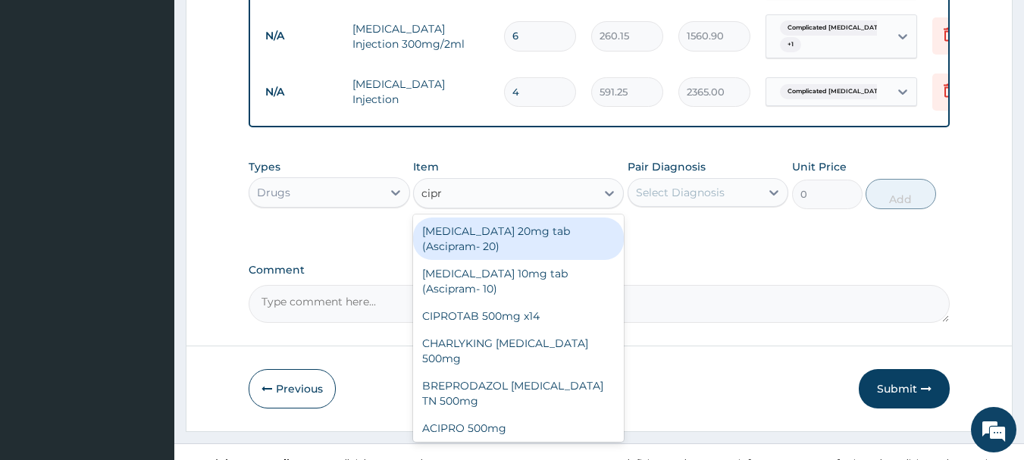
type input "cipro"
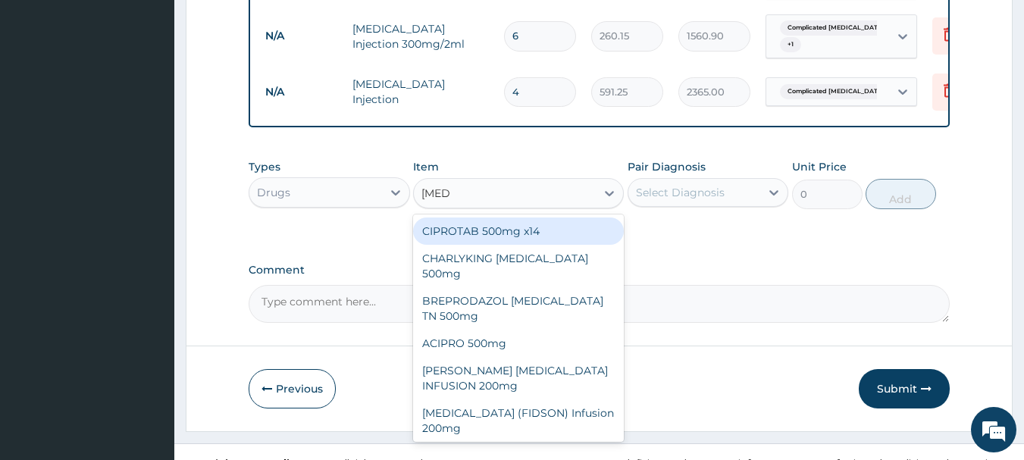
click at [473, 218] on div "CIPROTAB 500mg x14" at bounding box center [518, 231] width 211 height 27
type input "319.275"
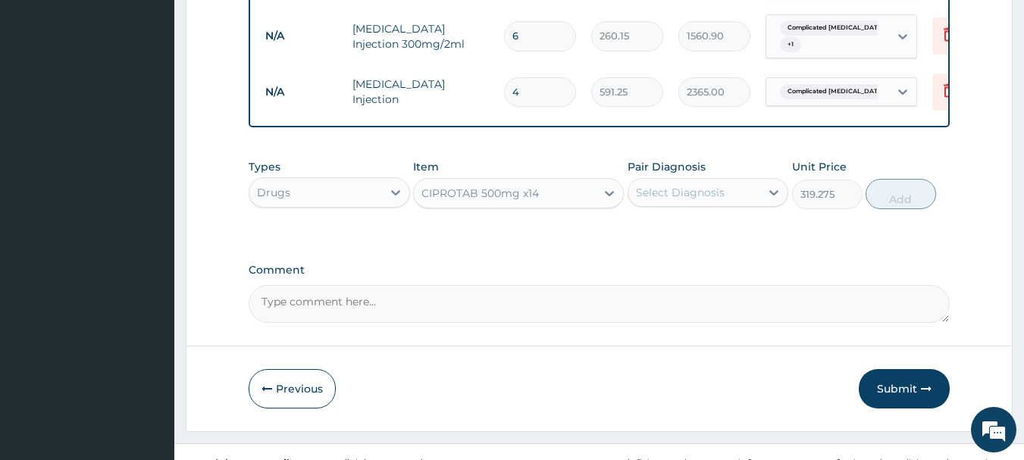
click at [675, 194] on div "Select Diagnosis" at bounding box center [680, 192] width 89 height 15
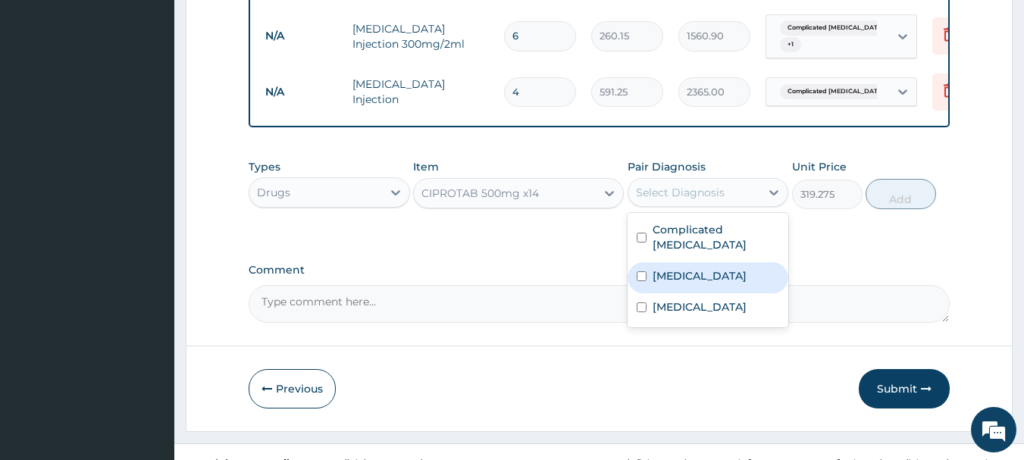
drag, startPoint x: 656, startPoint y: 265, endPoint x: 873, endPoint y: 232, distance: 220.0
click at [659, 268] on label "Sepsis" at bounding box center [700, 275] width 94 height 15
checkbox input "true"
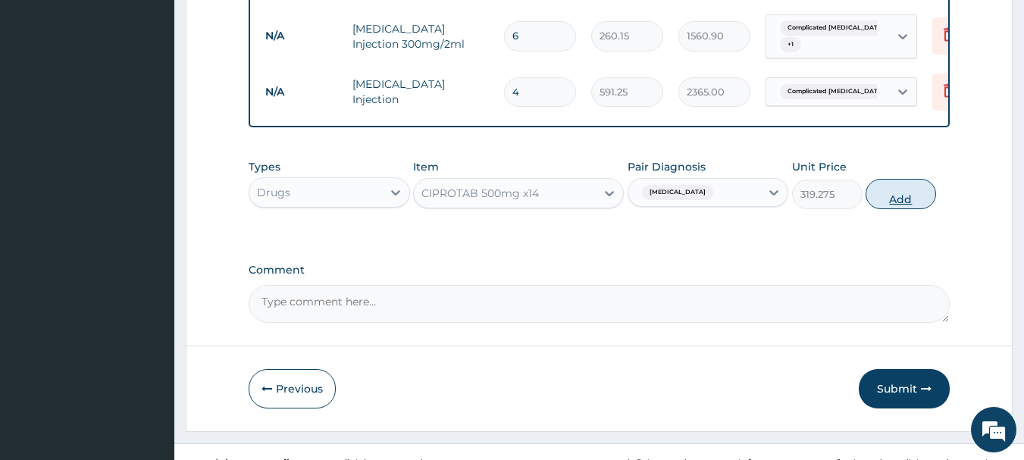
click at [914, 192] on button "Add" at bounding box center [901, 194] width 70 height 30
type input "0"
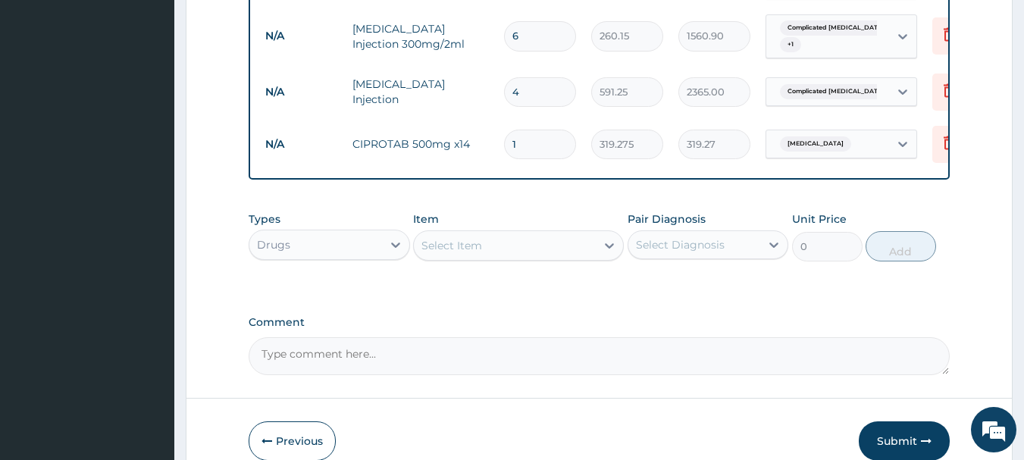
type input "10"
type input "3192.75"
type input "10"
click at [485, 242] on div "Select Item" at bounding box center [505, 245] width 182 height 24
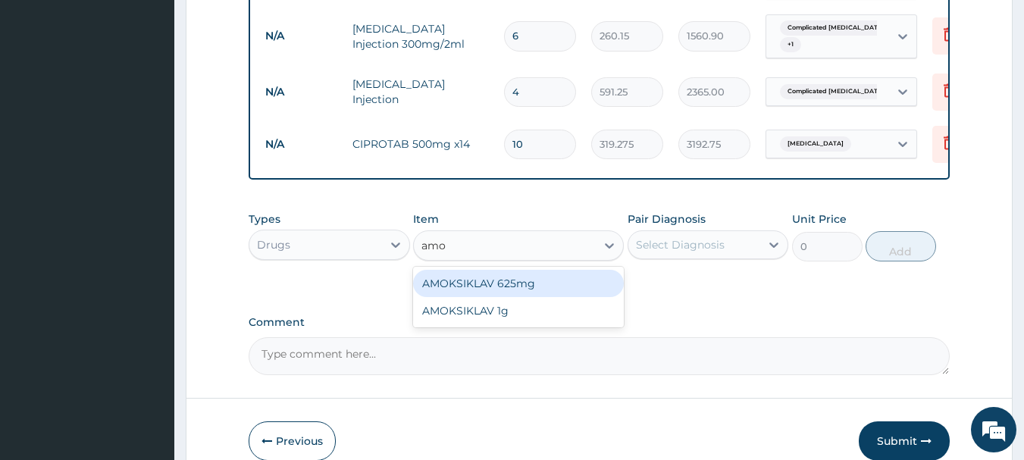
type input "amok"
click at [515, 278] on div "AMOKSIKLAV 625mg" at bounding box center [518, 283] width 211 height 27
type input "650.375"
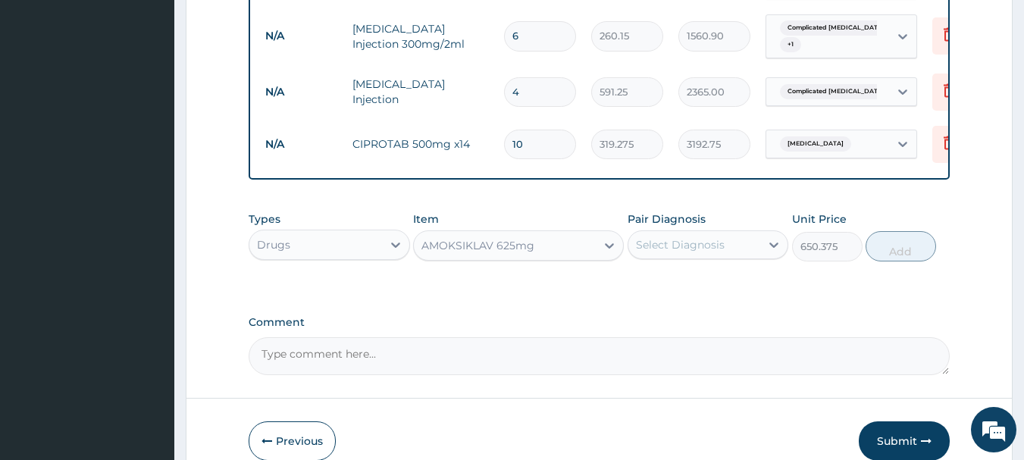
click at [459, 245] on div "AMOKSIKLAV 625mg" at bounding box center [477, 245] width 113 height 15
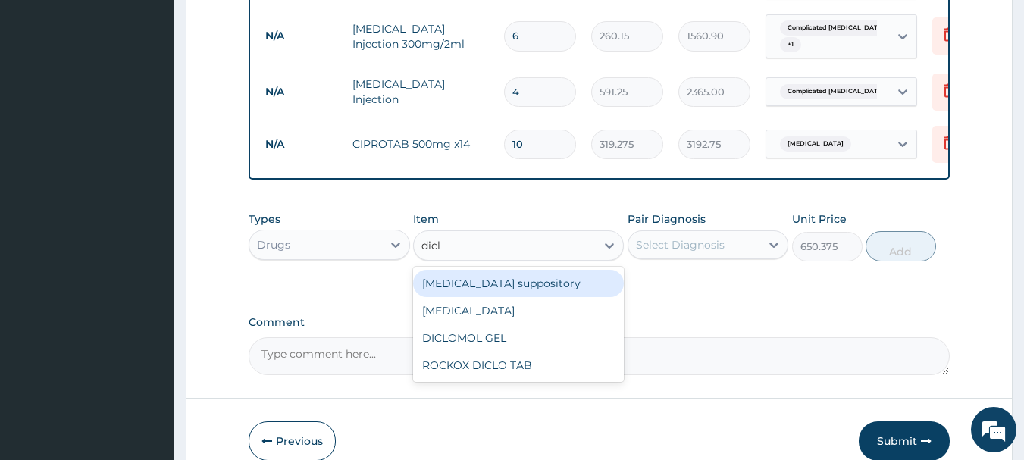
scroll to position [0, 0]
type input "diclo"
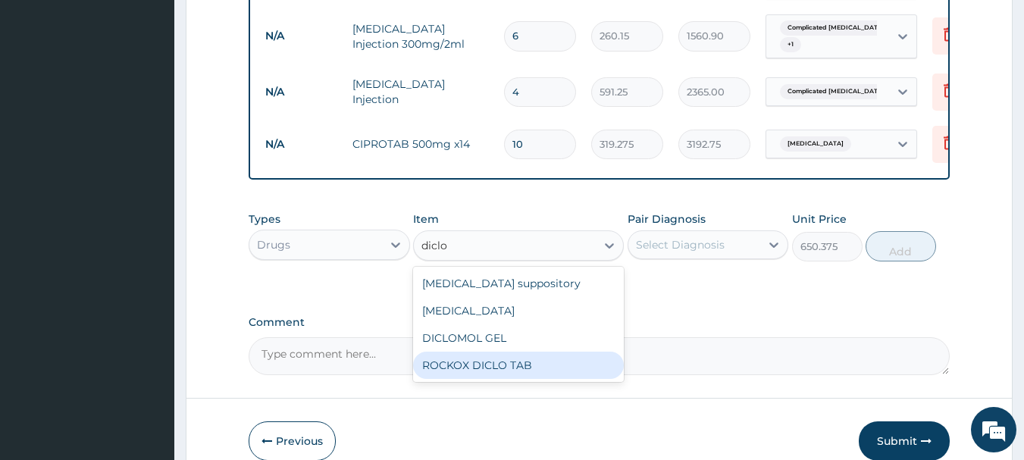
click at [486, 367] on div "ROCKOX DICLO TAB" at bounding box center [518, 365] width 211 height 27
type input "82.775"
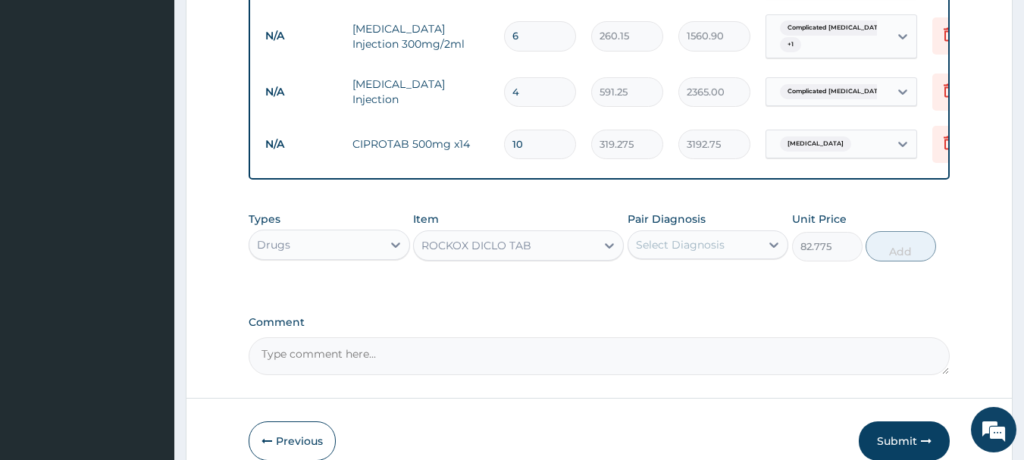
click at [700, 250] on div "Select Diagnosis" at bounding box center [694, 245] width 133 height 24
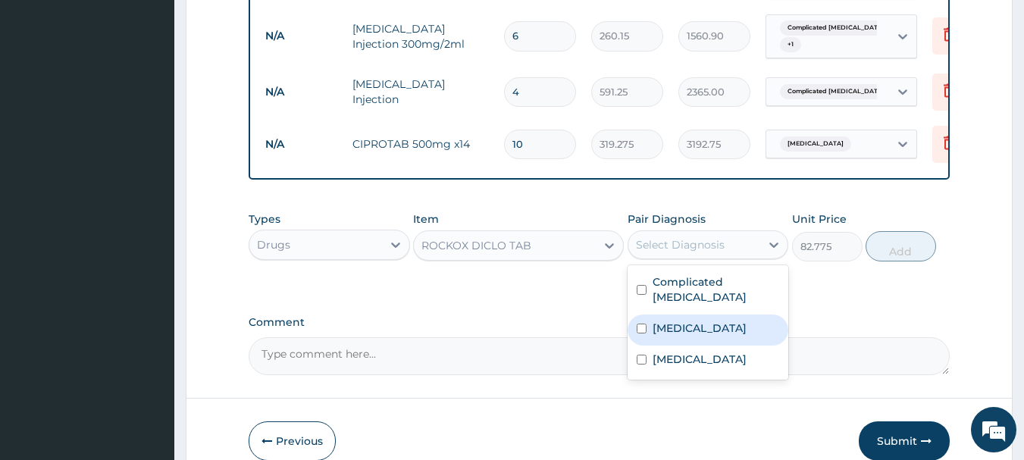
drag, startPoint x: 666, startPoint y: 318, endPoint x: 666, endPoint y: 283, distance: 34.9
click at [666, 316] on div "Sepsis" at bounding box center [708, 330] width 161 height 31
checkbox input "true"
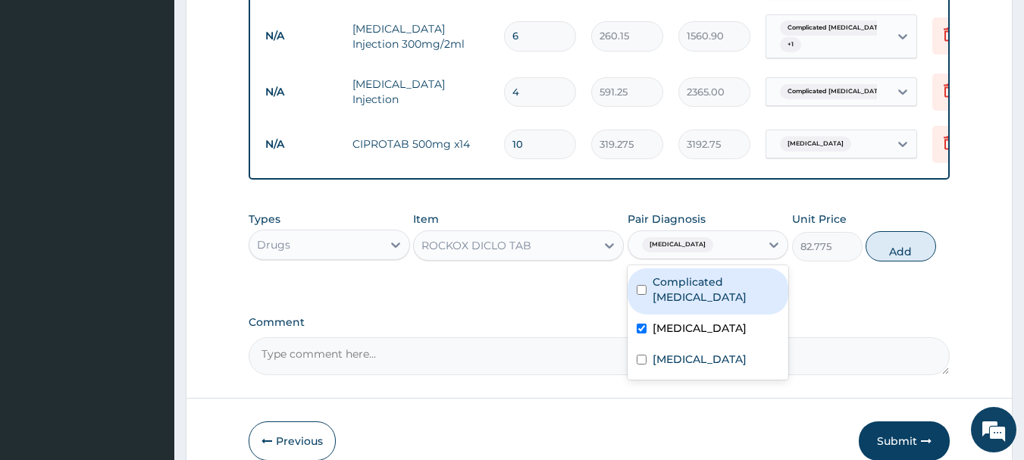
click at [669, 274] on label "Complicated malaria" at bounding box center [716, 289] width 127 height 30
checkbox input "true"
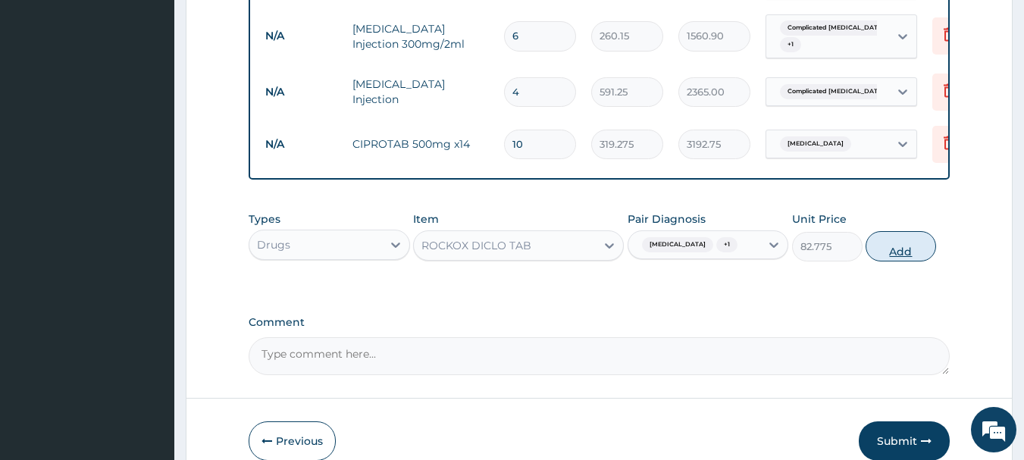
click at [923, 255] on button "Add" at bounding box center [901, 246] width 70 height 30
type input "0"
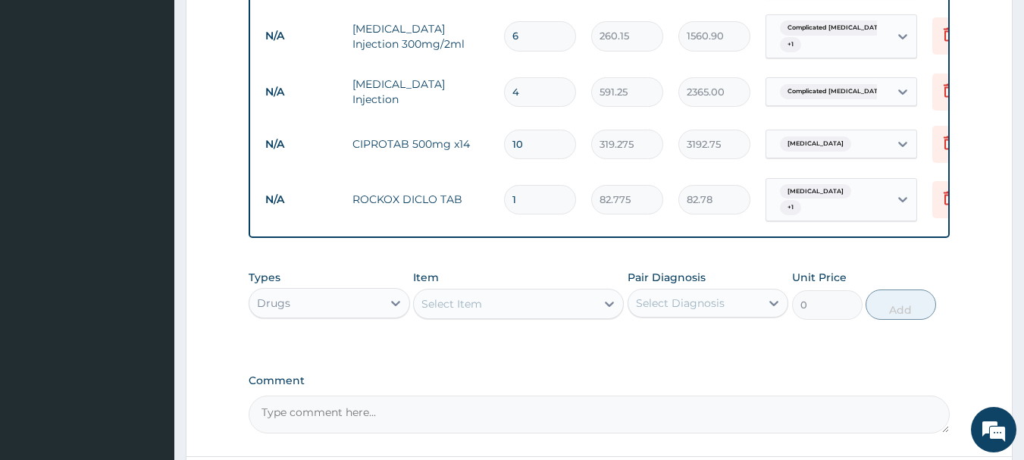
type input "10"
type input "827.75"
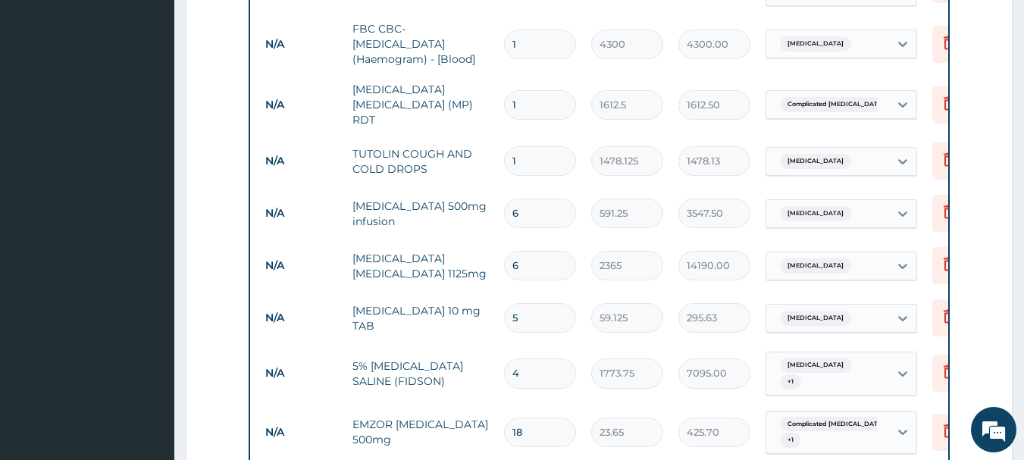
scroll to position [838, 0]
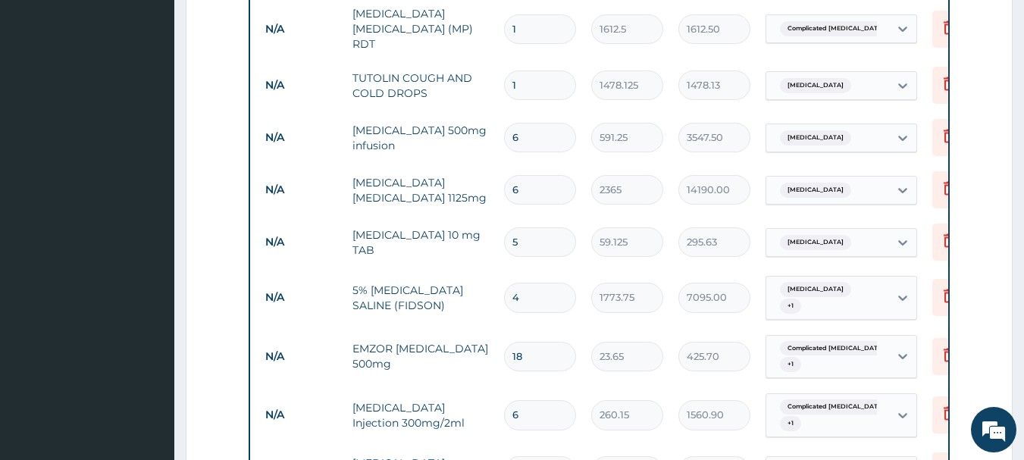
type input "10"
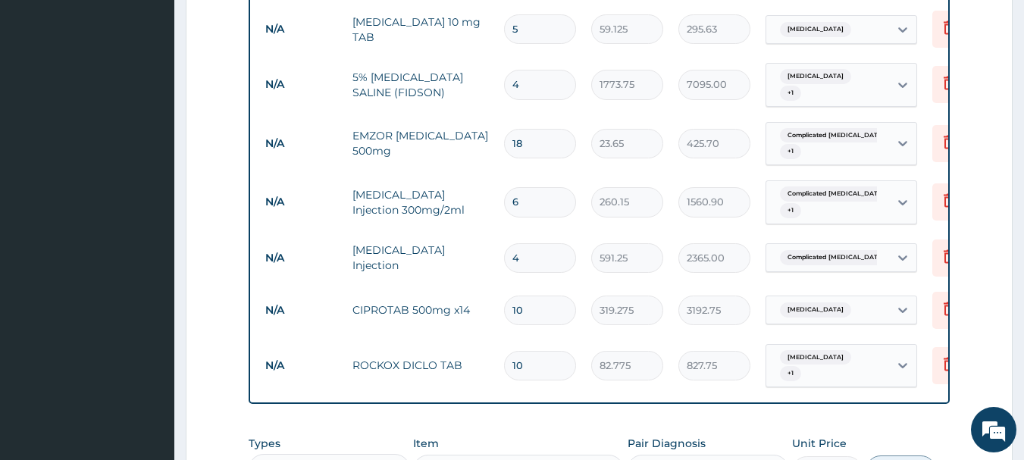
scroll to position [1066, 0]
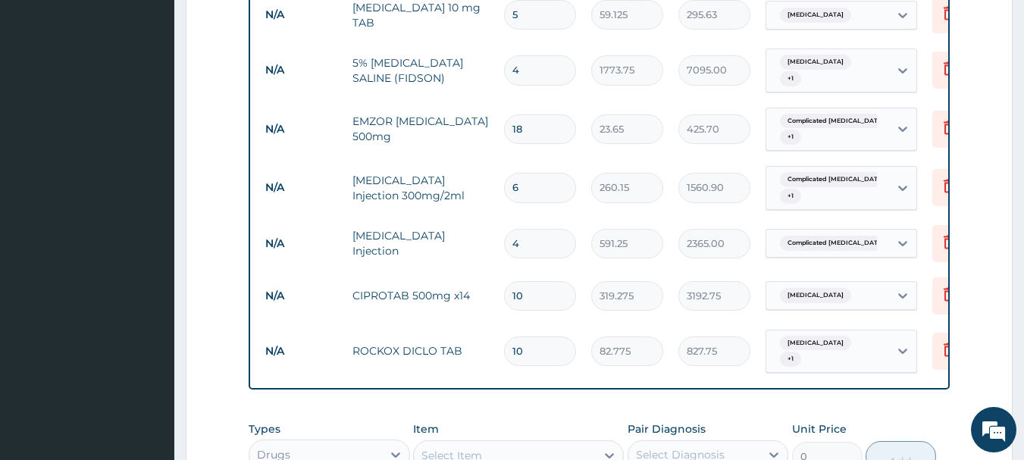
click at [662, 414] on div "Types Drugs Item Select Item Pair Diagnosis Select Diagnosis Unit Price 0 Add" at bounding box center [600, 446] width 702 height 65
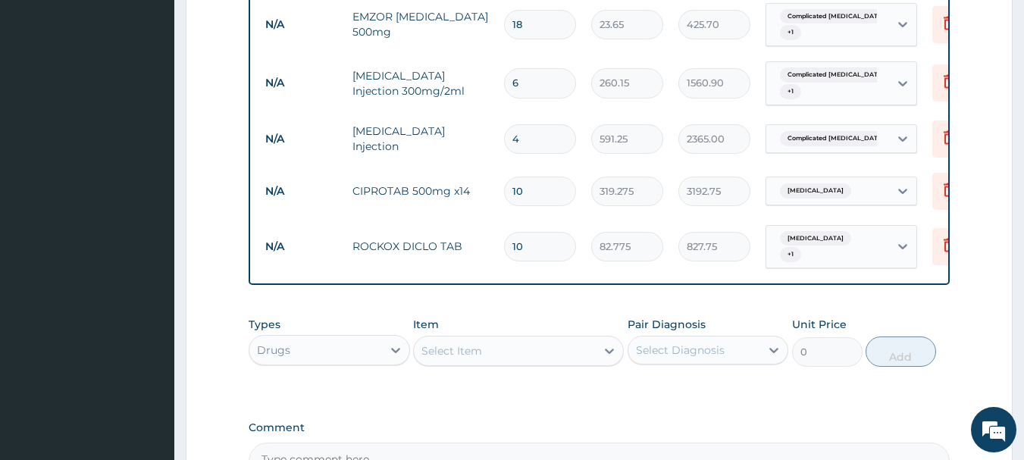
scroll to position [1340, 0]
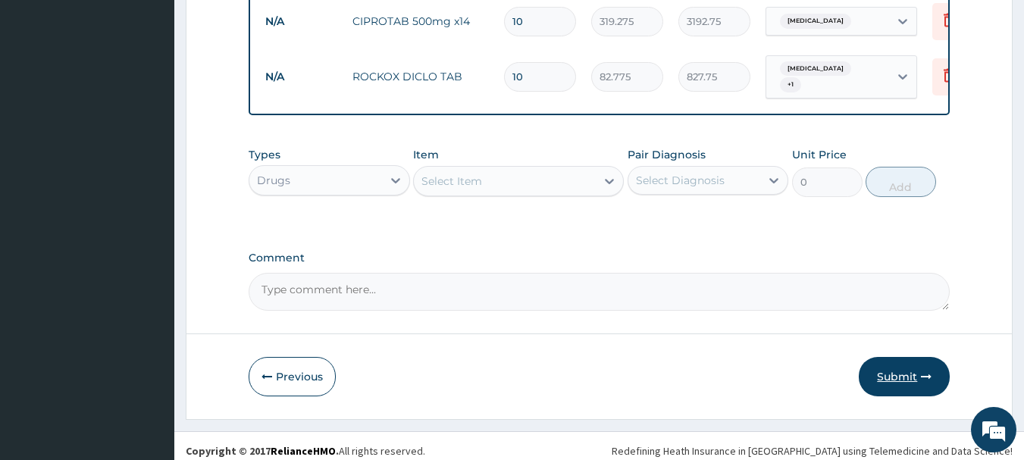
click at [909, 372] on button "Submit" at bounding box center [904, 376] width 91 height 39
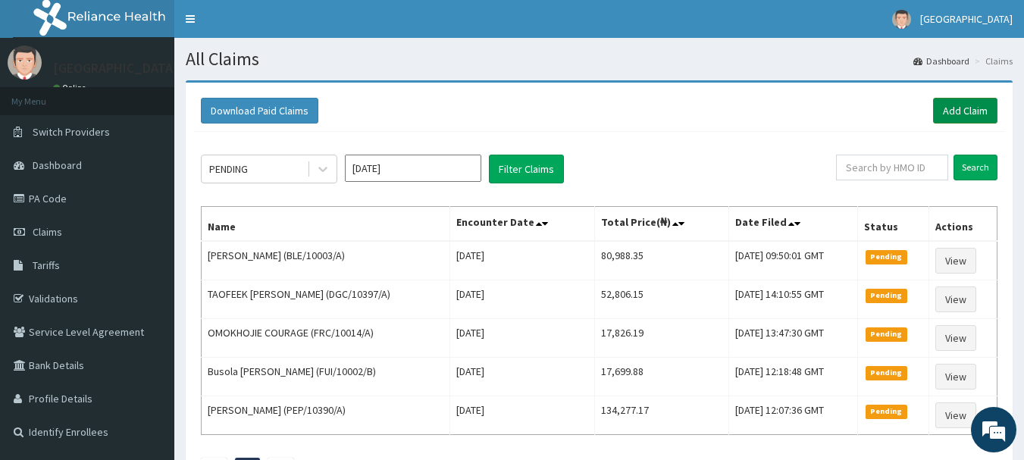
click at [947, 105] on link "Add Claim" at bounding box center [965, 111] width 64 height 26
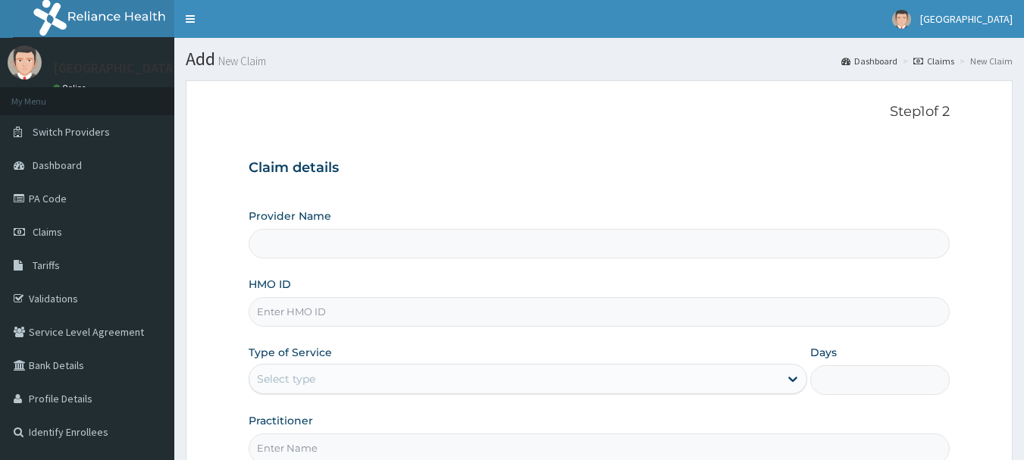
click at [337, 316] on input "HMO ID" at bounding box center [600, 312] width 702 height 30
paste input "XMG/10195/B"
type input "XMG/10195/B"
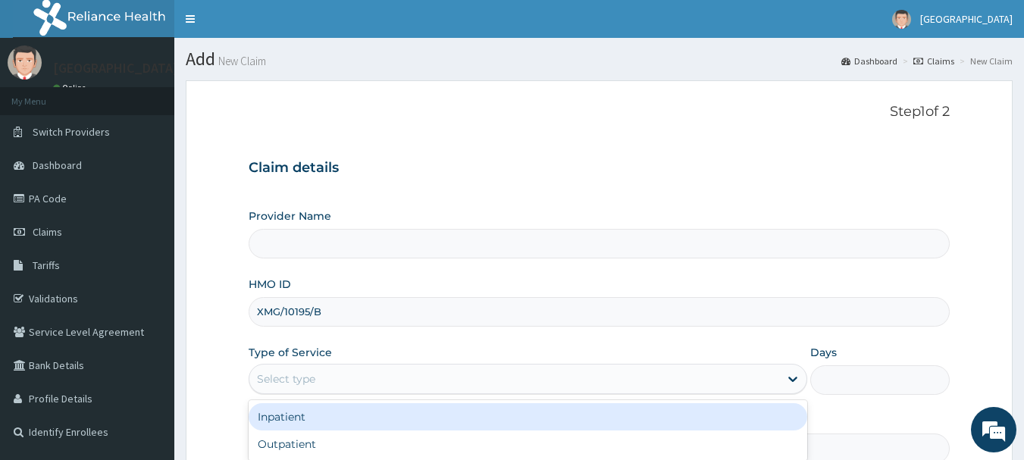
click at [339, 376] on div "Select type" at bounding box center [514, 379] width 530 height 24
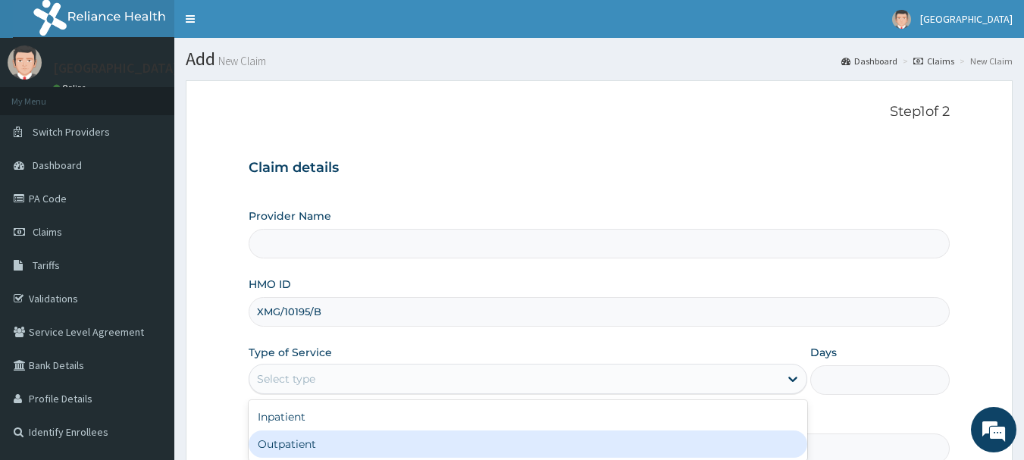
type input "[GEOGRAPHIC_DATA]"
click at [302, 456] on div "Outpatient" at bounding box center [528, 444] width 559 height 27
type input "1"
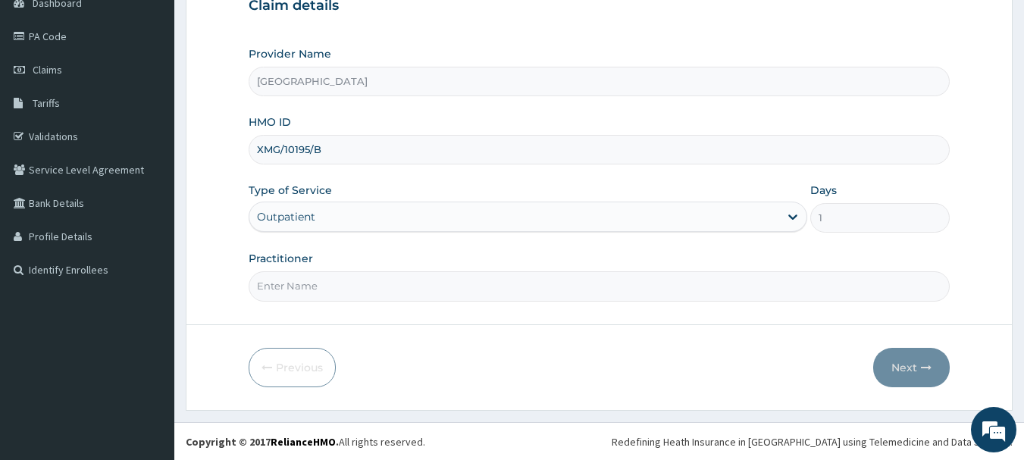
scroll to position [163, 0]
click at [327, 283] on input "Practitioner" at bounding box center [600, 286] width 702 height 30
type input "Dr. Adeola Fumio"
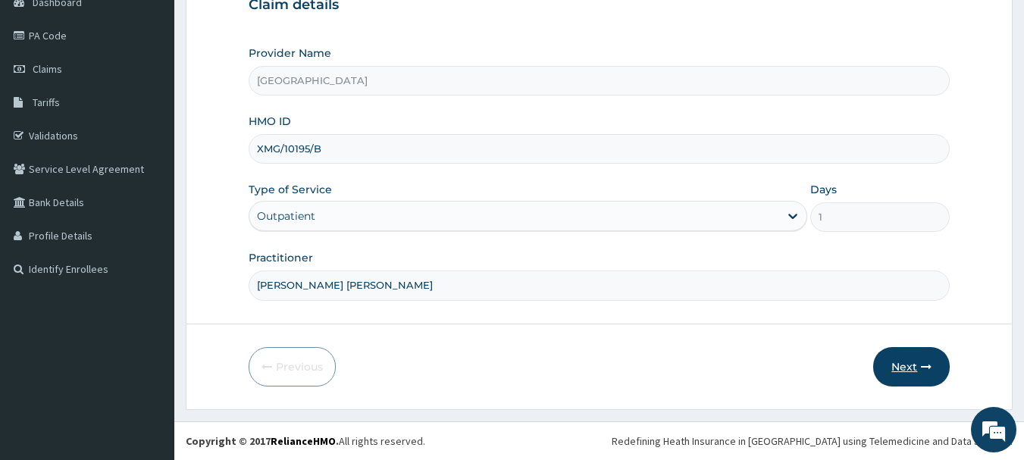
click at [898, 368] on button "Next" at bounding box center [911, 366] width 77 height 39
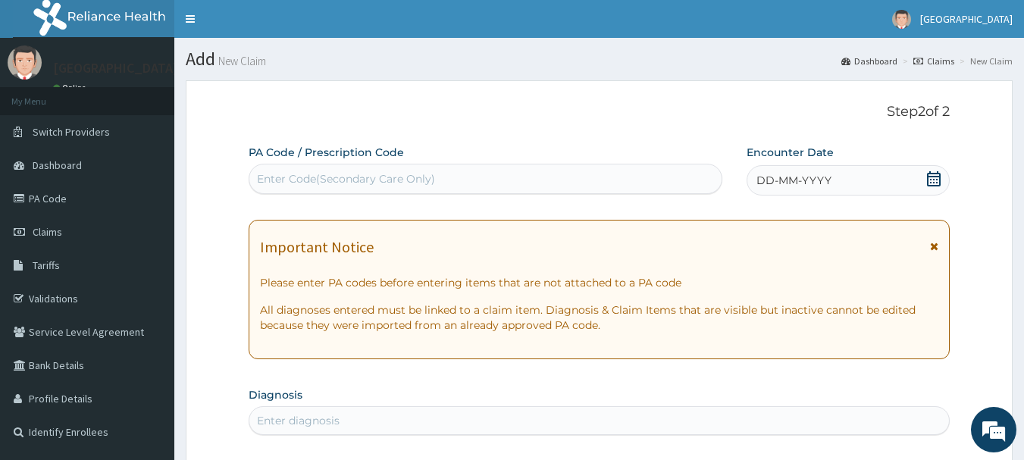
scroll to position [0, 0]
click at [560, 185] on div "Enter Code(Secondary Care Only)" at bounding box center [485, 179] width 473 height 24
paste input "PA/B397E6"
type input "PA/B397E6"
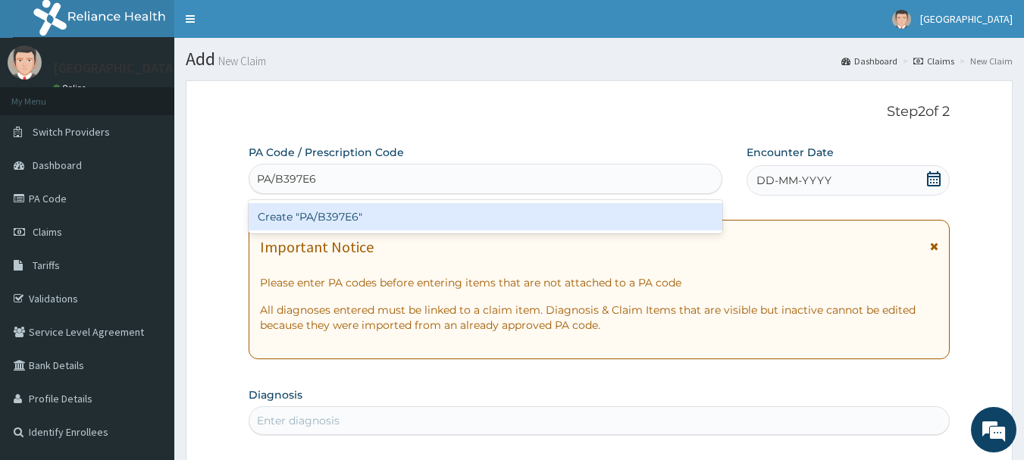
click at [332, 218] on div "Create "PA/B397E6"" at bounding box center [486, 216] width 474 height 27
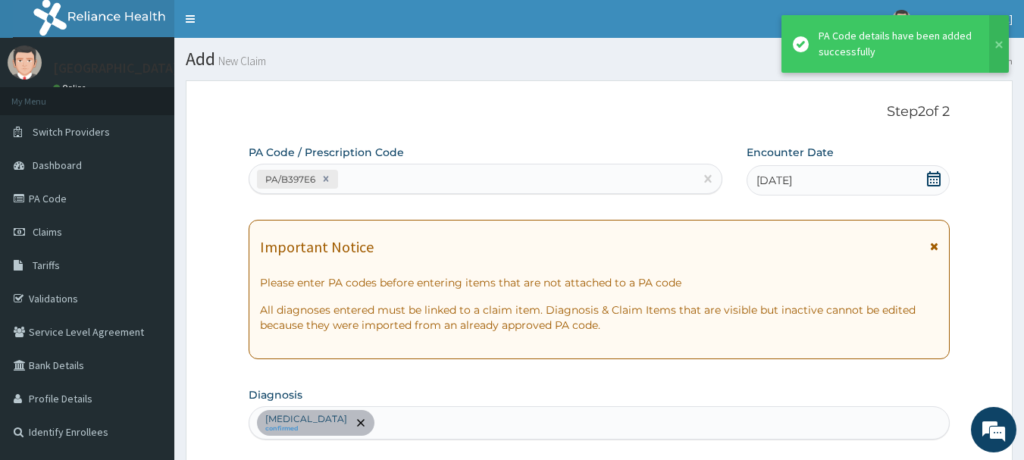
scroll to position [506, 0]
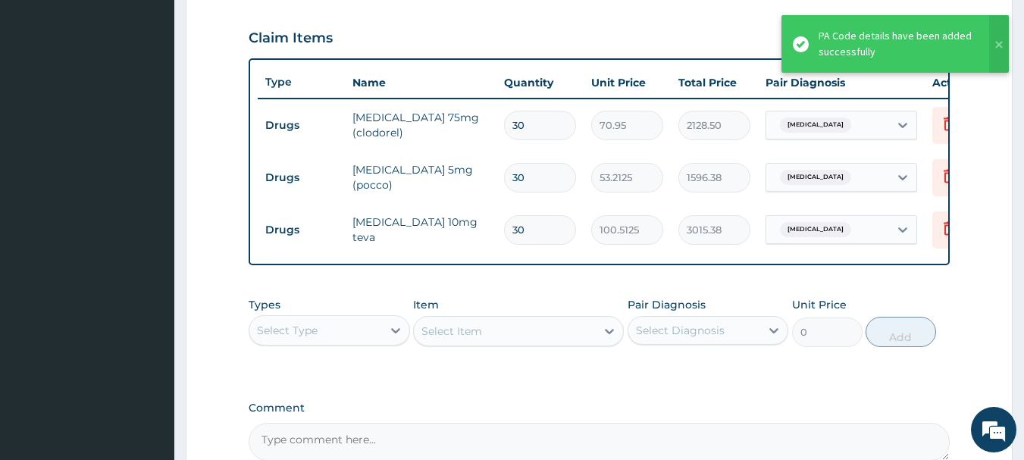
drag, startPoint x: 550, startPoint y: 121, endPoint x: 420, endPoint y: 129, distance: 129.9
click at [420, 129] on tr "Drugs clopidogrel 75mg (clodorel) 30 70.95 2128.50 Essential hypertension Delete" at bounding box center [629, 125] width 743 height 52
type input "1"
type input "70.95"
type input "14"
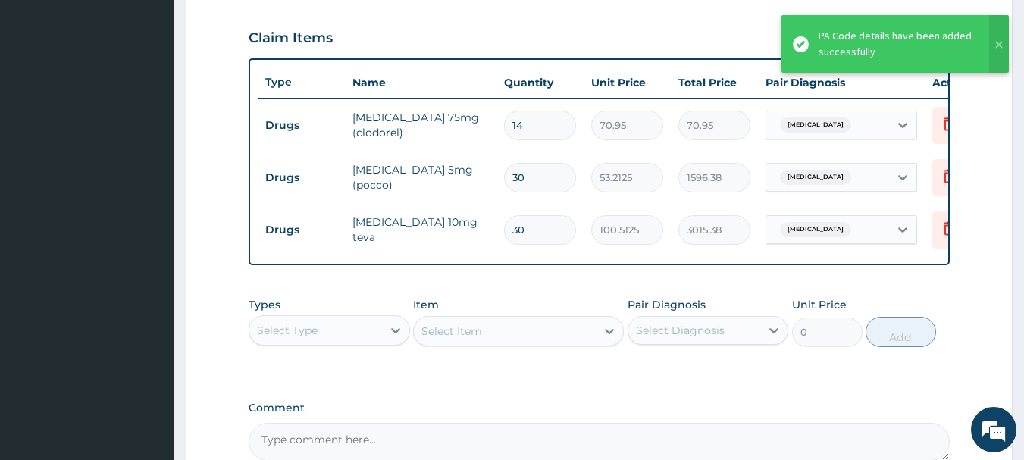
type input "993.30"
type input "14"
drag, startPoint x: 539, startPoint y: 185, endPoint x: 439, endPoint y: 174, distance: 100.6
click at [440, 175] on tr "Drugs lisinopril 5mg (pocco) 30 53.2125 1596.38 Essential hypertension Delete" at bounding box center [629, 178] width 743 height 52
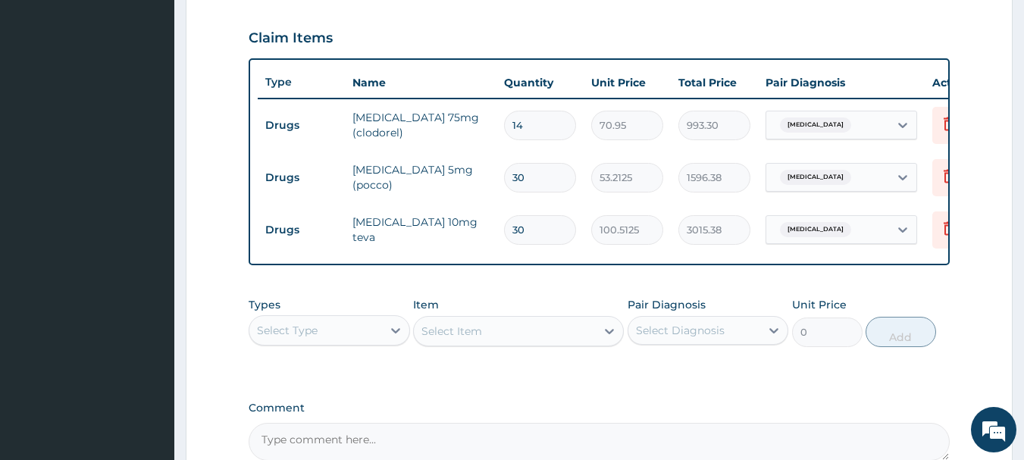
type input "4"
type input "212.85"
type input "0.00"
type input "1"
type input "53.21"
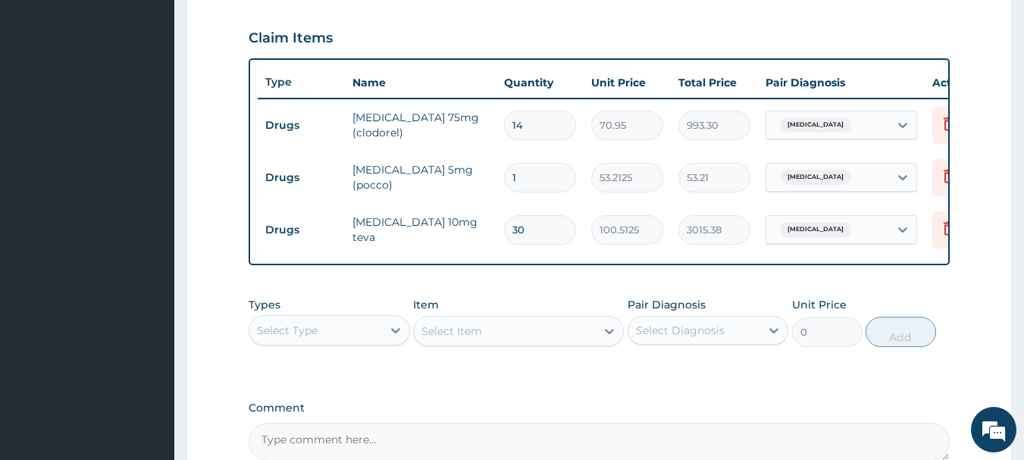
type input "14"
type input "744.98"
type input "14"
drag, startPoint x: 534, startPoint y: 233, endPoint x: 368, endPoint y: 258, distance: 168.6
click at [368, 258] on div "Type Name Quantity Unit Price Total Price Pair Diagnosis Actions Drugs clopidog…" at bounding box center [600, 161] width 702 height 207
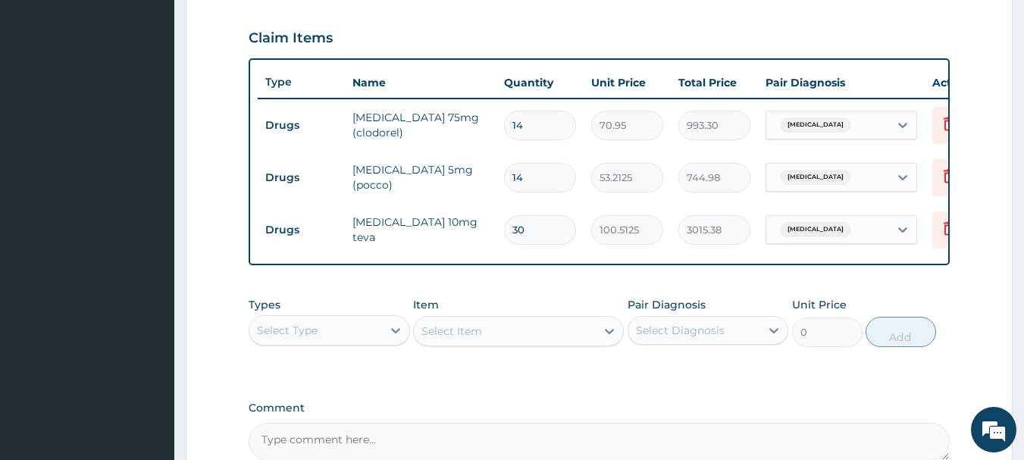
type input "1"
type input "100.51"
type input "14"
type input "1407.17"
type input "14"
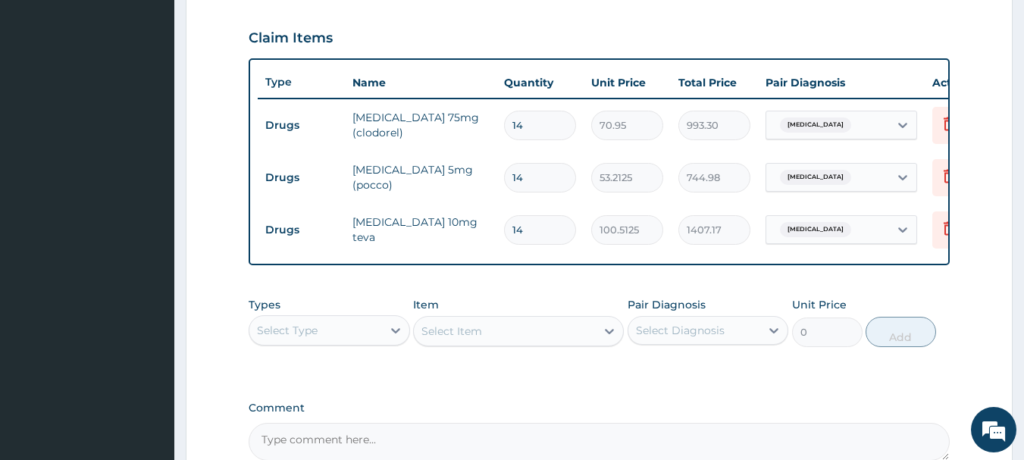
click at [529, 305] on div "Types Select Type Item Select Item Pair Diagnosis Select Diagnosis Unit Price 0…" at bounding box center [600, 322] width 702 height 65
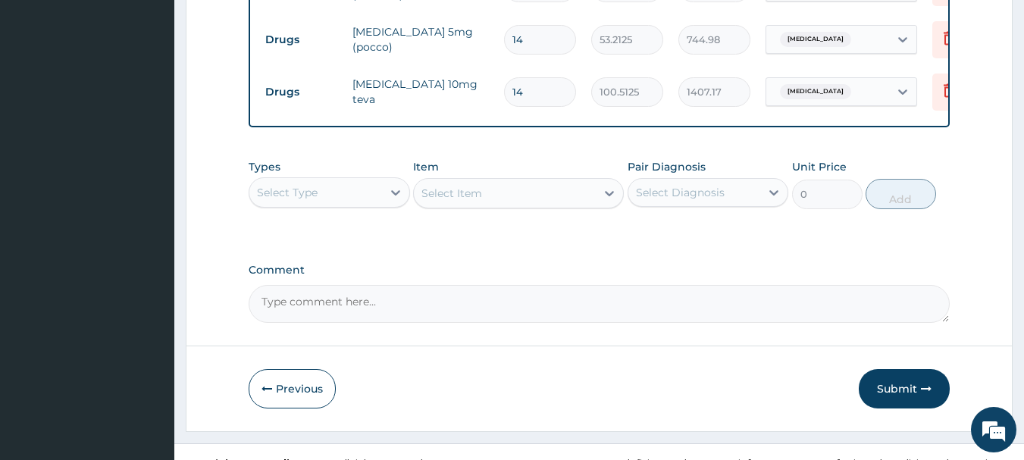
scroll to position [657, 0]
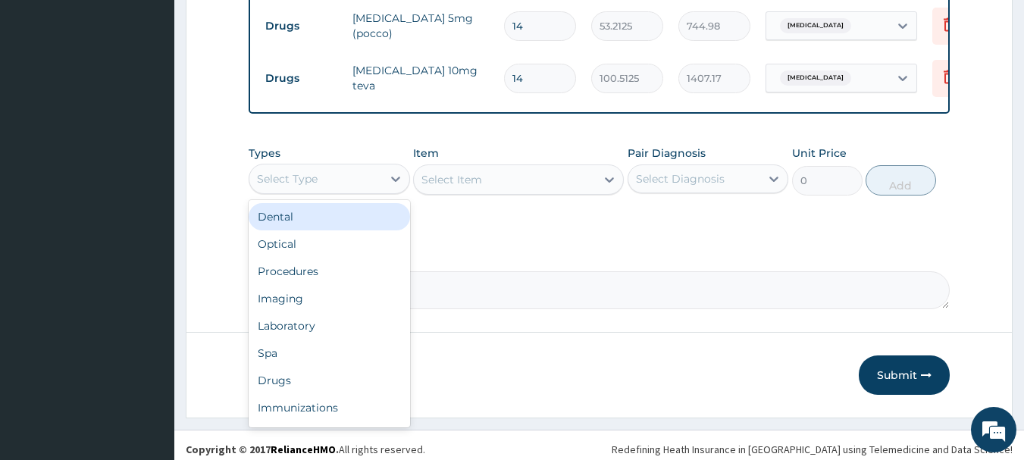
click at [315, 176] on div "Select Type" at bounding box center [329, 179] width 161 height 30
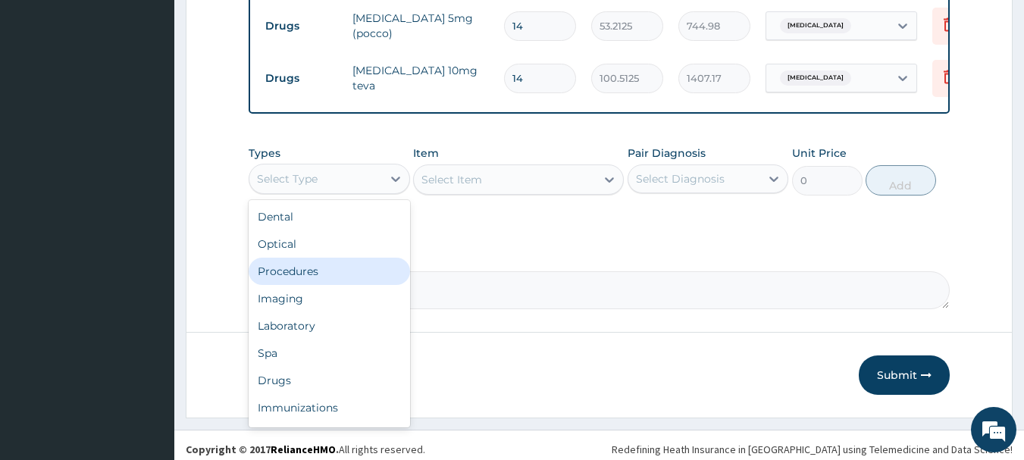
drag, startPoint x: 292, startPoint y: 283, endPoint x: 390, endPoint y: 252, distance: 103.1
click at [293, 282] on div "Procedures" at bounding box center [329, 271] width 161 height 27
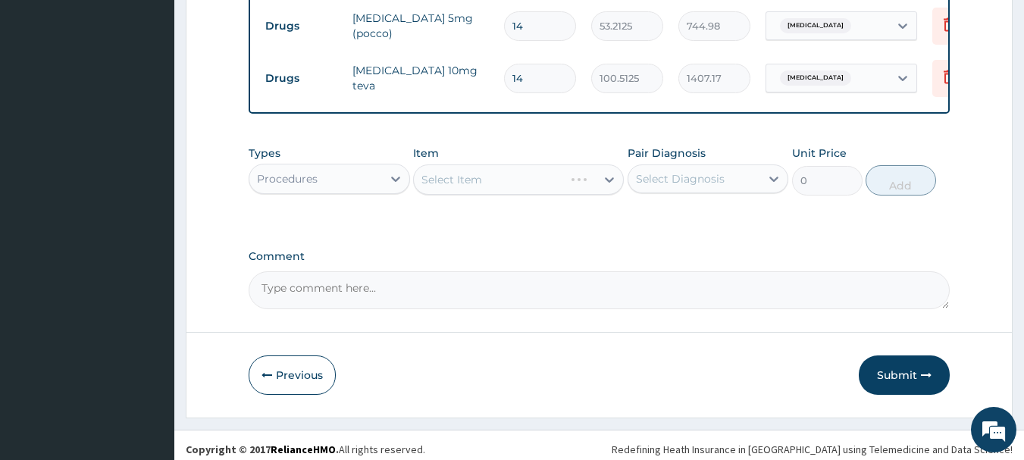
click at [500, 195] on div "Select Item" at bounding box center [518, 179] width 211 height 30
click at [500, 192] on div "Select Item" at bounding box center [505, 180] width 182 height 24
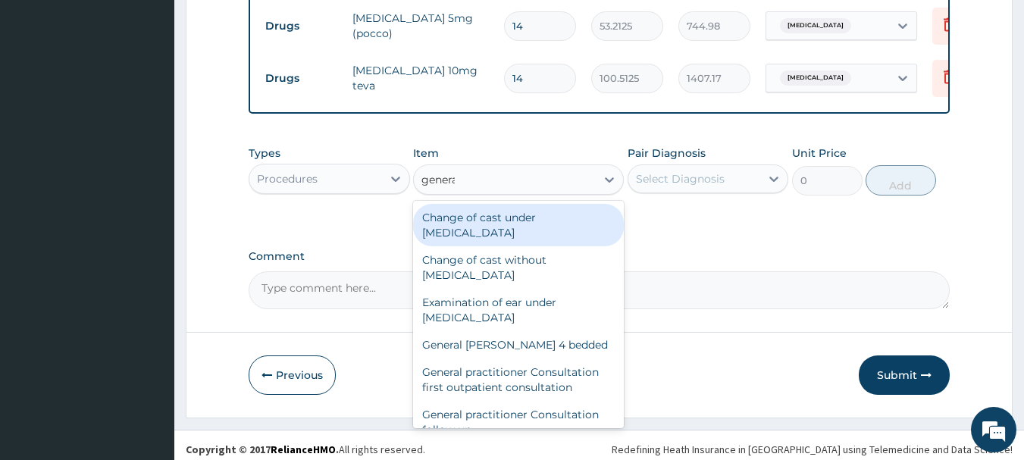
type input "general"
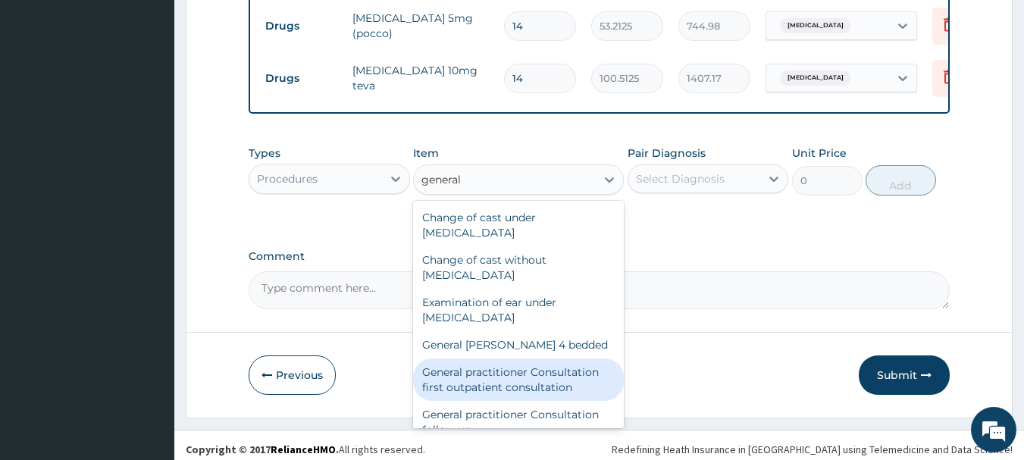
drag, startPoint x: 502, startPoint y: 406, endPoint x: 610, endPoint y: 296, distance: 154.4
click at [503, 401] on div "General practitioner Consultation first outpatient consultation" at bounding box center [518, 380] width 211 height 42
type input "3547.5"
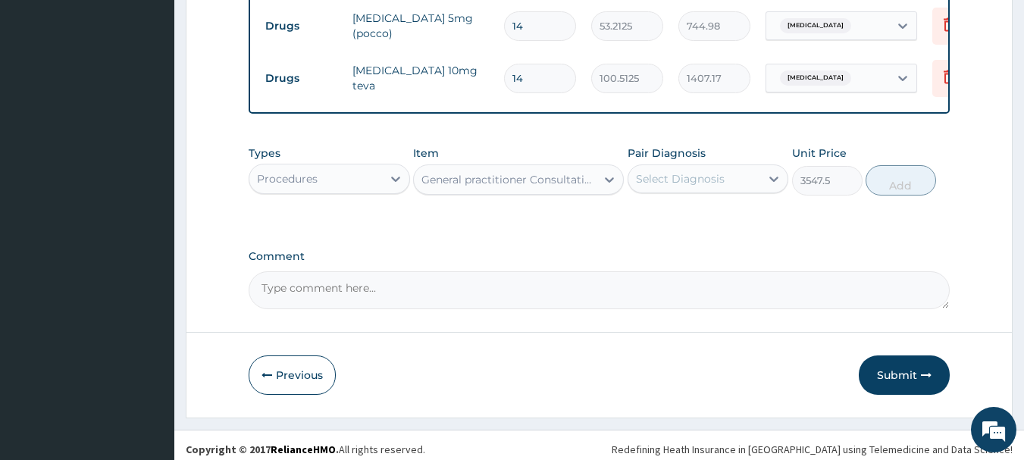
click at [691, 186] on div "Select Diagnosis" at bounding box center [680, 178] width 89 height 15
drag, startPoint x: 669, startPoint y: 226, endPoint x: 829, endPoint y: 213, distance: 161.2
click at [674, 224] on label "Essential hypertension" at bounding box center [700, 215] width 94 height 15
checkbox input "true"
click at [900, 192] on button "Add" at bounding box center [901, 180] width 70 height 30
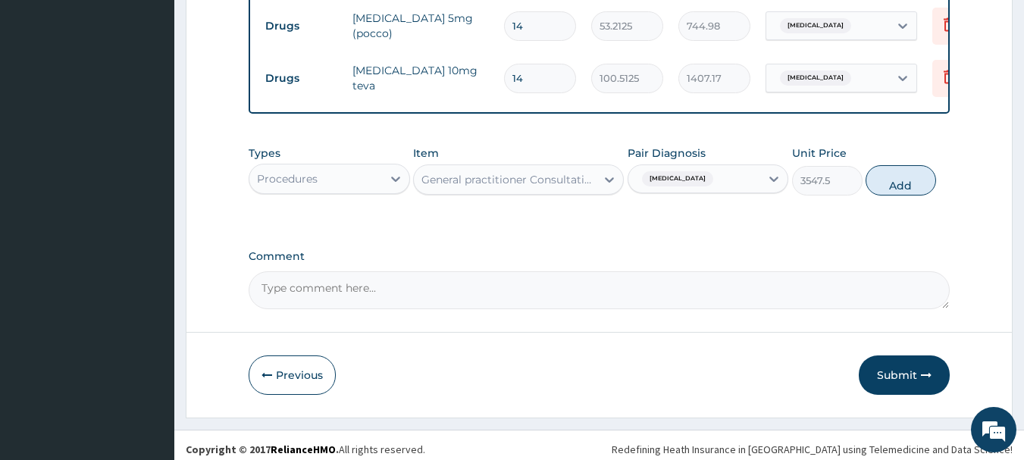
type input "0"
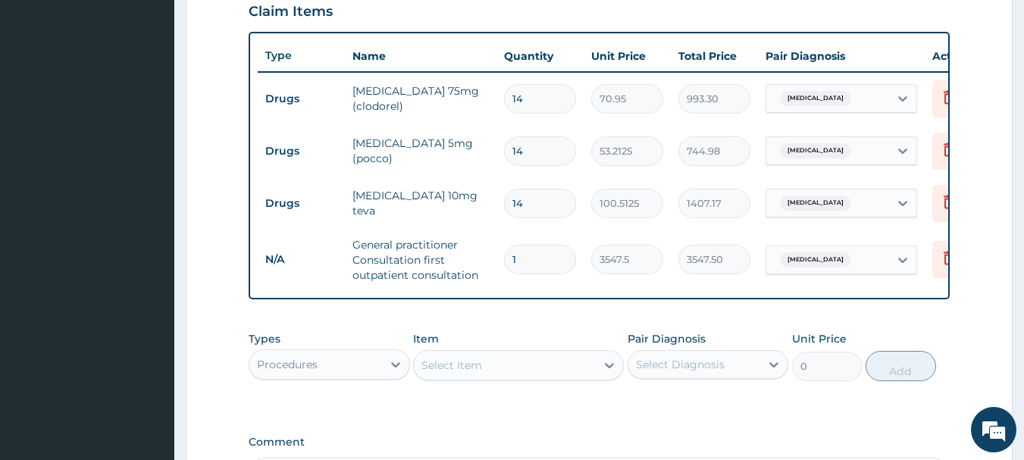
scroll to position [506, 0]
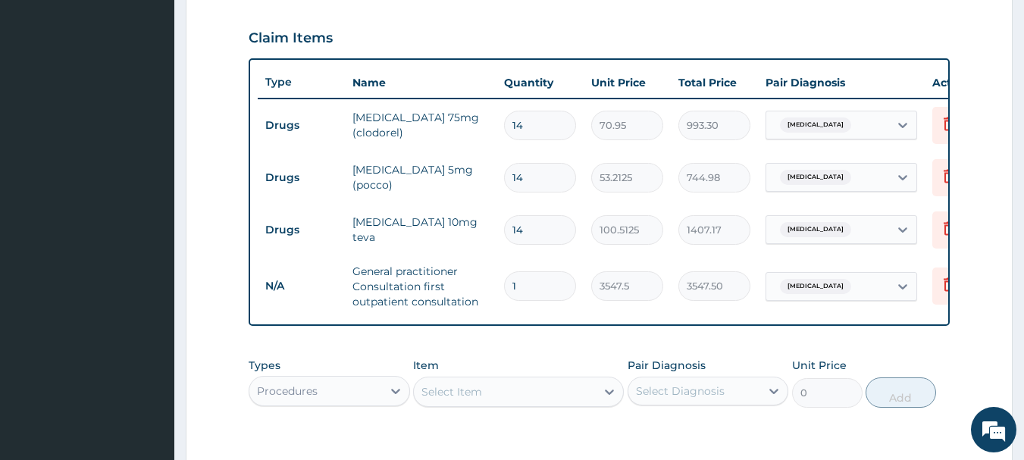
click at [600, 362] on div "Types Procedures Item Select Item Pair Diagnosis Select Diagnosis Unit Price 0 …" at bounding box center [600, 382] width 702 height 65
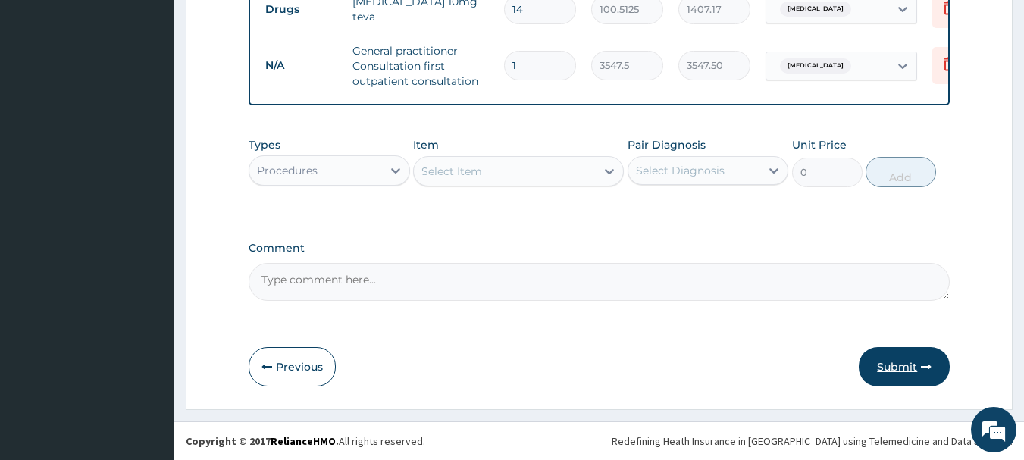
click at [897, 368] on button "Submit" at bounding box center [904, 366] width 91 height 39
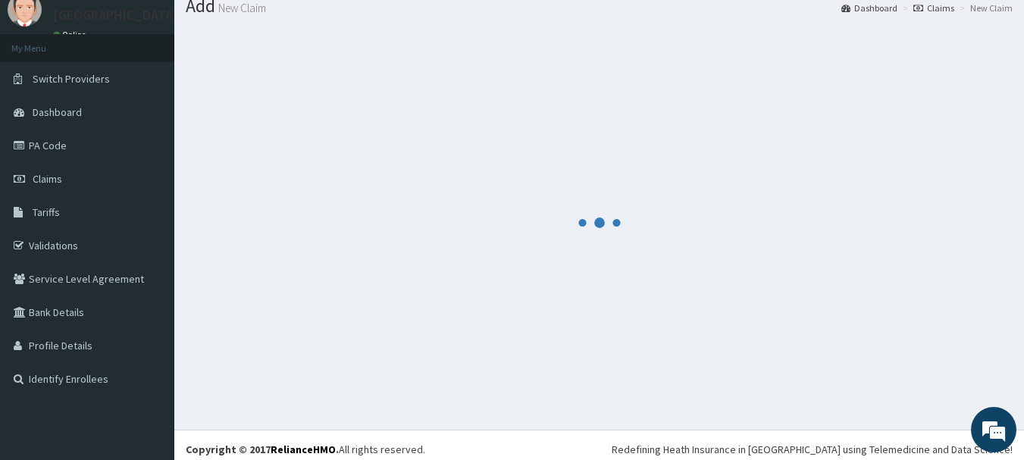
scroll to position [0, 0]
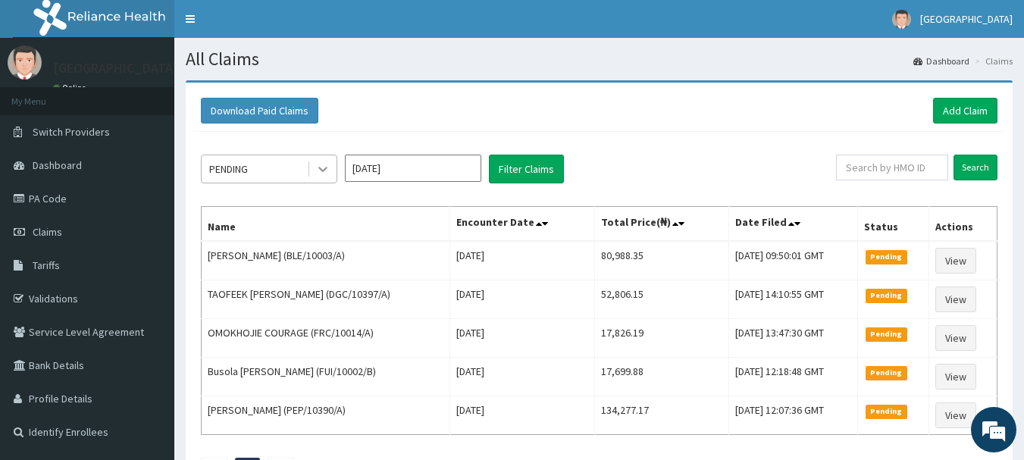
click at [320, 174] on icon at bounding box center [322, 168] width 15 height 15
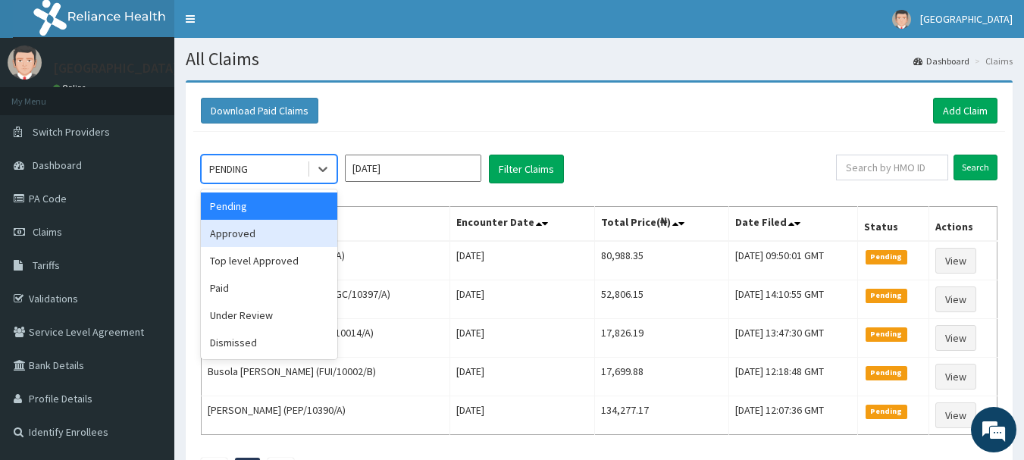
click at [291, 227] on div "Approved" at bounding box center [269, 233] width 136 height 27
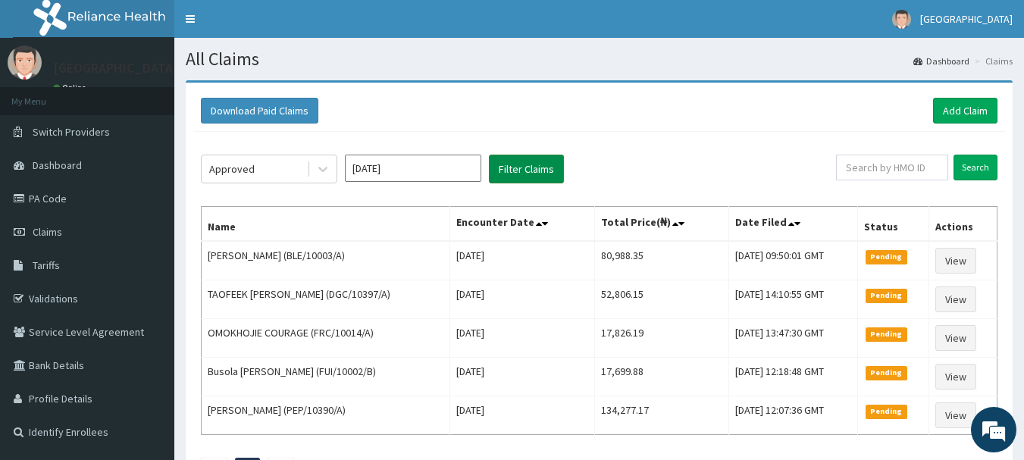
click at [527, 179] on button "Filter Claims" at bounding box center [526, 169] width 75 height 29
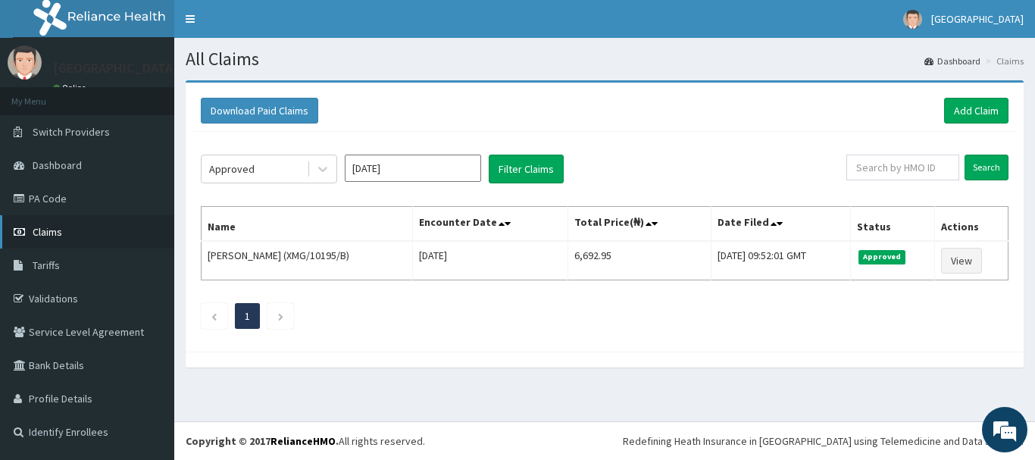
click at [38, 238] on span "Claims" at bounding box center [48, 232] width 30 height 14
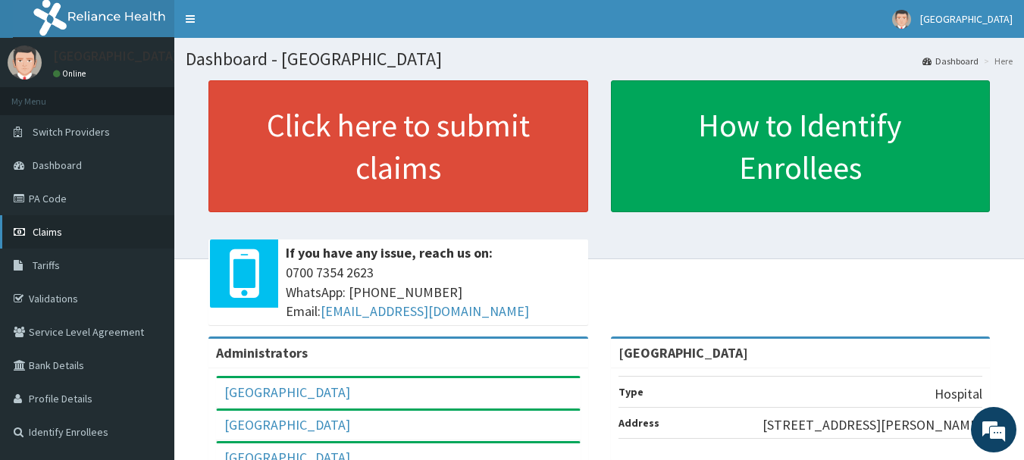
click at [63, 236] on link "Claims" at bounding box center [87, 231] width 174 height 33
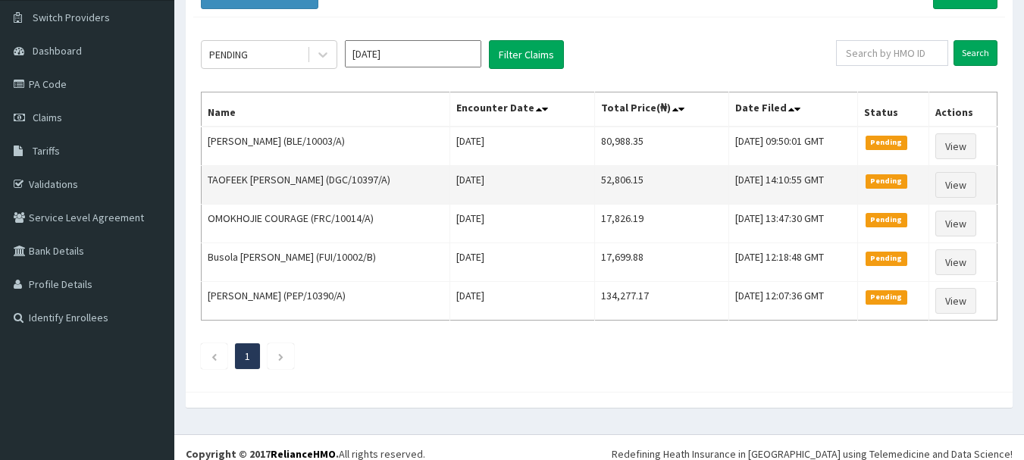
scroll to position [127, 0]
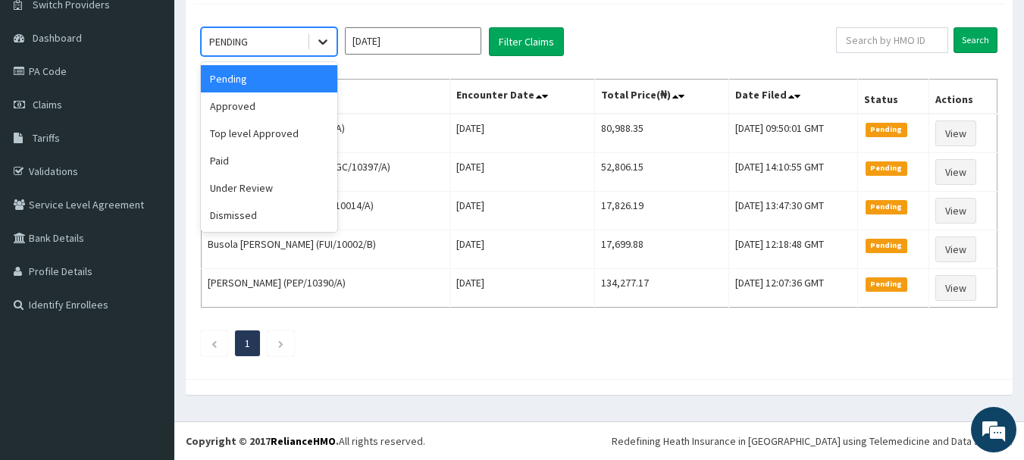
click at [326, 43] on icon at bounding box center [322, 41] width 15 height 15
click at [229, 190] on div "Under Review" at bounding box center [269, 187] width 136 height 27
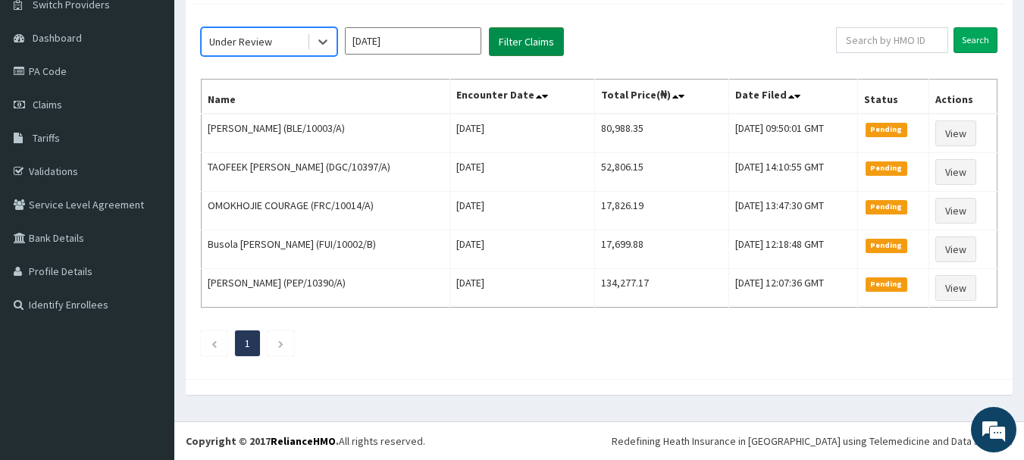
click at [528, 46] on button "Filter Claims" at bounding box center [526, 41] width 75 height 29
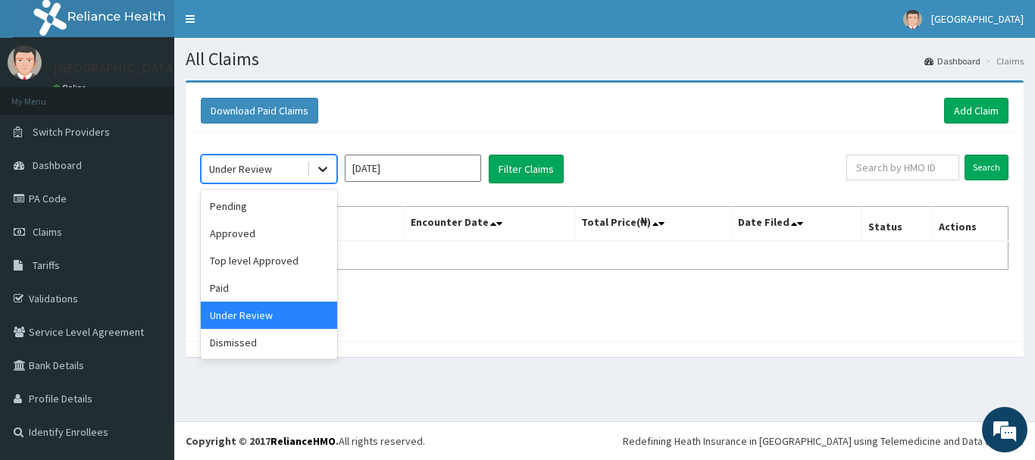
click at [320, 172] on icon at bounding box center [322, 168] width 15 height 15
click at [234, 239] on div "Approved" at bounding box center [269, 233] width 136 height 27
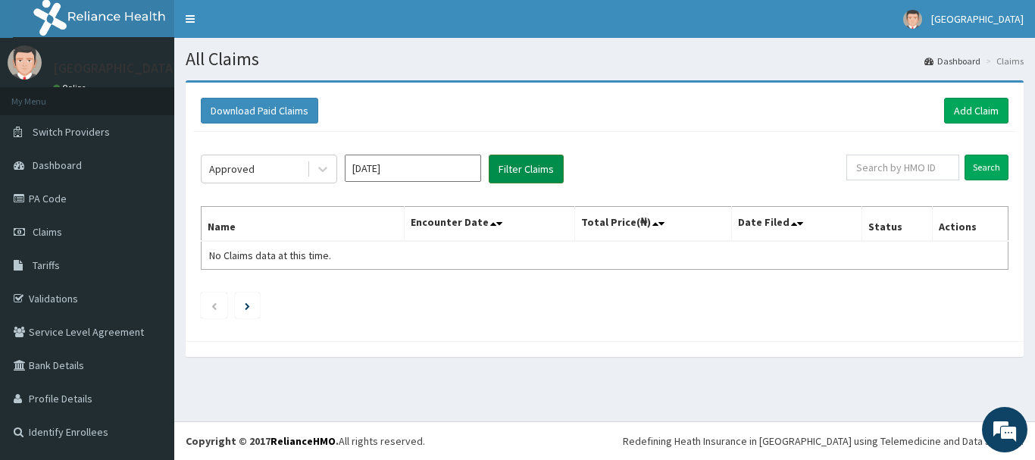
click at [516, 165] on button "Filter Claims" at bounding box center [526, 169] width 75 height 29
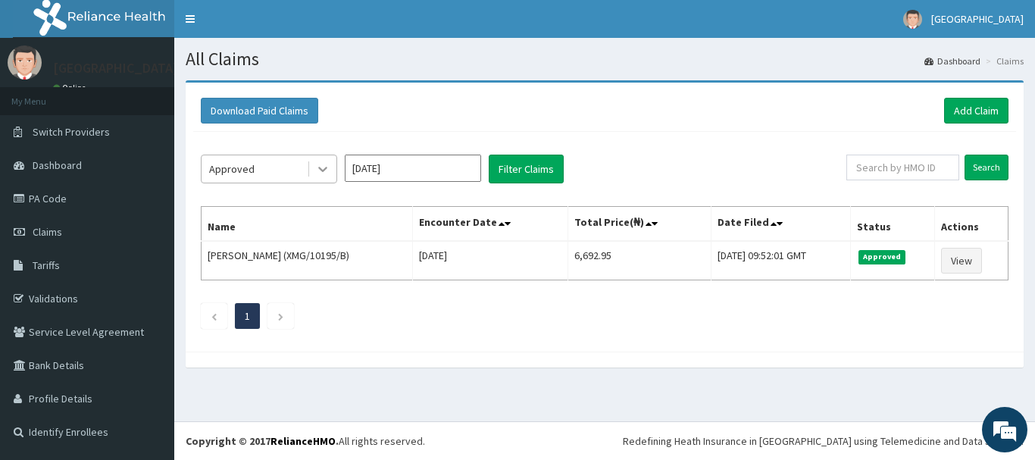
click at [328, 169] on icon at bounding box center [322, 168] width 15 height 15
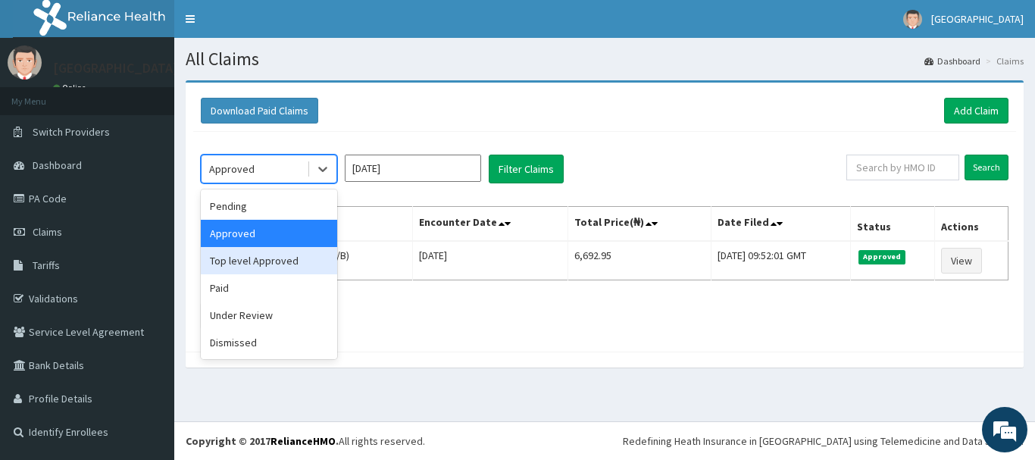
click at [253, 263] on div "Top level Approved" at bounding box center [269, 260] width 136 height 27
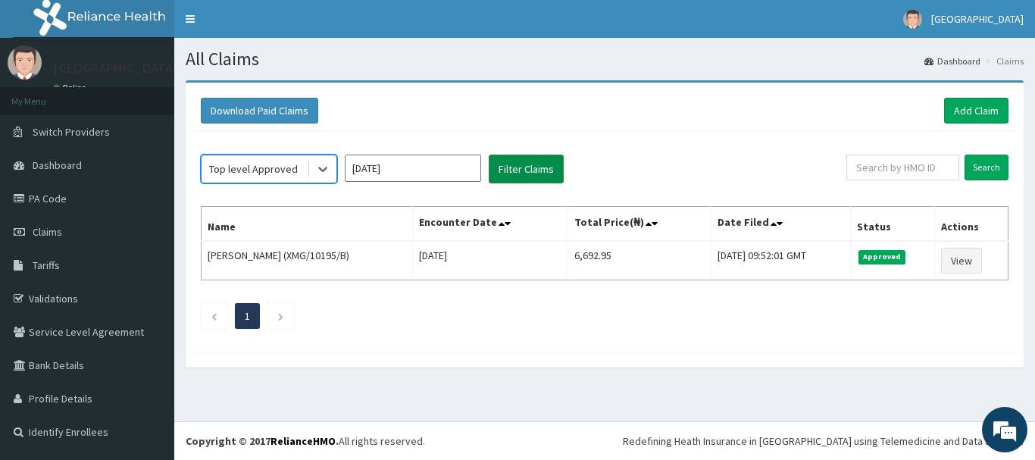
click at [522, 161] on button "Filter Claims" at bounding box center [526, 169] width 75 height 29
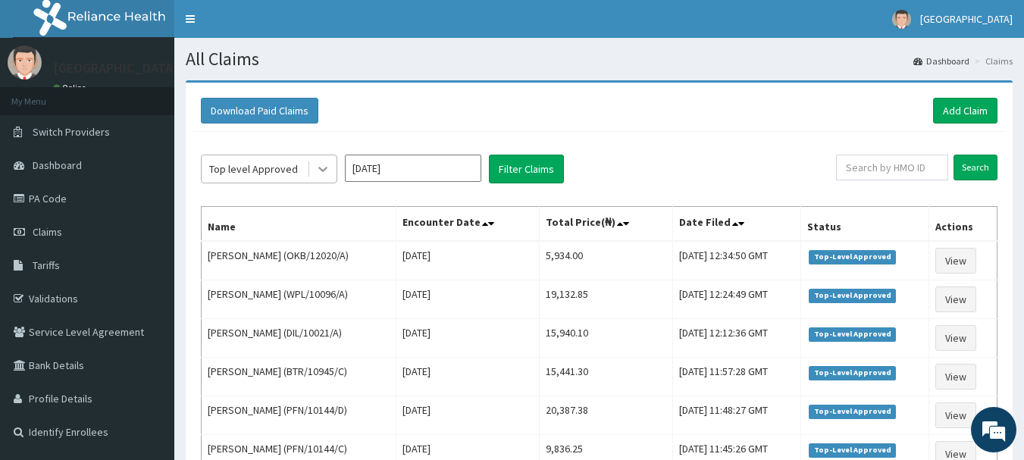
click at [312, 172] on div at bounding box center [322, 168] width 27 height 27
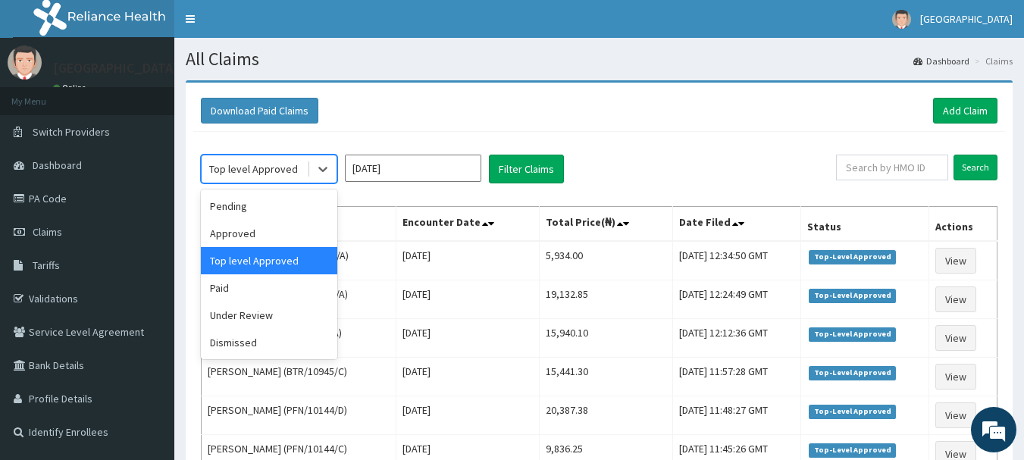
click at [393, 171] on input "Aug 2025" at bounding box center [413, 168] width 136 height 27
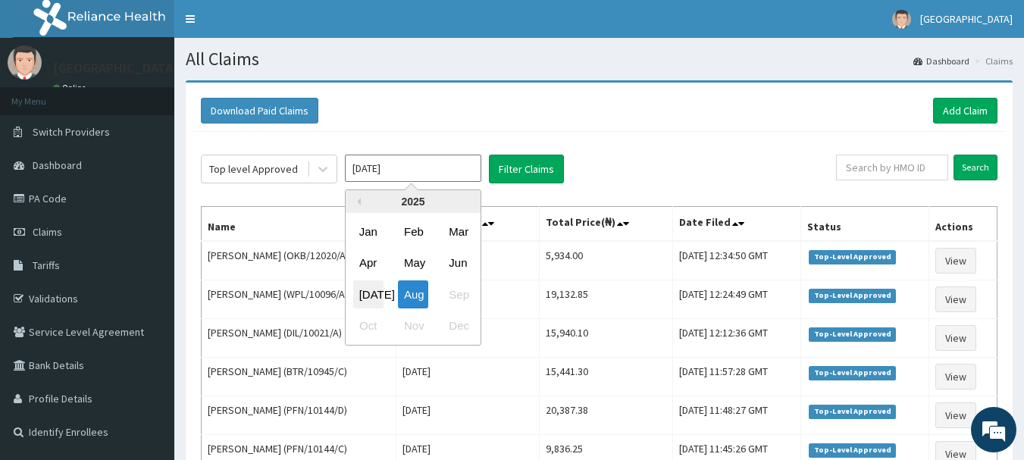
click at [365, 296] on div "Jul" at bounding box center [368, 294] width 30 height 28
type input "Jul 2025"
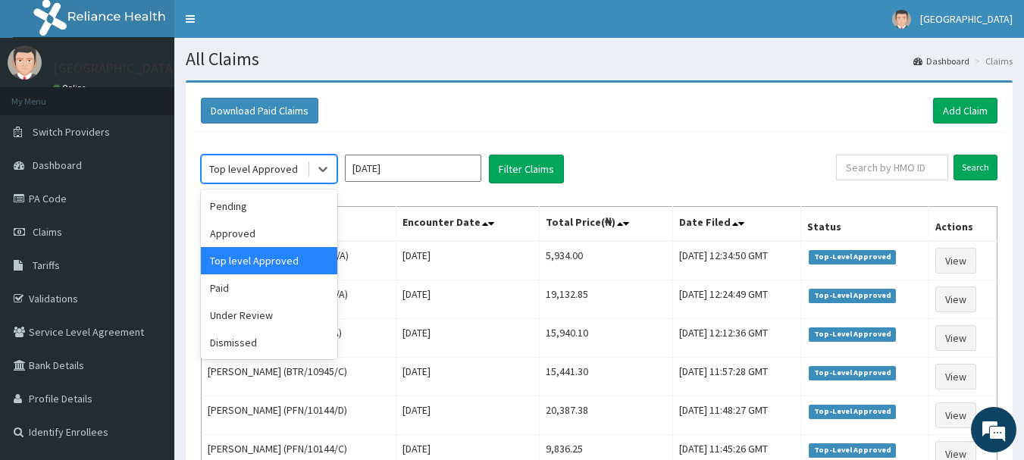
drag, startPoint x: 320, startPoint y: 168, endPoint x: 306, endPoint y: 184, distance: 21.5
click at [320, 168] on icon at bounding box center [322, 170] width 9 height 5
click at [239, 293] on div "Paid" at bounding box center [269, 287] width 136 height 27
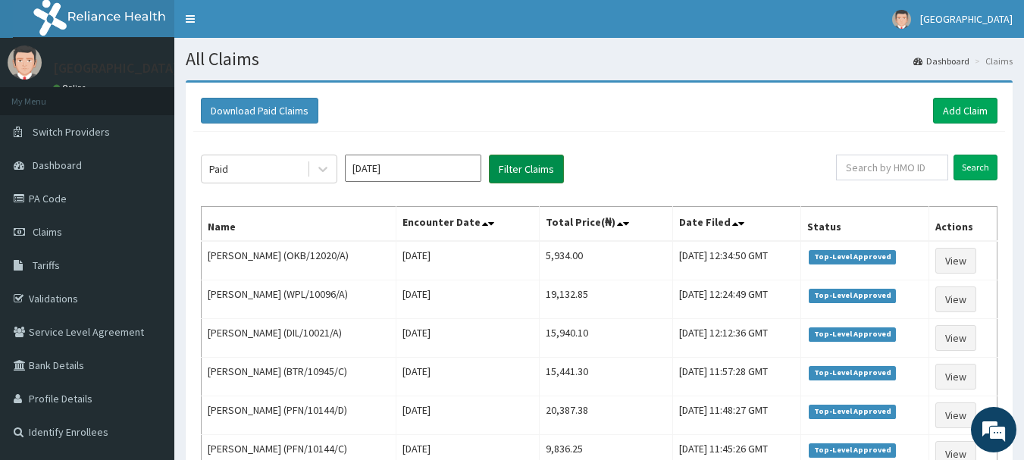
click at [537, 161] on button "Filter Claims" at bounding box center [526, 169] width 75 height 29
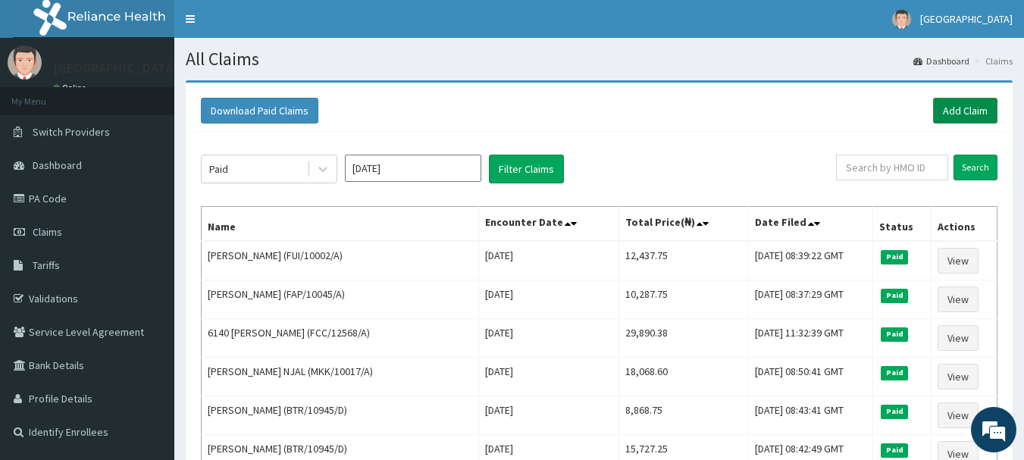
click at [972, 114] on link "Add Claim" at bounding box center [965, 111] width 64 height 26
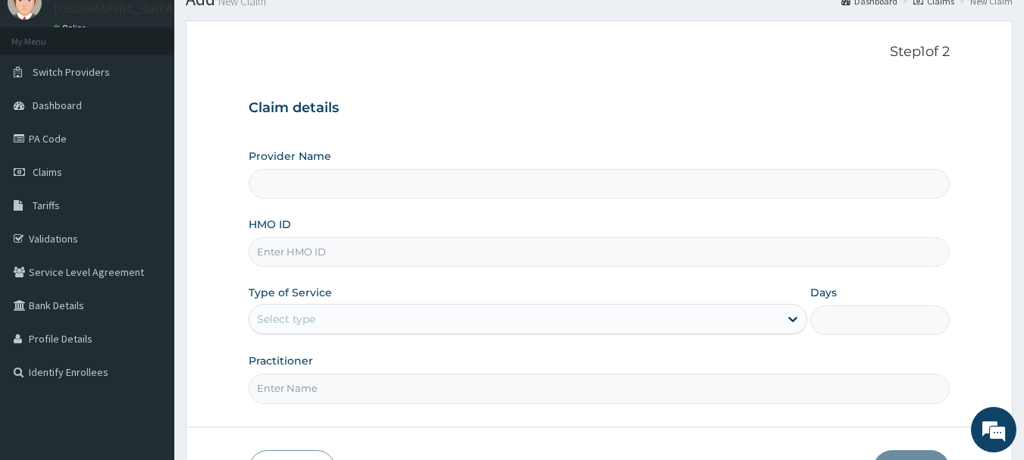
scroll to position [152, 0]
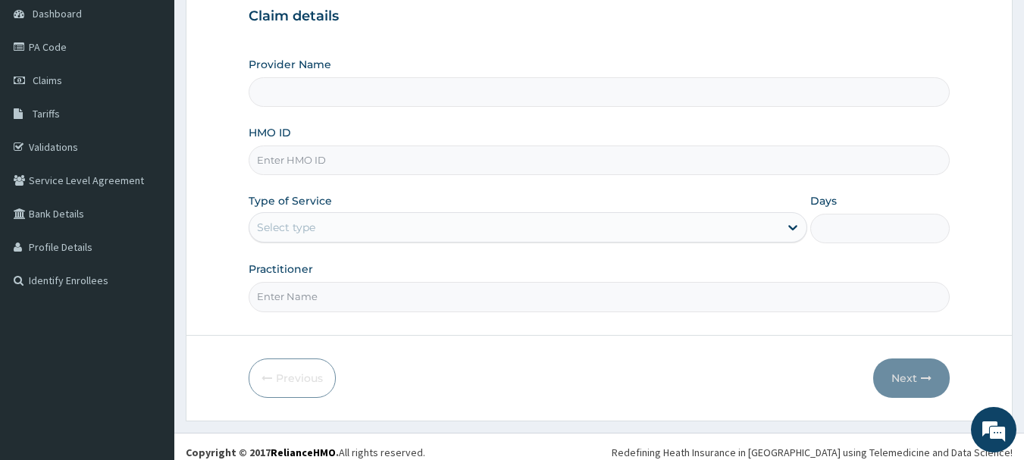
type input "[GEOGRAPHIC_DATA]"
click at [322, 162] on input "HMO ID" at bounding box center [600, 161] width 702 height 30
type input "XMG/10195/A"
click at [321, 219] on div "Select type" at bounding box center [514, 227] width 530 height 24
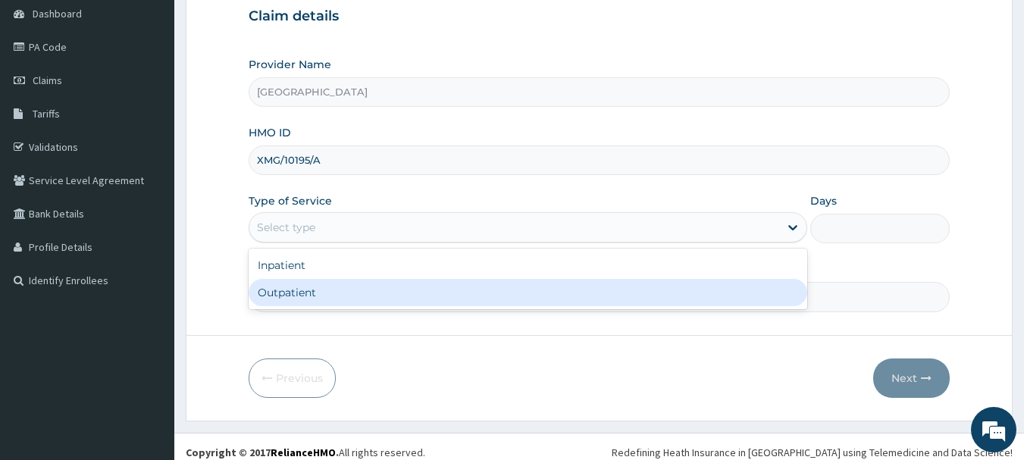
click at [290, 294] on div "Outpatient" at bounding box center [528, 292] width 559 height 27
type input "1"
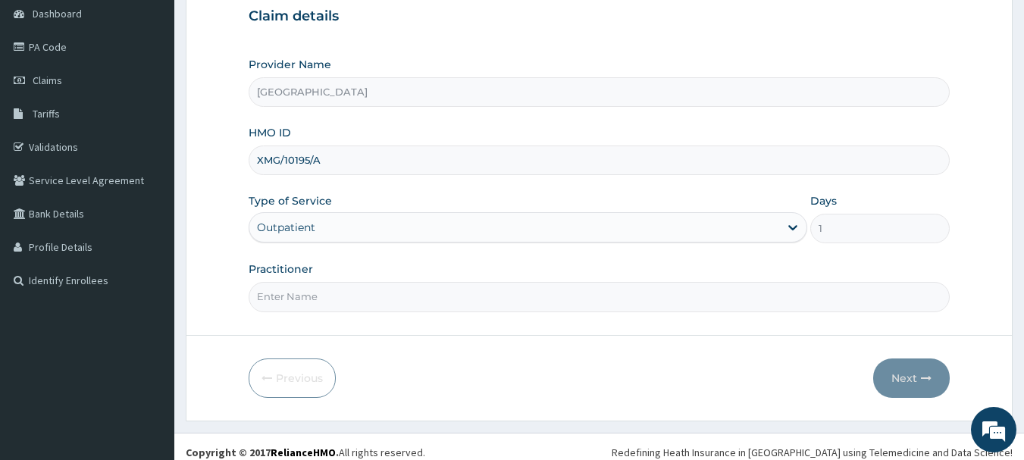
click at [313, 302] on input "Practitioner" at bounding box center [600, 297] width 702 height 30
type input "[PERSON_NAME] [PERSON_NAME]"
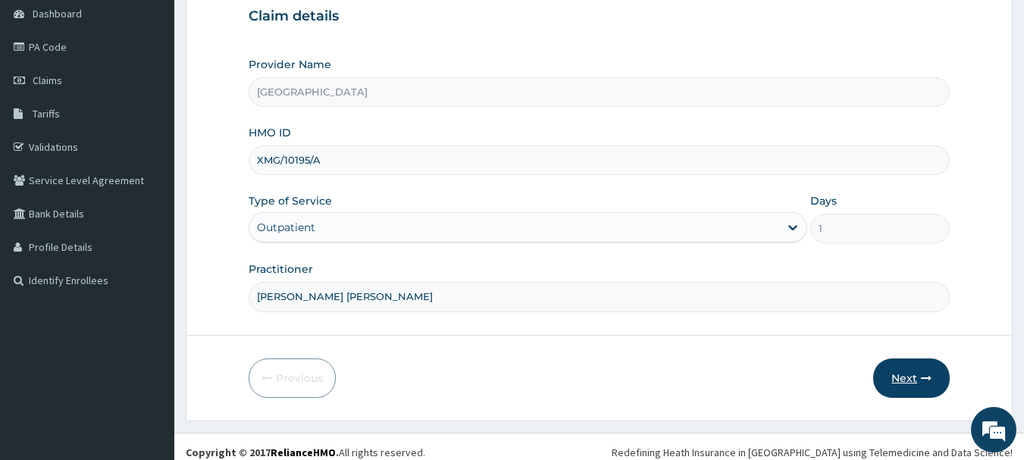
click at [916, 389] on button "Next" at bounding box center [911, 378] width 77 height 39
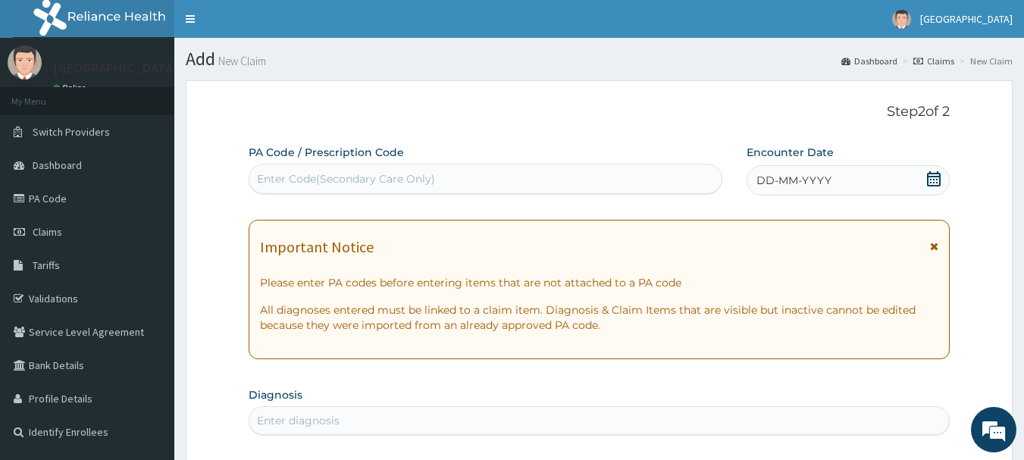
click at [941, 180] on icon at bounding box center [934, 178] width 14 height 15
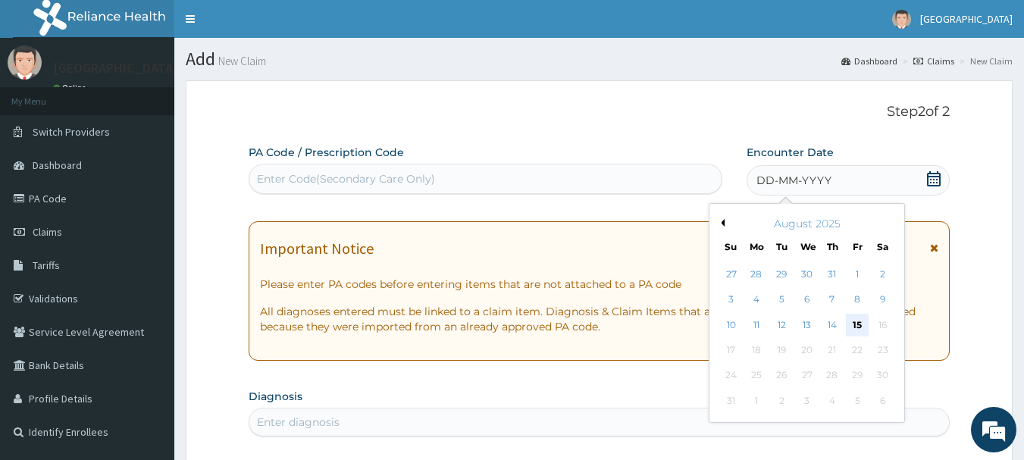
click at [859, 326] on div "15" at bounding box center [857, 325] width 23 height 23
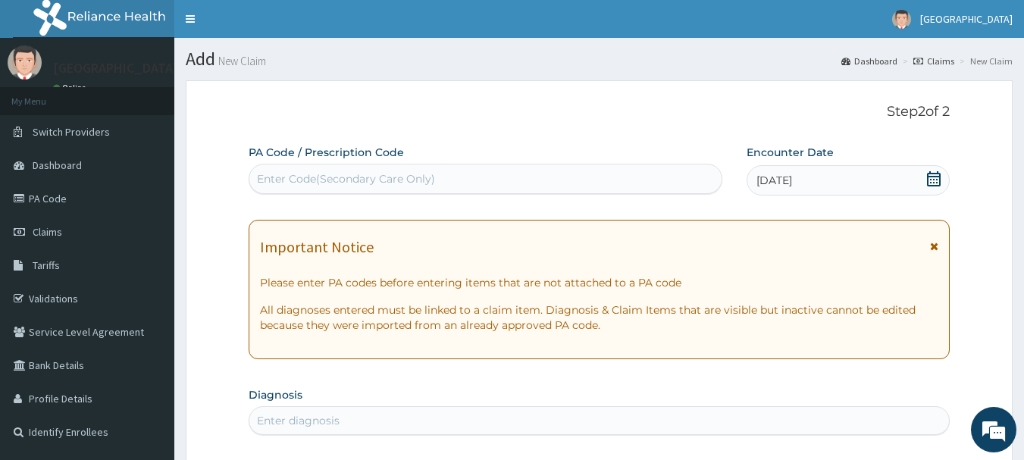
click at [404, 186] on div "Enter Code(Secondary Care Only)" at bounding box center [346, 178] width 178 height 15
paste input "PA/B397E6"
type input "PA/B397E6"
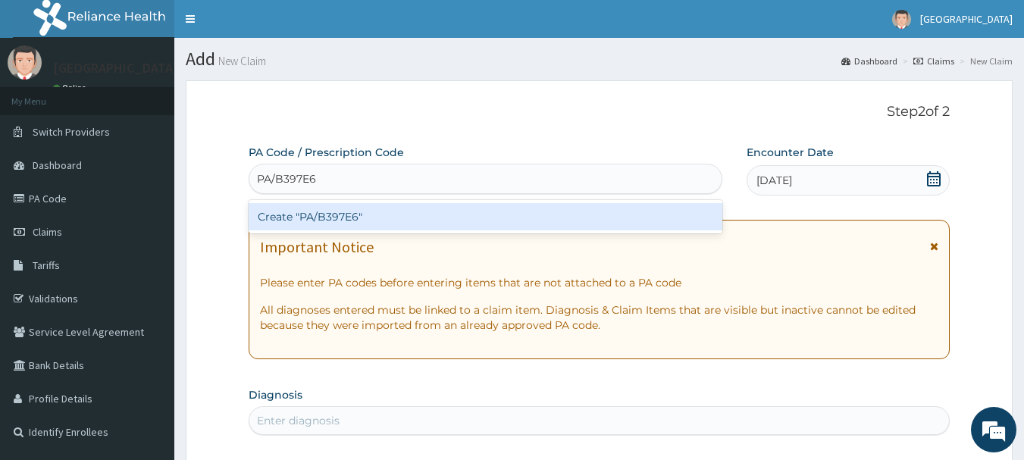
click at [325, 221] on div "Create "PA/B397E6"" at bounding box center [486, 216] width 474 height 27
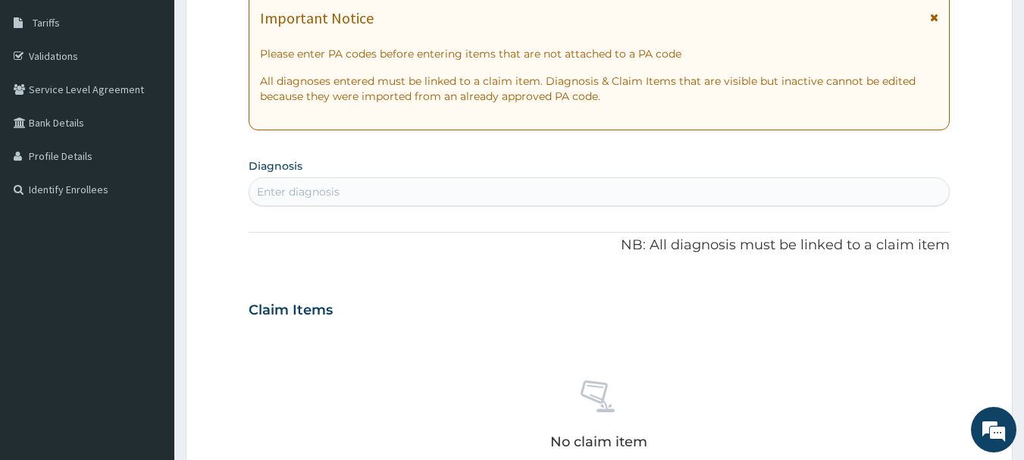
scroll to position [152, 0]
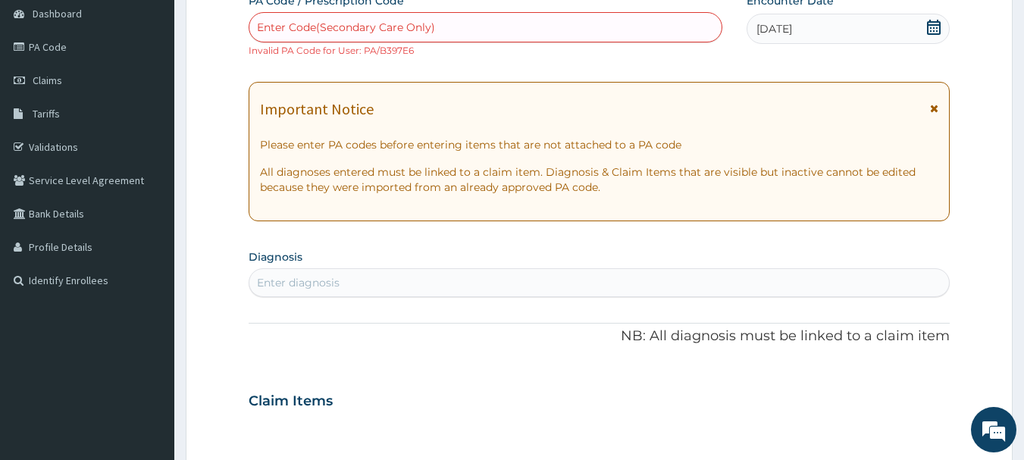
click at [312, 287] on div "Enter diagnosis" at bounding box center [298, 282] width 83 height 15
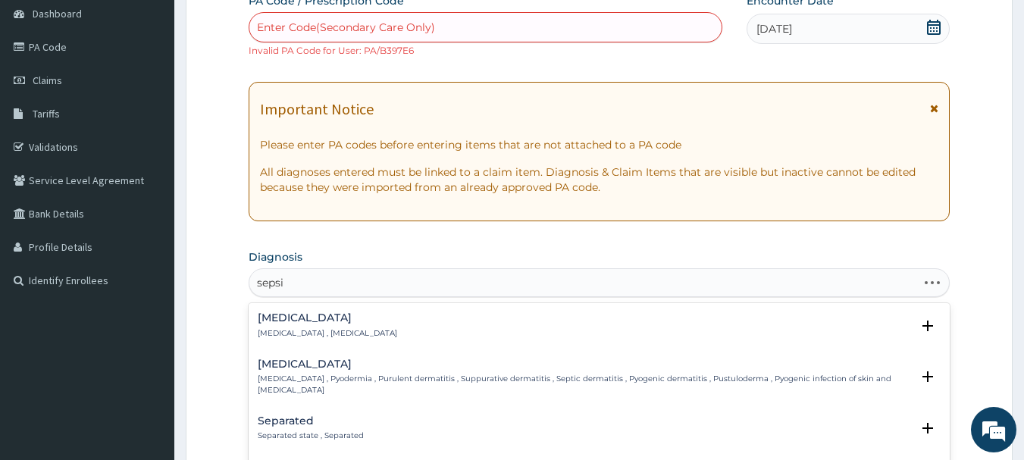
type input "[MEDICAL_DATA]"
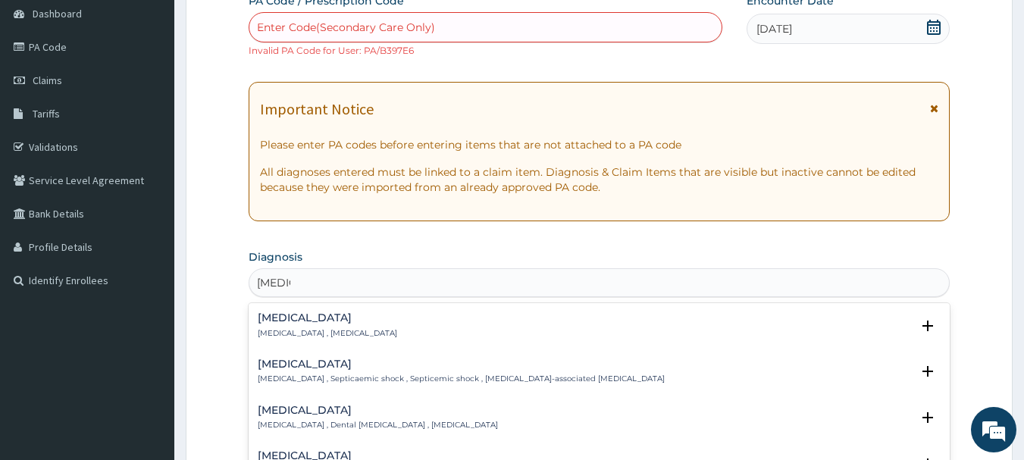
click at [266, 313] on h4 "[MEDICAL_DATA]" at bounding box center [327, 317] width 139 height 11
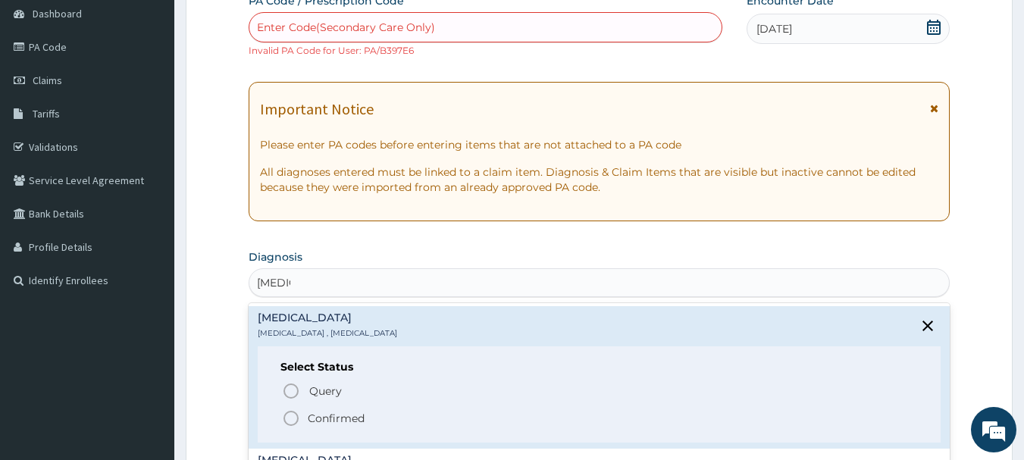
click at [284, 423] on icon "status option filled" at bounding box center [291, 418] width 18 height 18
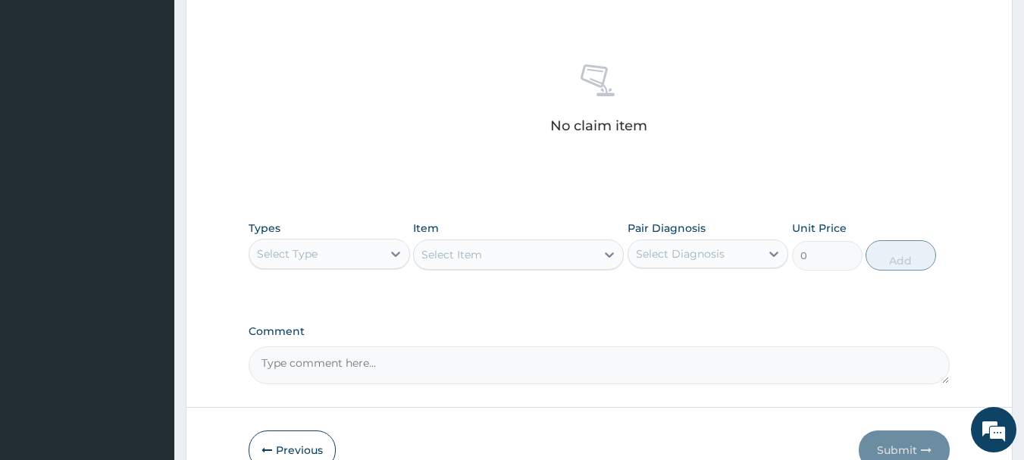
scroll to position [419, 0]
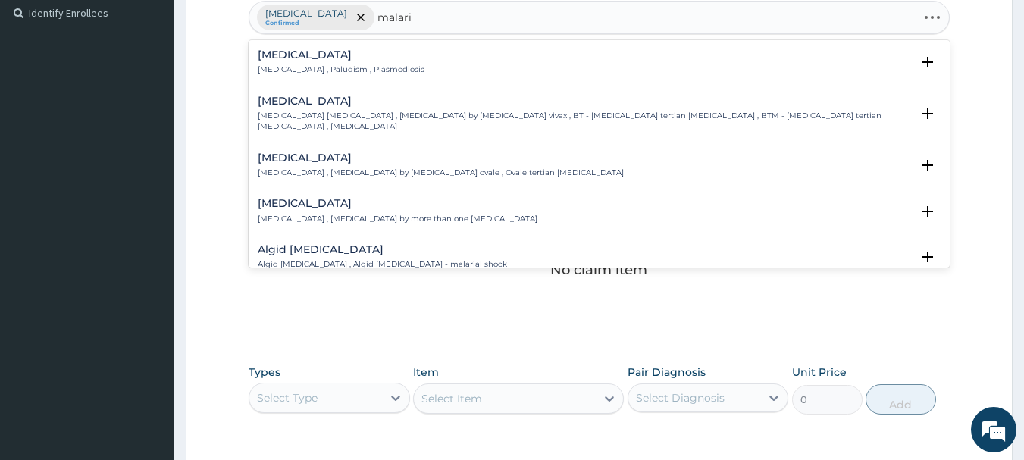
type input "[MEDICAL_DATA]"
click at [284, 72] on p "[MEDICAL_DATA] , Paludism , Plasmodiosis" at bounding box center [341, 69] width 167 height 11
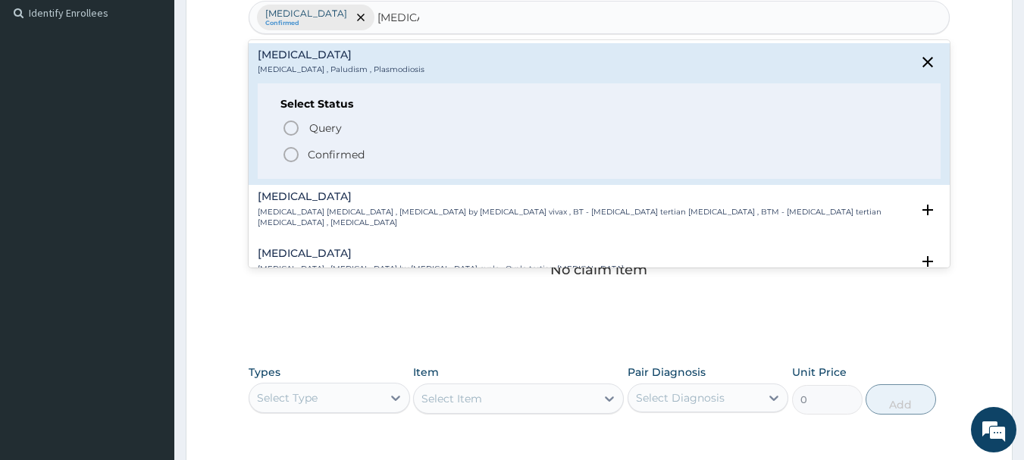
click at [293, 152] on icon "status option filled" at bounding box center [291, 155] width 18 height 18
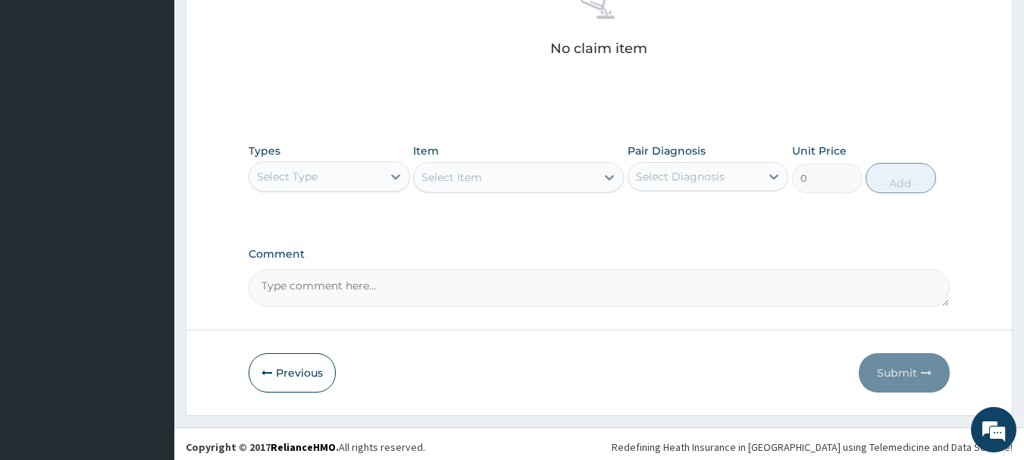
scroll to position [647, 0]
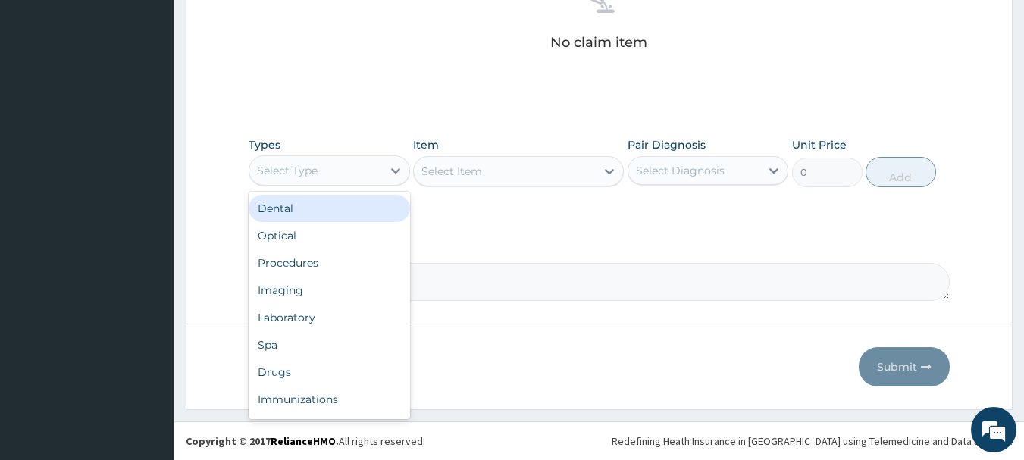
click at [361, 171] on div "Select Type" at bounding box center [315, 170] width 133 height 24
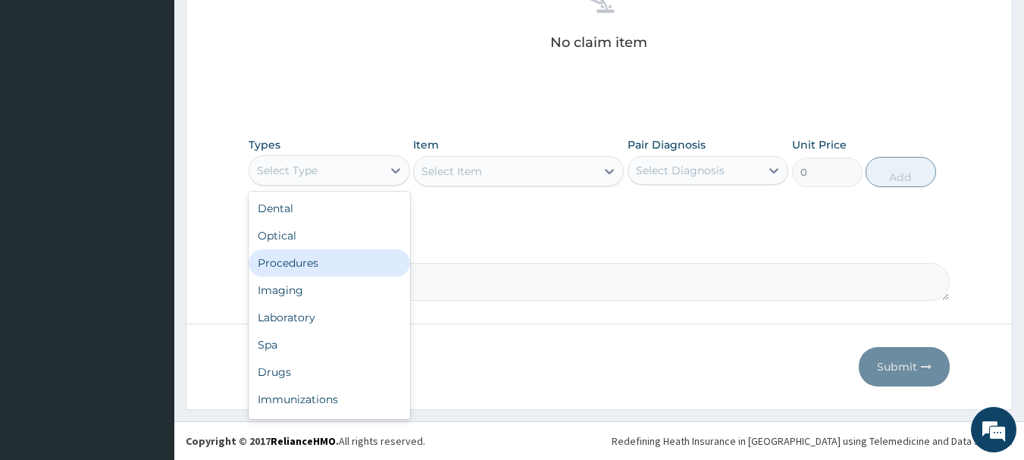
click at [305, 256] on div "Procedures" at bounding box center [329, 262] width 161 height 27
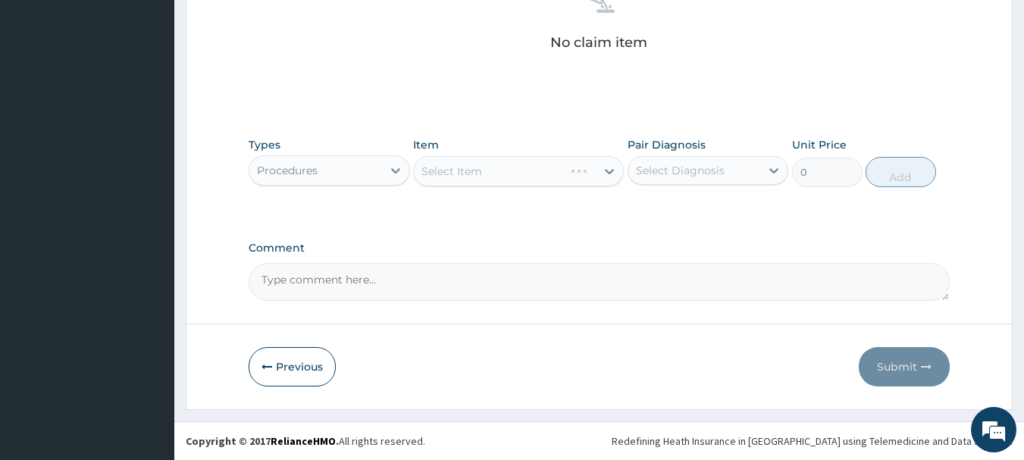
click at [514, 169] on div "Select Item" at bounding box center [518, 171] width 211 height 30
click at [509, 167] on div "Select Item" at bounding box center [505, 171] width 182 height 24
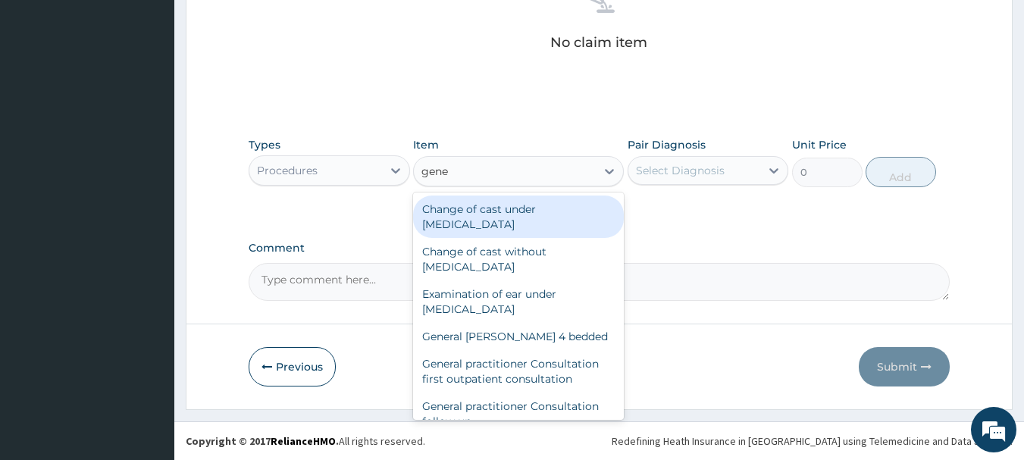
type input "gener"
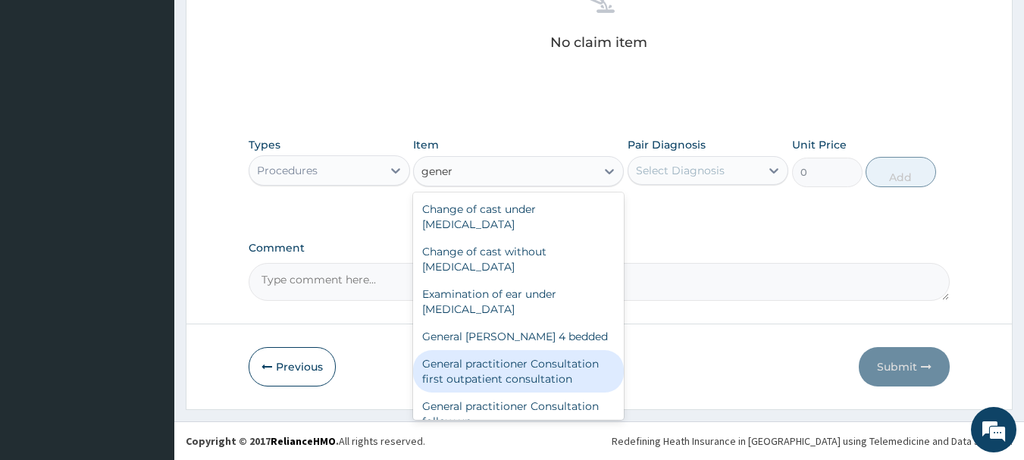
drag, startPoint x: 518, startPoint y: 365, endPoint x: 582, endPoint y: 337, distance: 70.0
click at [518, 365] on div "General practitioner Consultation first outpatient consultation" at bounding box center [518, 371] width 211 height 42
type input "3547.5"
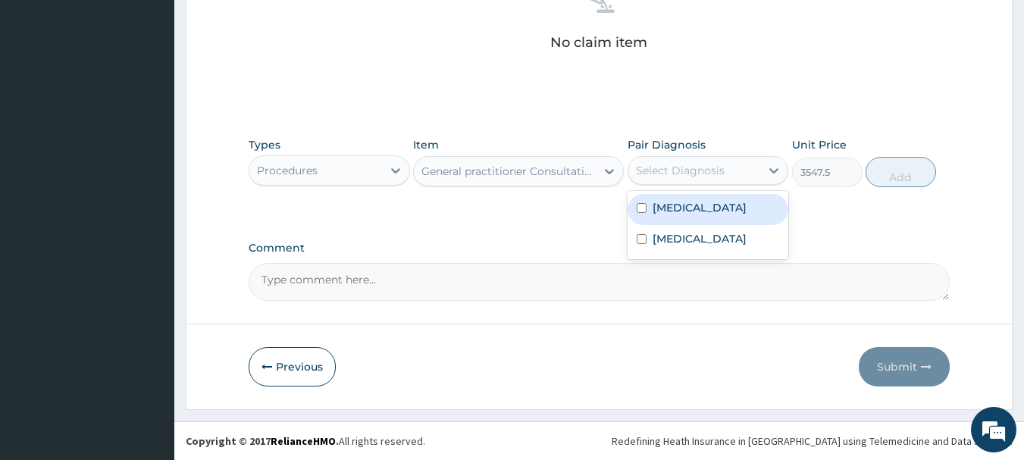
click at [699, 166] on div "Select Diagnosis" at bounding box center [680, 170] width 89 height 15
click at [664, 211] on label "[MEDICAL_DATA]" at bounding box center [700, 207] width 94 height 15
checkbox input "true"
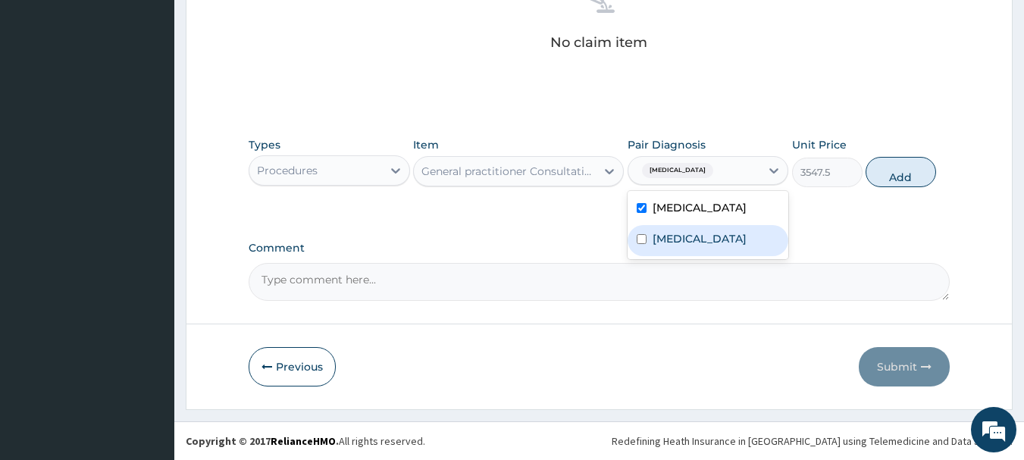
click at [653, 241] on label "[MEDICAL_DATA]" at bounding box center [700, 238] width 94 height 15
checkbox input "true"
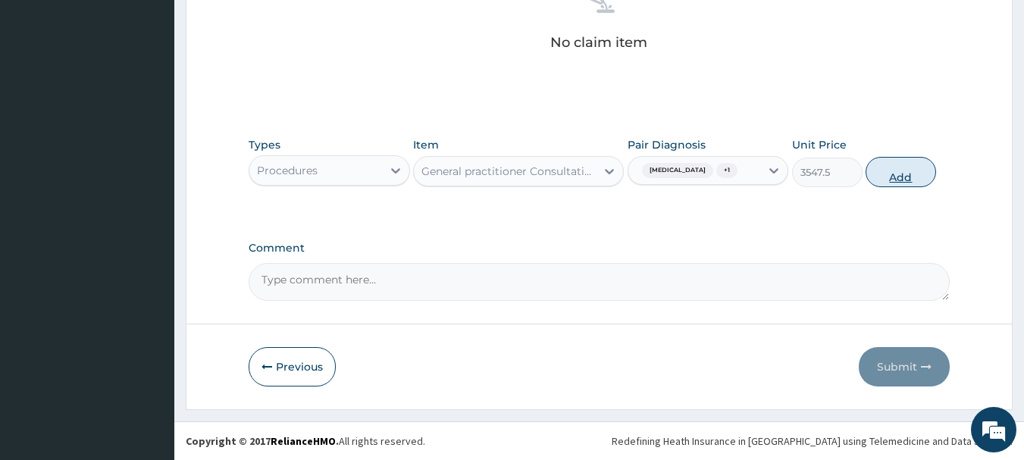
click at [901, 171] on button "Add" at bounding box center [901, 172] width 70 height 30
type input "0"
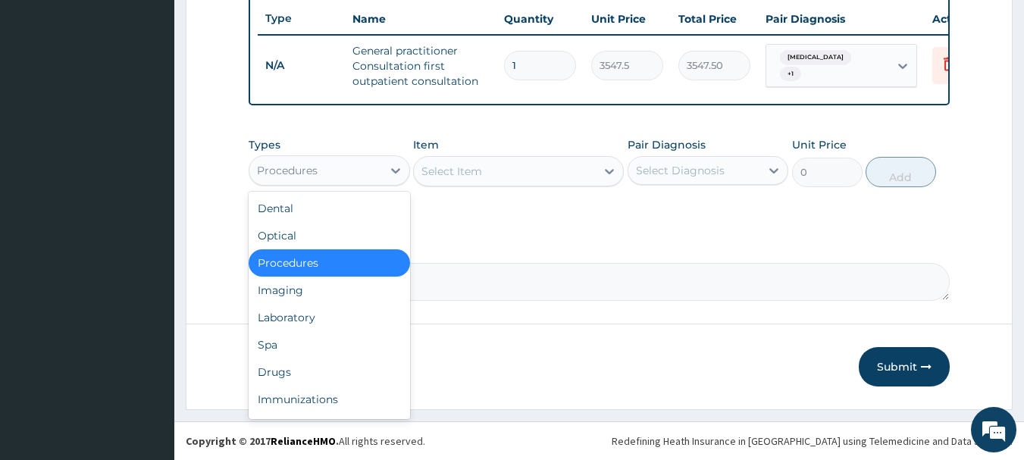
click at [329, 171] on div "Procedures" at bounding box center [315, 170] width 133 height 24
click at [294, 317] on div "Laboratory" at bounding box center [329, 317] width 161 height 27
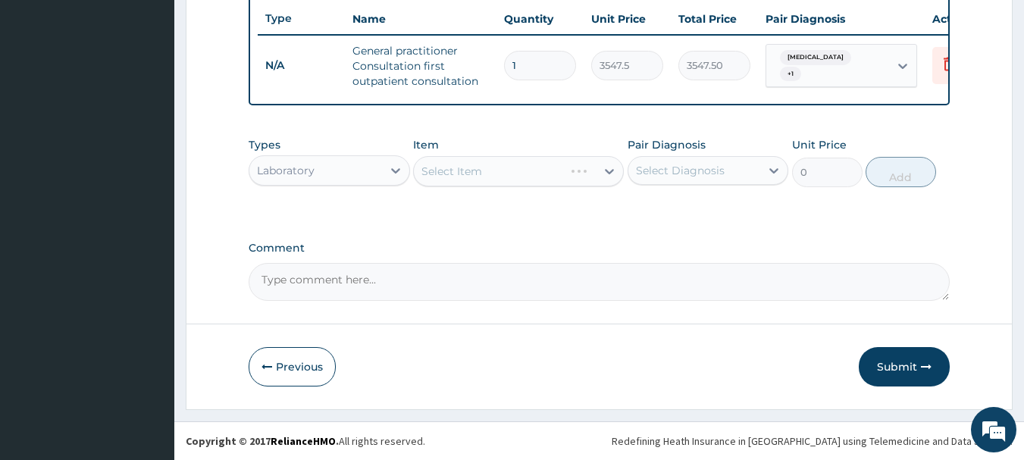
click at [435, 168] on div "Select Item" at bounding box center [518, 171] width 211 height 30
click at [434, 168] on div "Select Item" at bounding box center [451, 171] width 61 height 15
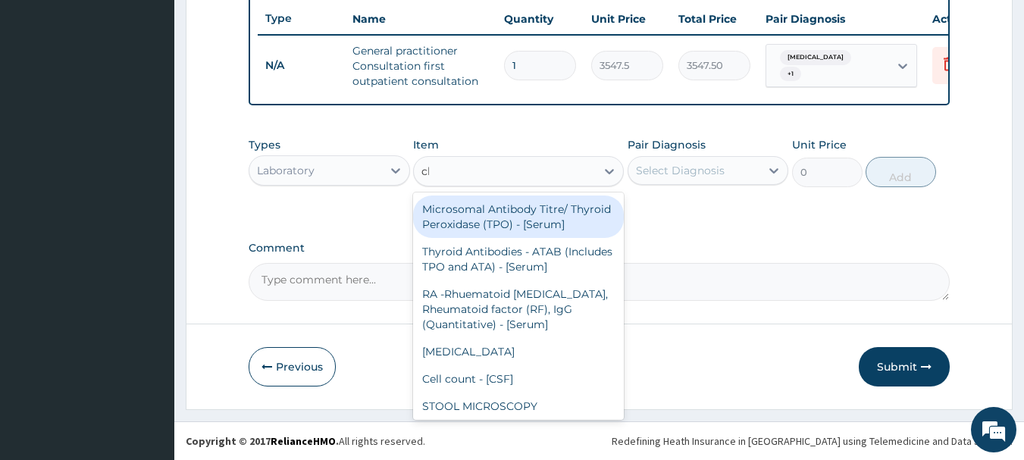
type input "cbc"
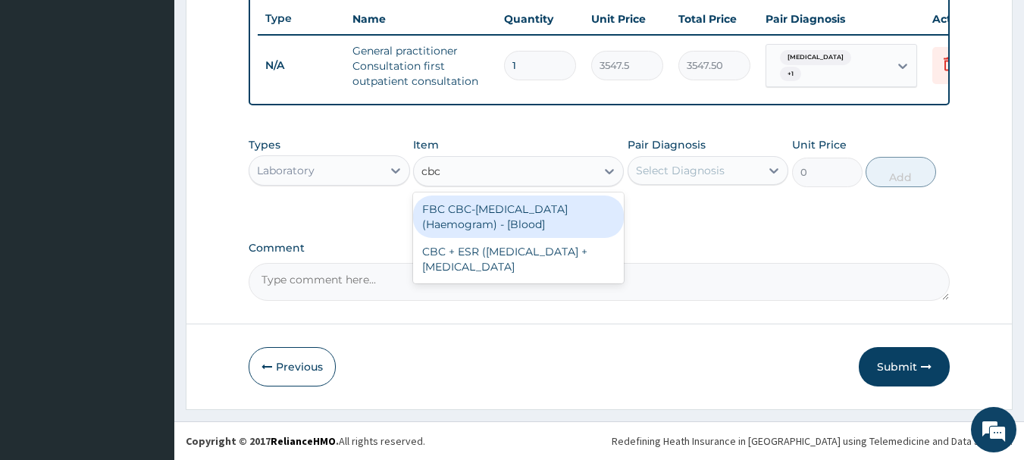
click at [492, 221] on div "FBC CBC-[MEDICAL_DATA] (Haemogram) - [Blood]" at bounding box center [518, 217] width 211 height 42
type input "4300"
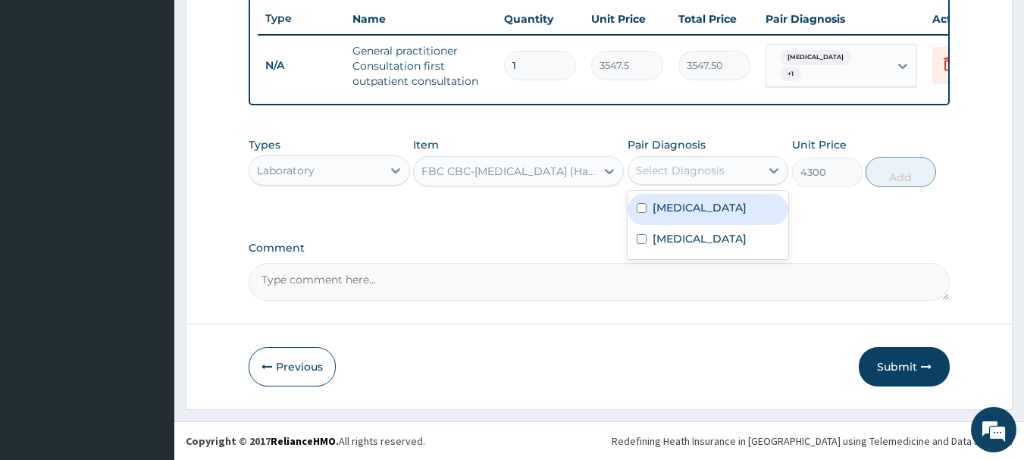
click at [660, 171] on div "Select Diagnosis" at bounding box center [680, 170] width 89 height 15
click at [654, 217] on div "[MEDICAL_DATA]" at bounding box center [708, 209] width 161 height 31
checkbox input "true"
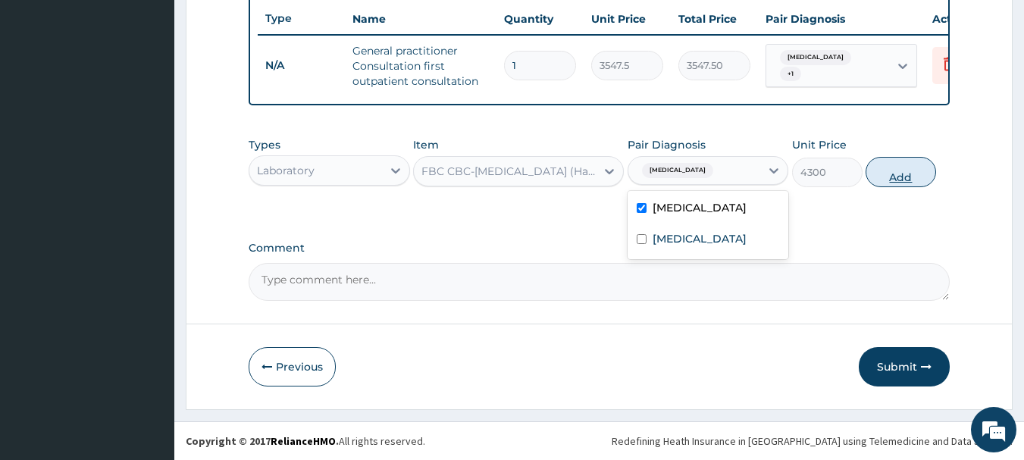
click at [885, 174] on button "Add" at bounding box center [901, 172] width 70 height 30
type input "0"
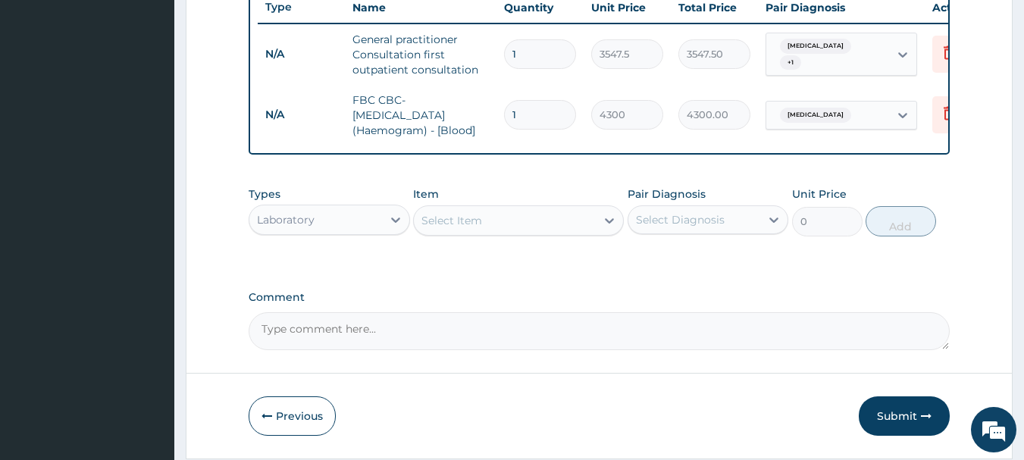
click at [484, 226] on div "Select Item" at bounding box center [505, 220] width 182 height 24
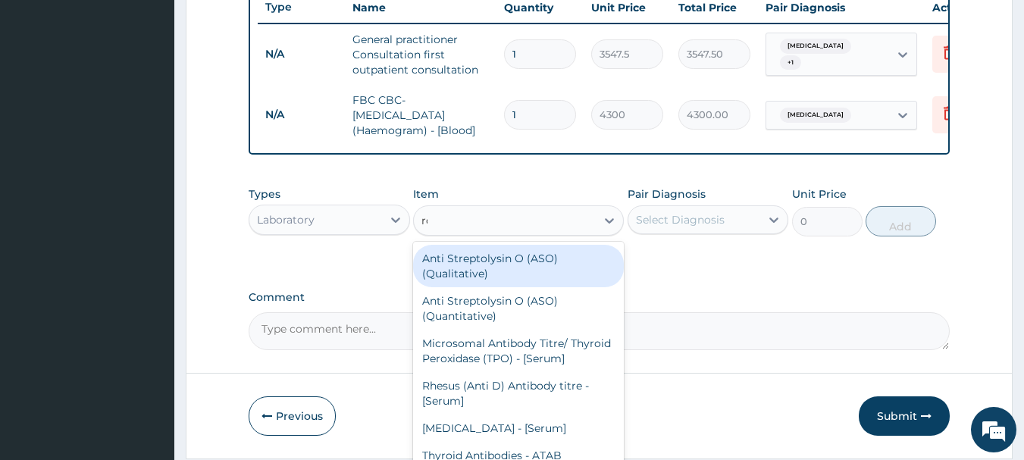
type input "rdt"
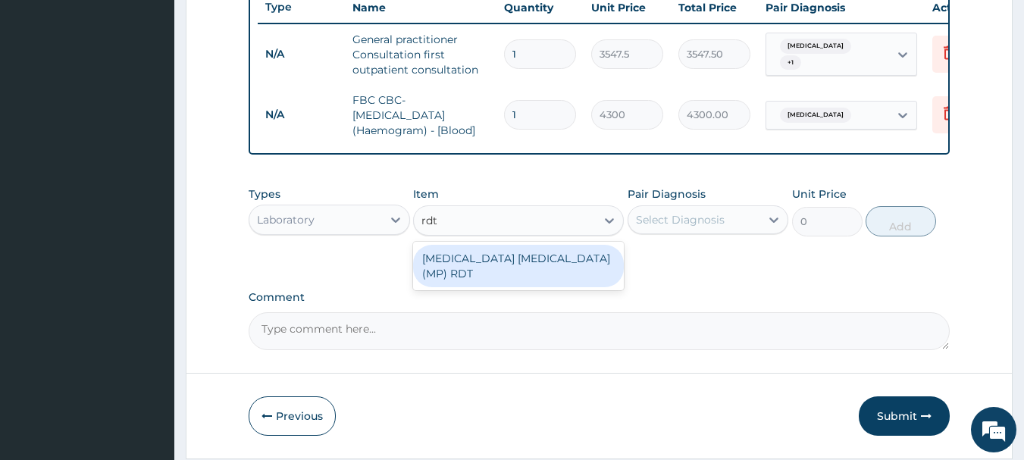
click at [481, 272] on div "[MEDICAL_DATA] [MEDICAL_DATA] (MP) RDT" at bounding box center [518, 266] width 211 height 42
type input "1612.5"
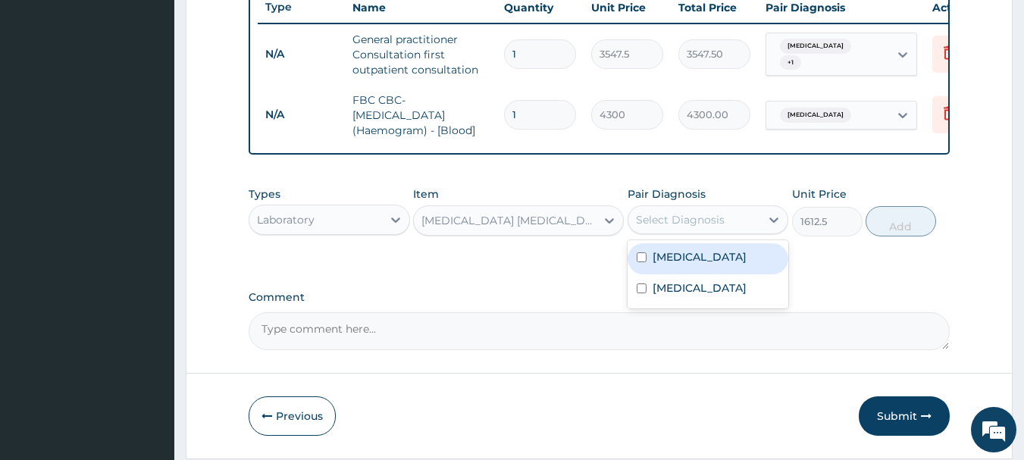
click at [738, 232] on div "Select Diagnosis" at bounding box center [694, 220] width 133 height 24
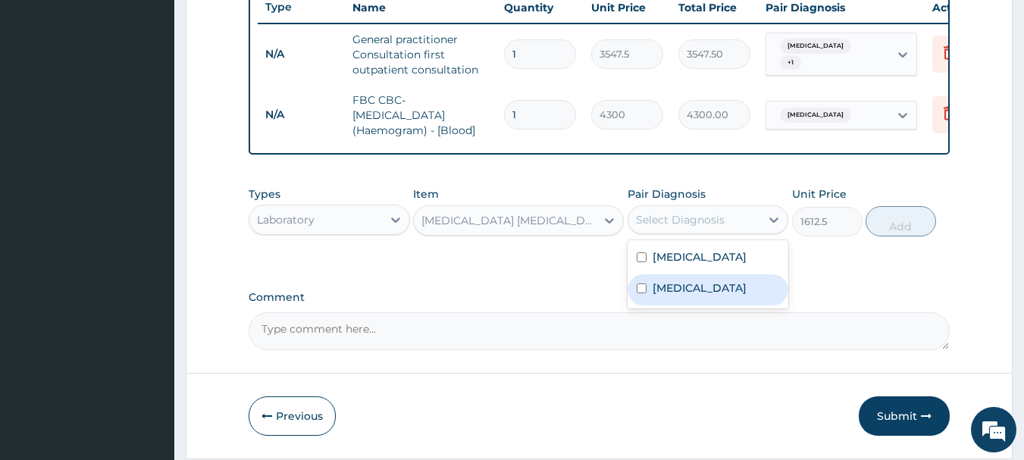
click at [640, 293] on input "checkbox" at bounding box center [642, 288] width 10 height 10
checkbox input "true"
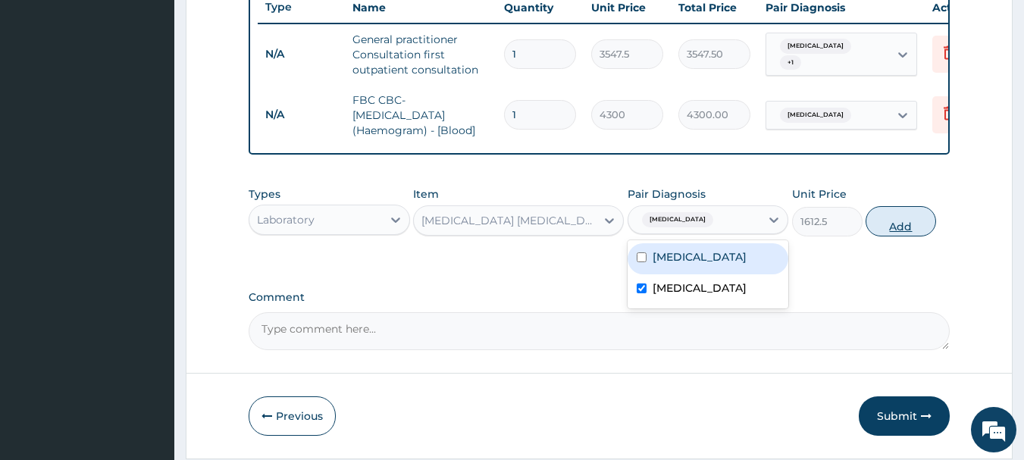
click at [908, 225] on button "Add" at bounding box center [901, 221] width 70 height 30
type input "0"
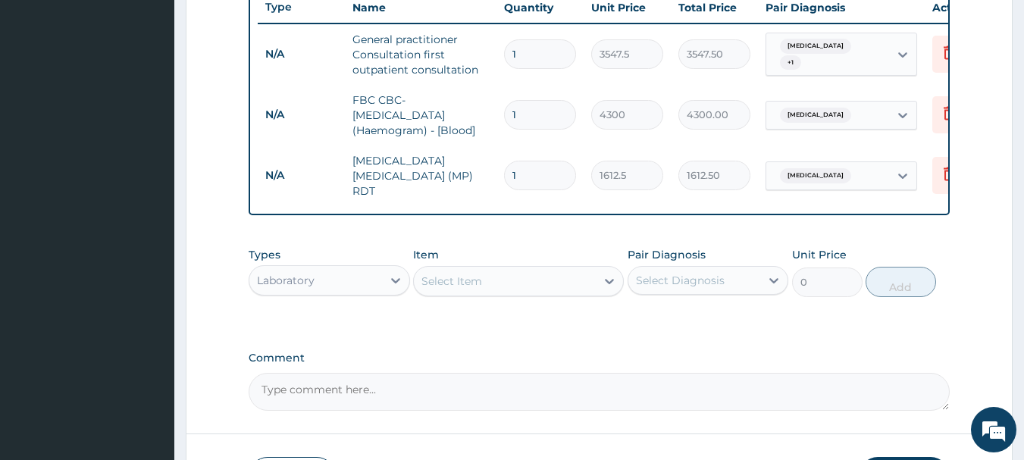
drag, startPoint x: 534, startPoint y: 170, endPoint x: 459, endPoint y: 183, distance: 76.1
click at [459, 183] on tr "N/A [MEDICAL_DATA] [MEDICAL_DATA] (MP) RDT 1 1612.5 1612.50 [MEDICAL_DATA] Dele…" at bounding box center [629, 176] width 743 height 61
type input "10"
type input "16125.00"
type input "10"
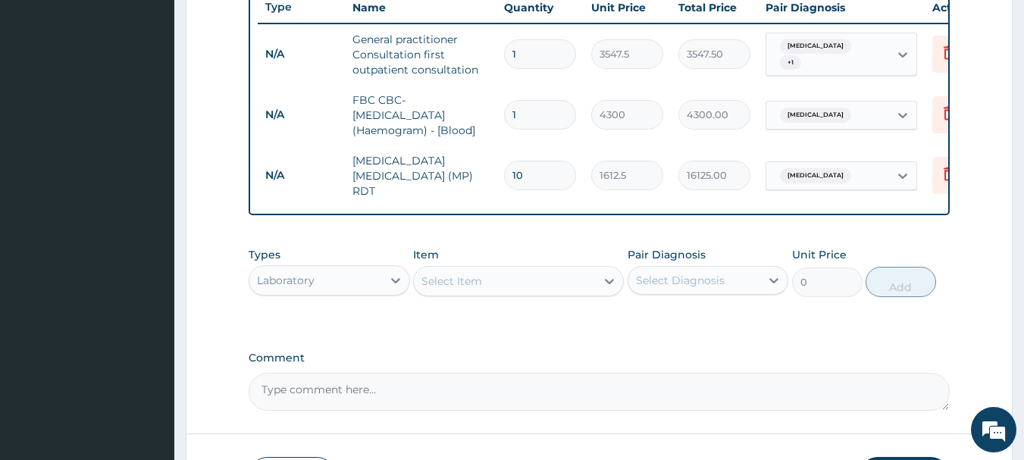
click at [531, 111] on input "1" at bounding box center [540, 115] width 72 height 30
type input "10"
type input "43000.00"
drag, startPoint x: 524, startPoint y: 109, endPoint x: 352, endPoint y: 149, distance: 176.5
click at [352, 149] on tbody "N/A General practitioner Consultation first outpatient consultation 1 3547.5 35…" at bounding box center [629, 114] width 743 height 183
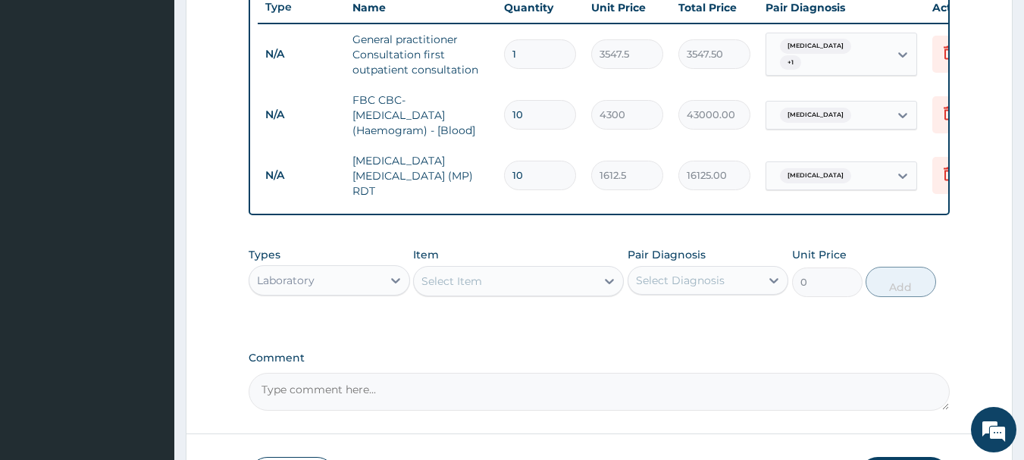
type input "0.00"
drag, startPoint x: 525, startPoint y: 165, endPoint x: 456, endPoint y: 189, distance: 73.8
click at [459, 189] on tr "N/A [MEDICAL_DATA] [MEDICAL_DATA] (MP) RDT 10 1612.5 16125.00 [MEDICAL_DATA] De…" at bounding box center [629, 176] width 743 height 61
type input "0.00"
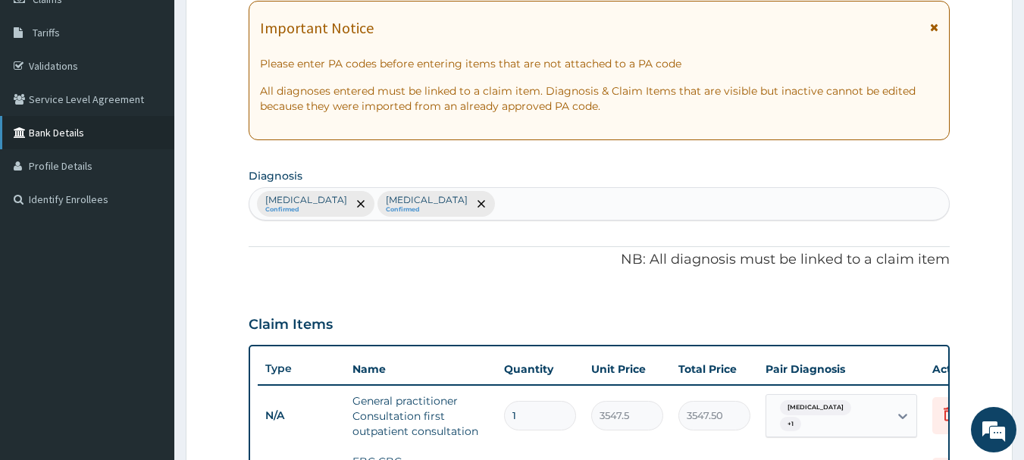
scroll to position [101, 0]
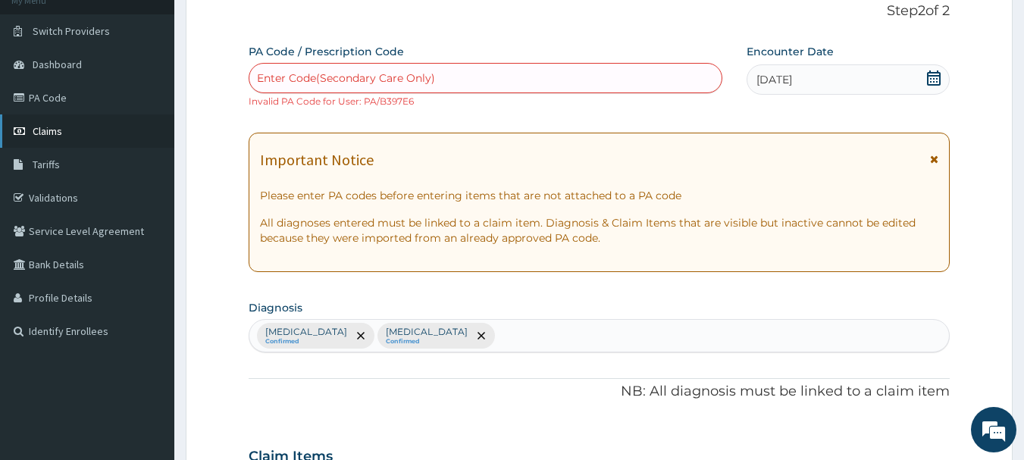
click at [49, 134] on span "Claims" at bounding box center [48, 131] width 30 height 14
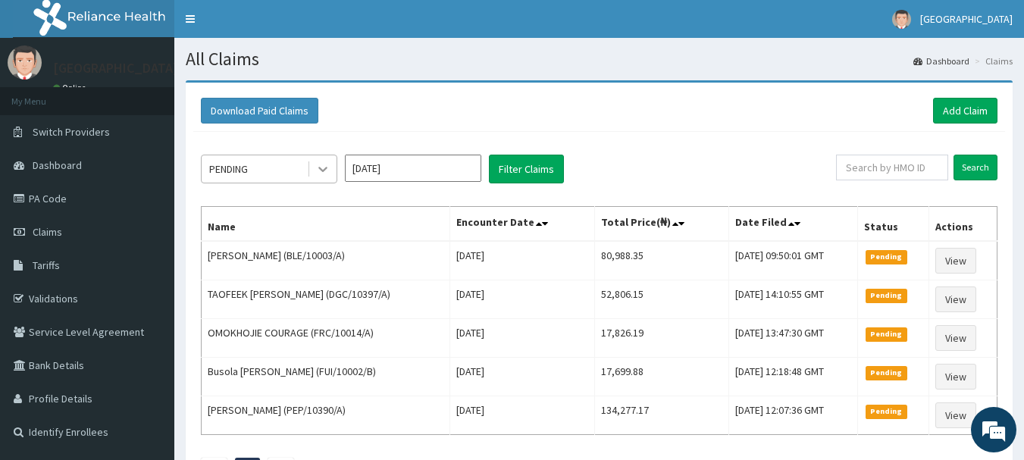
click at [322, 171] on icon at bounding box center [322, 170] width 9 height 5
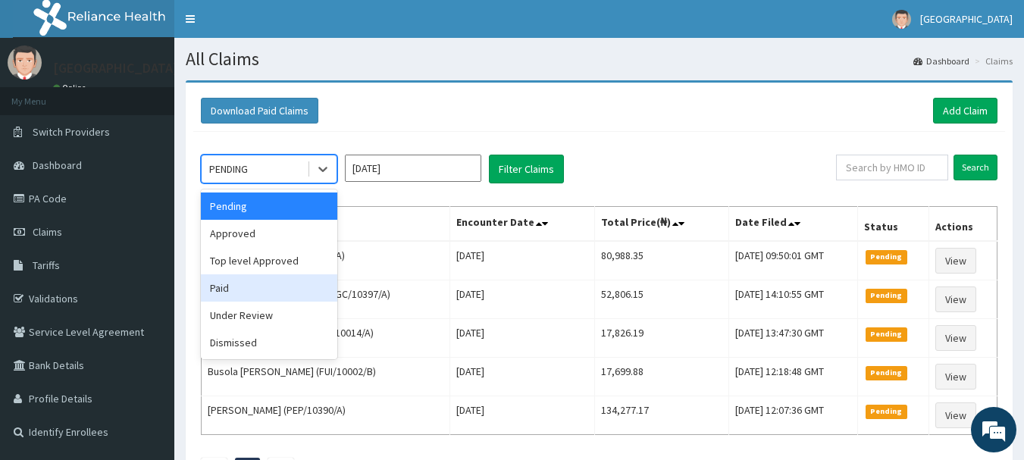
click at [255, 289] on div "Paid" at bounding box center [269, 287] width 136 height 27
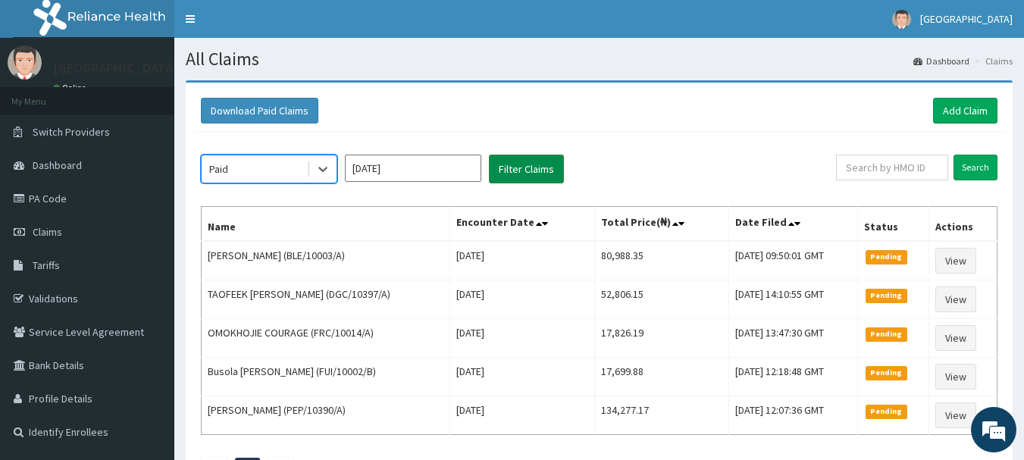
click at [541, 171] on button "Filter Claims" at bounding box center [526, 169] width 75 height 29
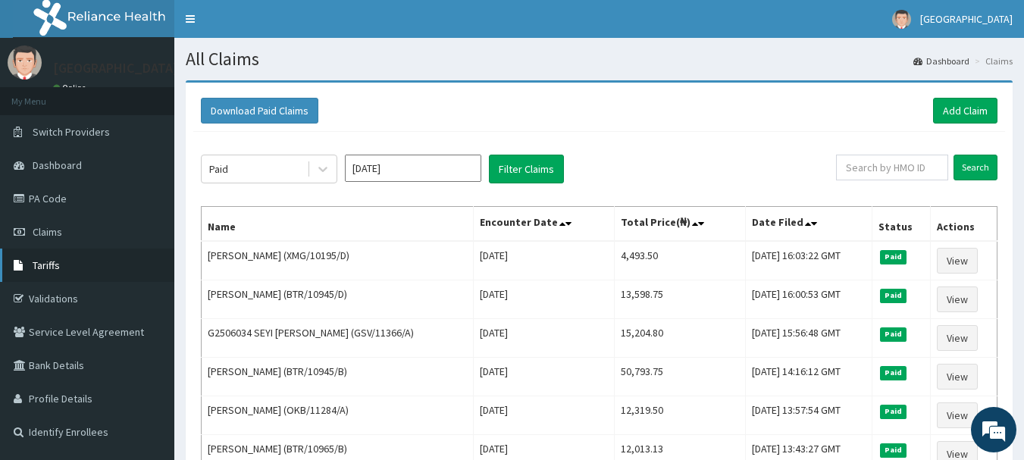
click at [39, 264] on span "Tariffs" at bounding box center [46, 265] width 27 height 14
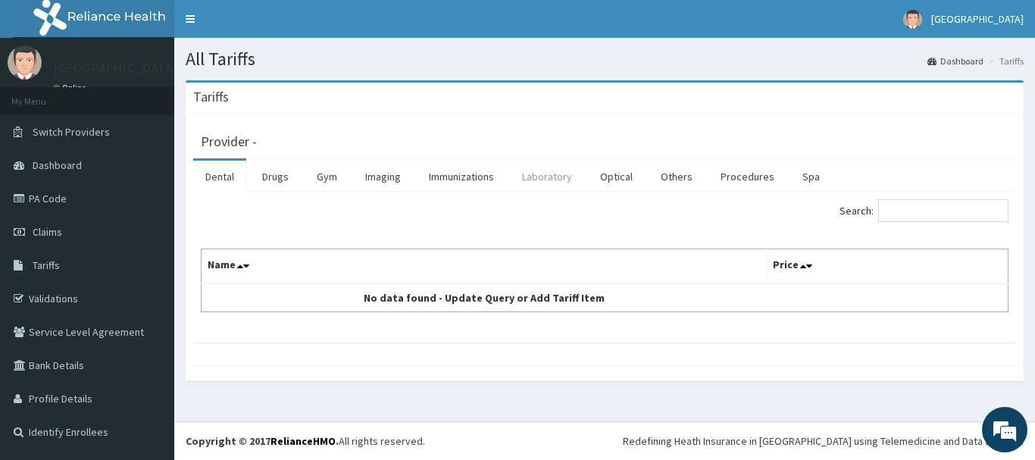
click at [530, 176] on link "Laboratory" at bounding box center [547, 177] width 74 height 32
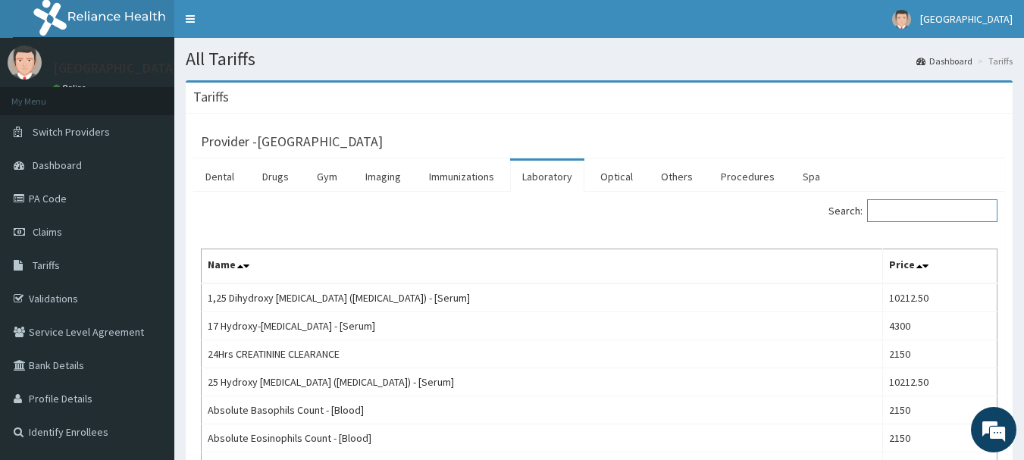
click at [963, 212] on input "Search:" at bounding box center [932, 210] width 130 height 23
type input "lipid"
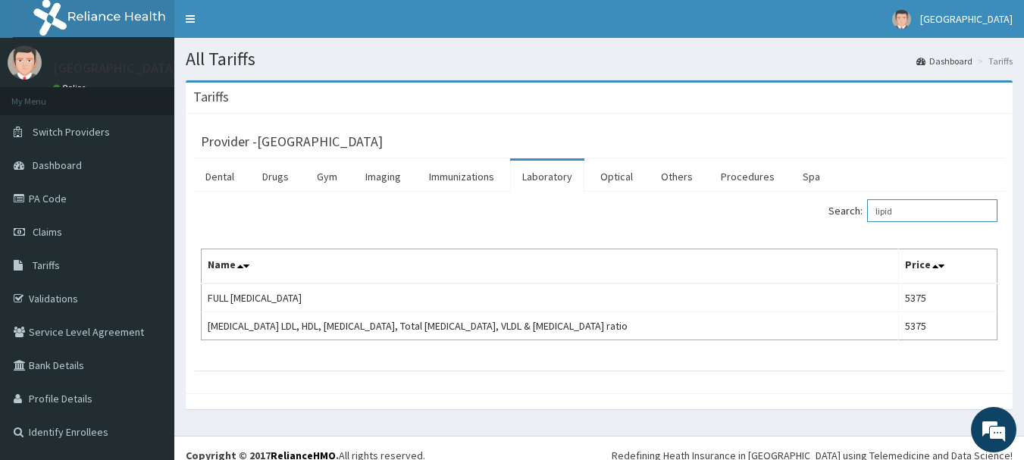
drag, startPoint x: 925, startPoint y: 213, endPoint x: 835, endPoint y: 221, distance: 90.6
click at [835, 221] on div "Search: lipid" at bounding box center [804, 212] width 387 height 27
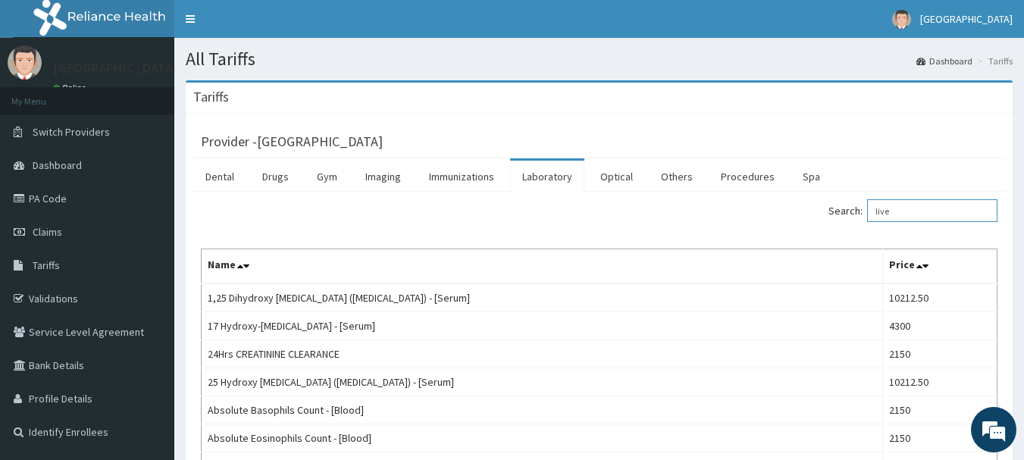
type input "liver"
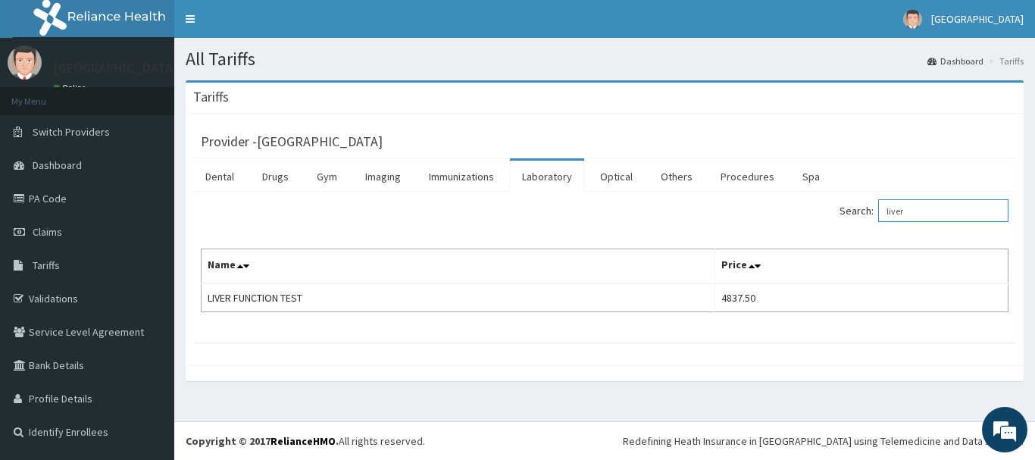
drag, startPoint x: 936, startPoint y: 217, endPoint x: 845, endPoint y: 221, distance: 91.1
click at [847, 221] on div "Search: liver" at bounding box center [812, 212] width 393 height 27
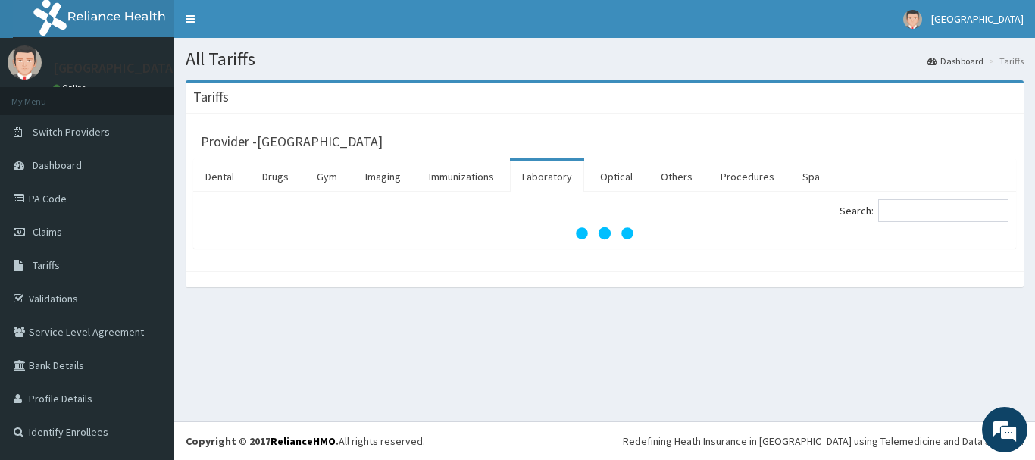
click at [564, 219] on div "Search:" at bounding box center [604, 212] width 831 height 27
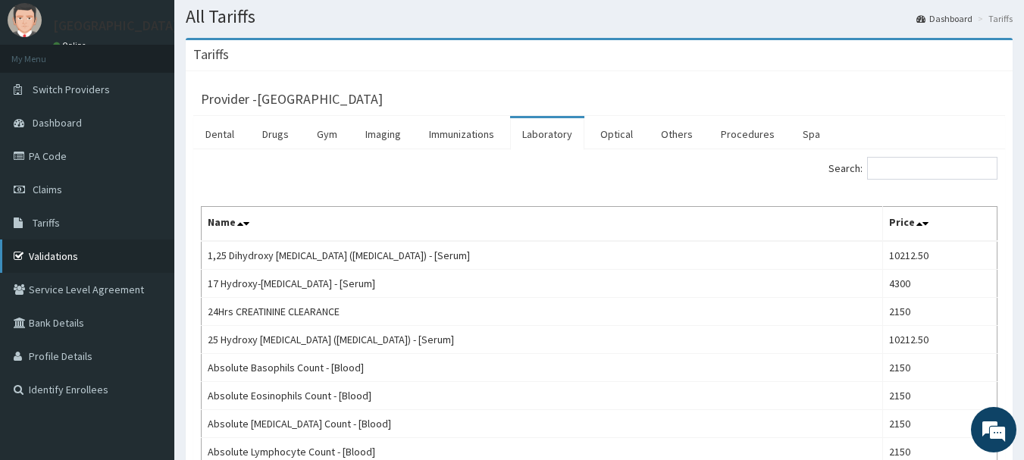
scroll to position [76, 0]
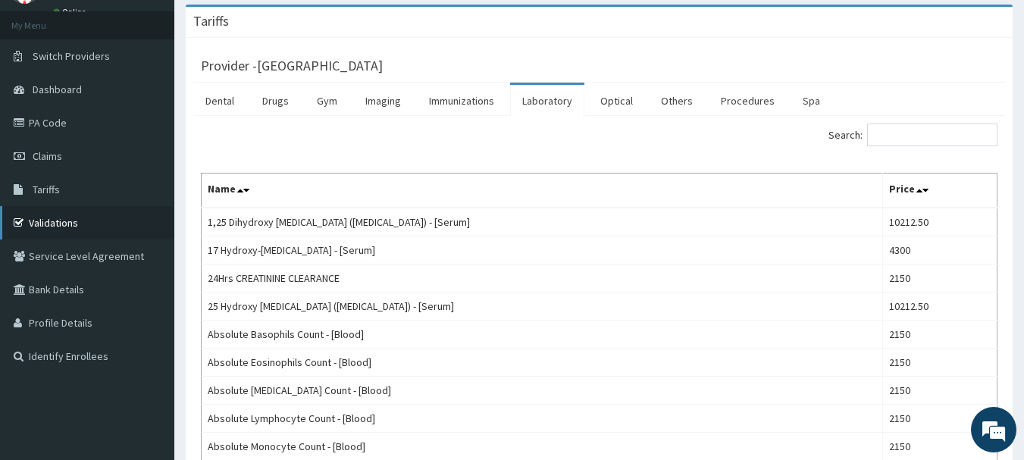
click at [39, 219] on link "Validations" at bounding box center [87, 222] width 174 height 33
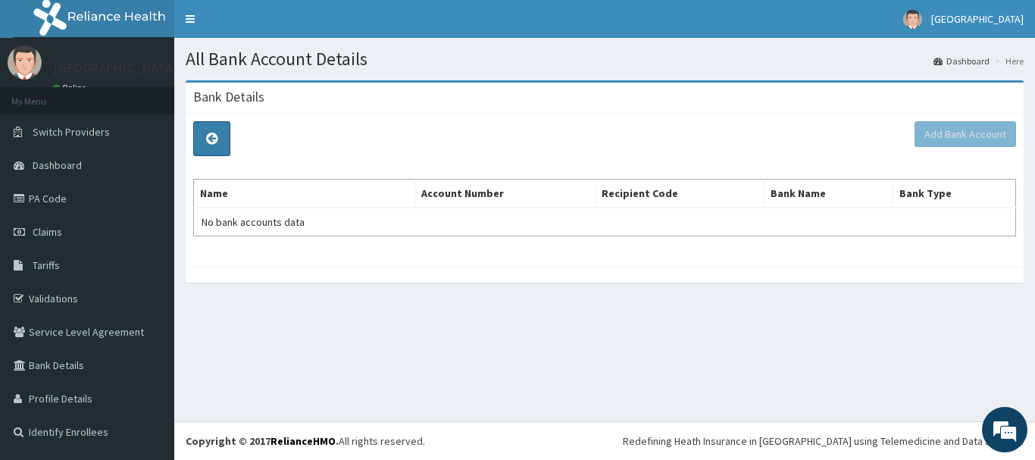
click at [214, 136] on icon at bounding box center [211, 139] width 11 height 14
